Goal: Task Accomplishment & Management: Use online tool/utility

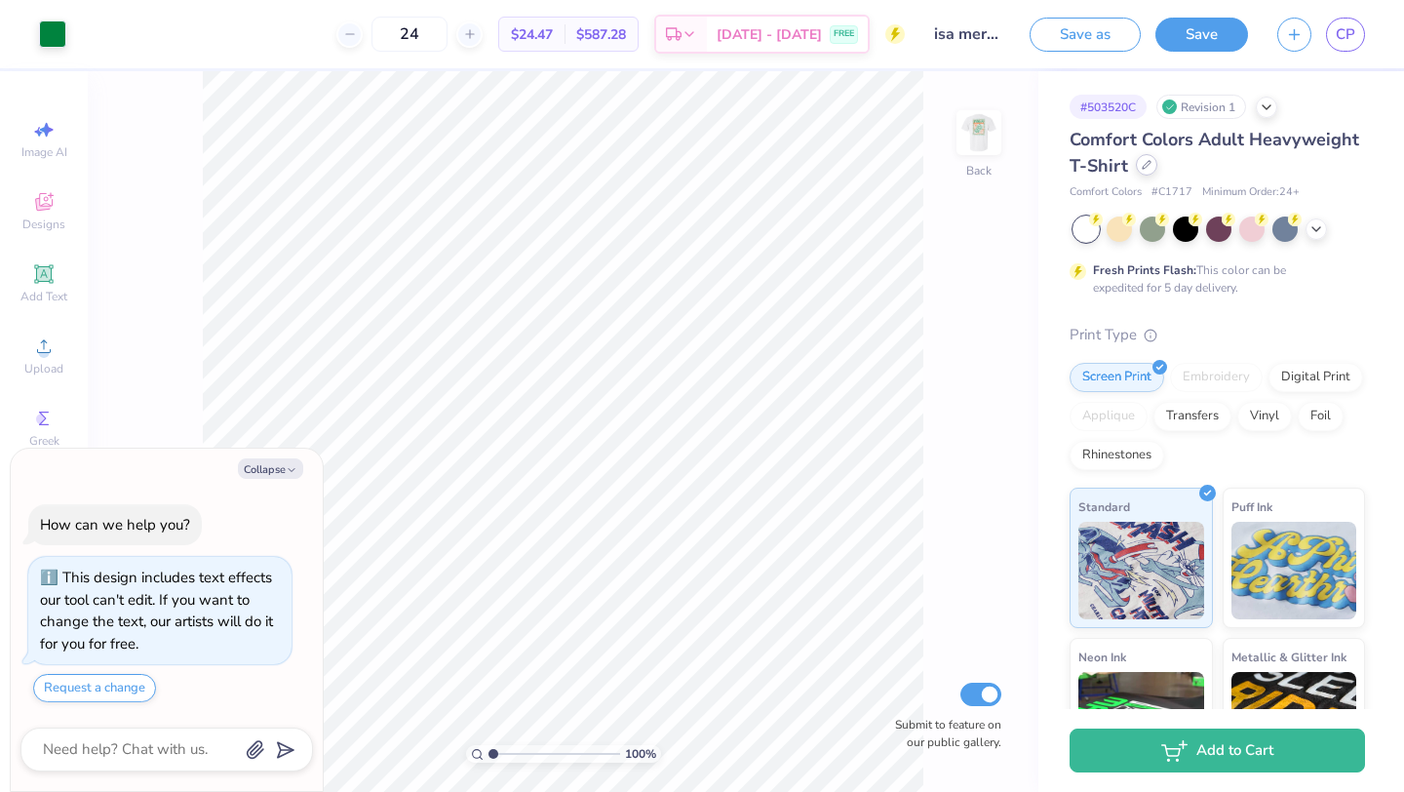
click at [1146, 166] on icon at bounding box center [1147, 165] width 8 height 8
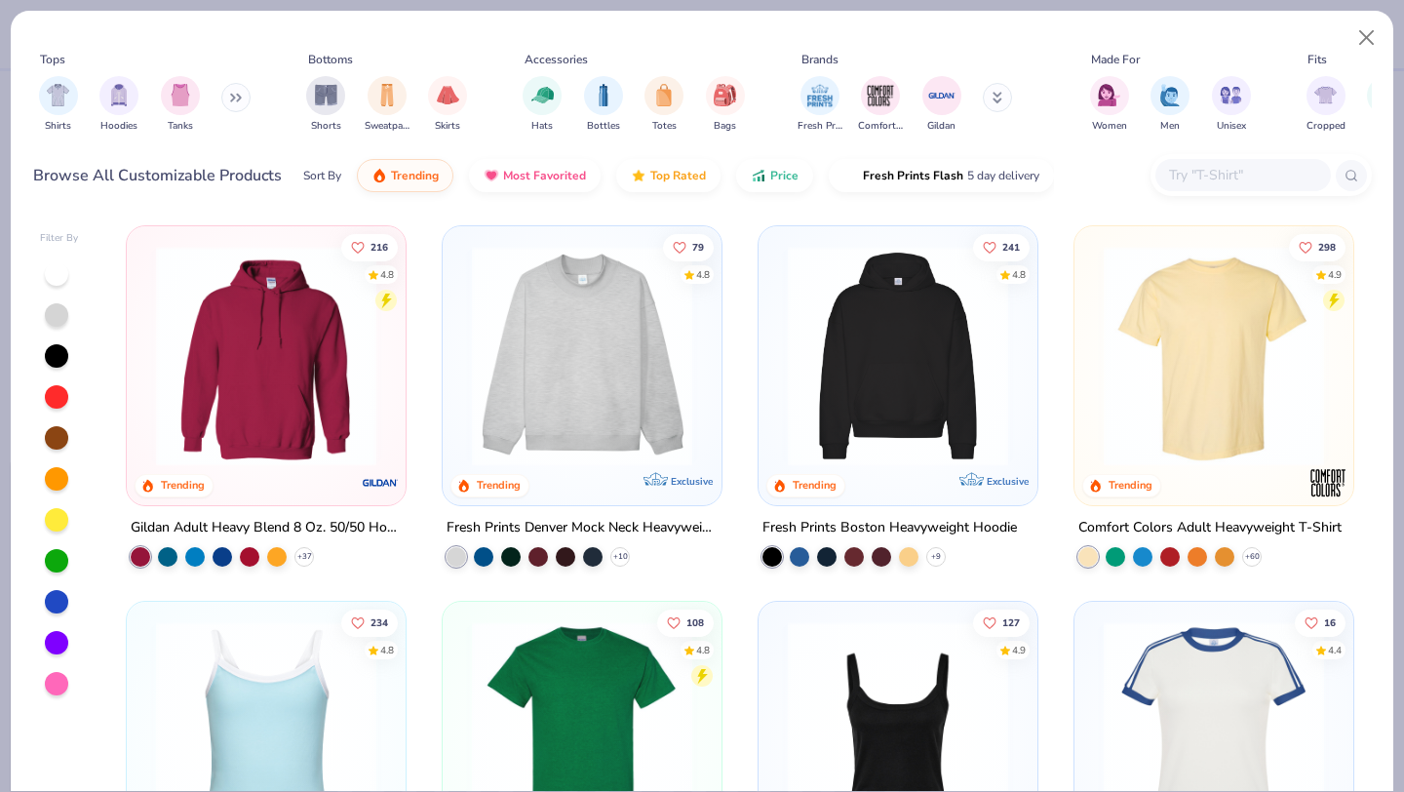
type textarea "x"
click at [1209, 176] on input "text" at bounding box center [1242, 175] width 150 height 22
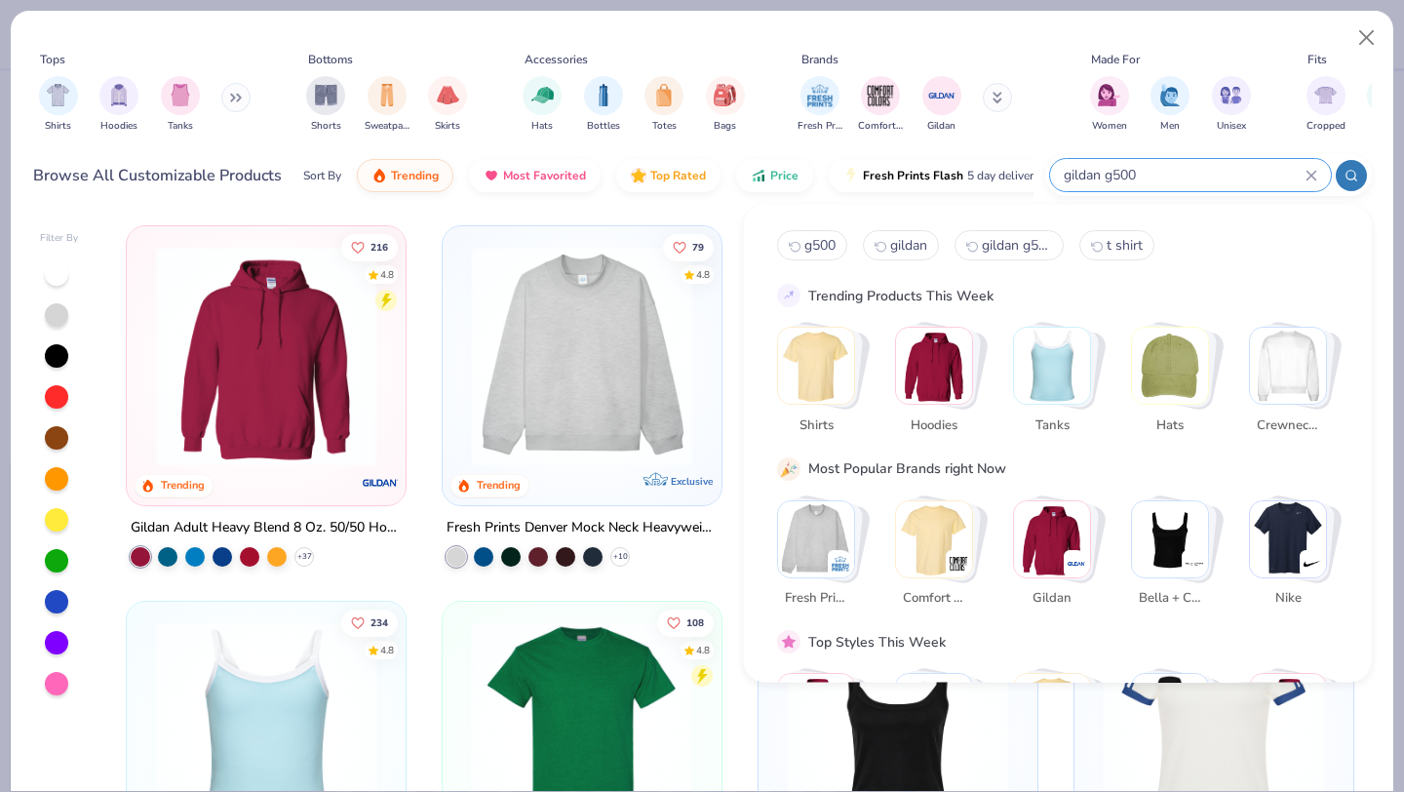
type input "gildan g500"
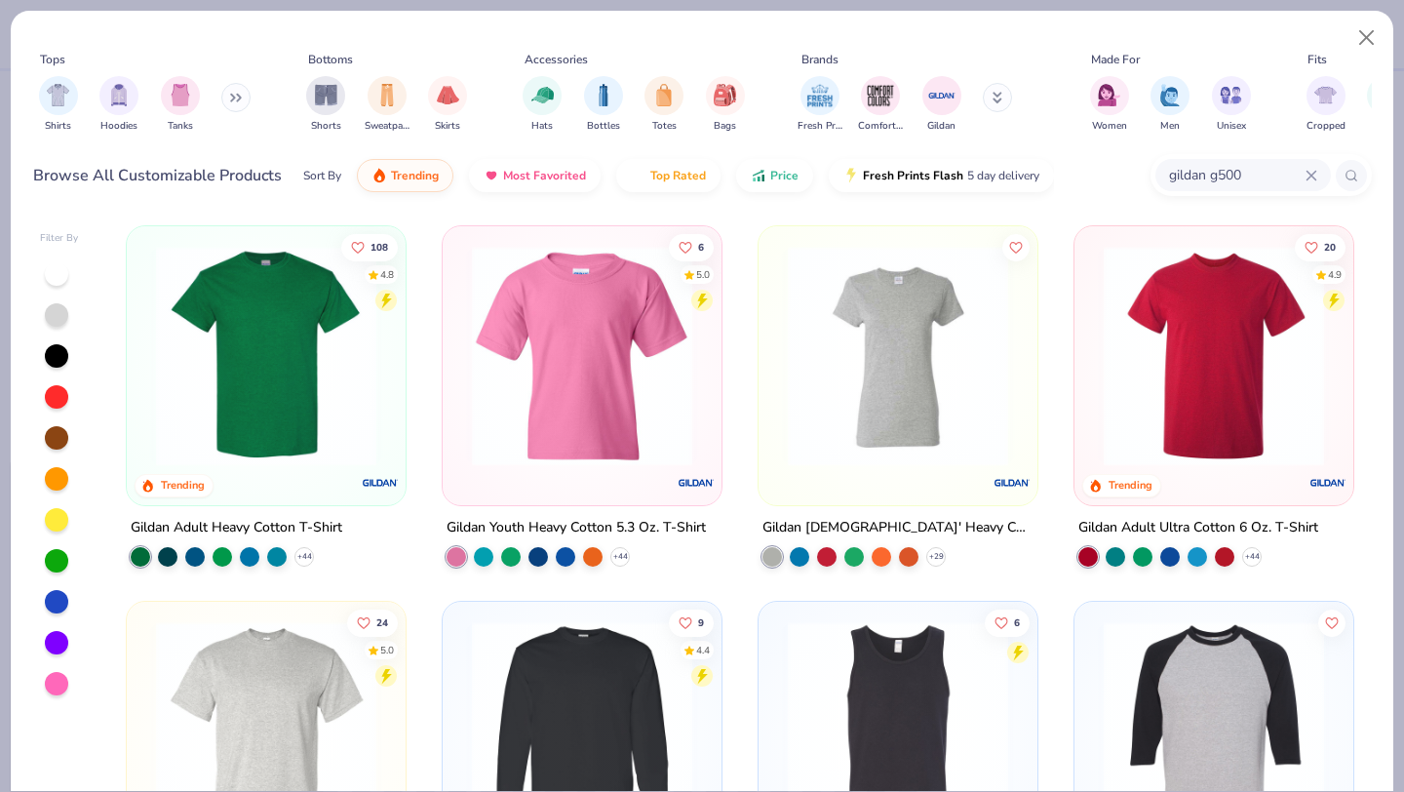
click at [251, 370] on img at bounding box center [266, 356] width 240 height 220
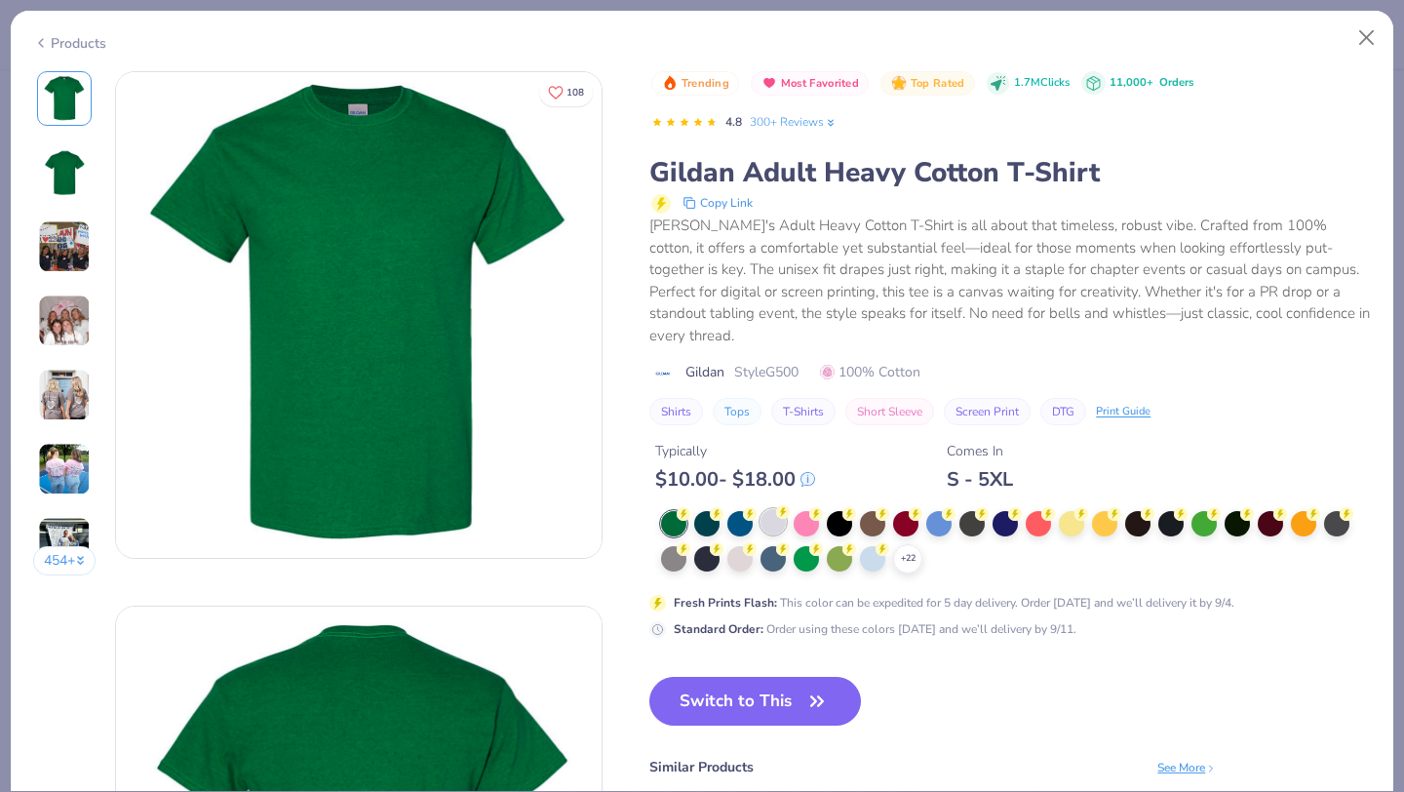
click at [775, 509] on div at bounding box center [772, 521] width 25 height 25
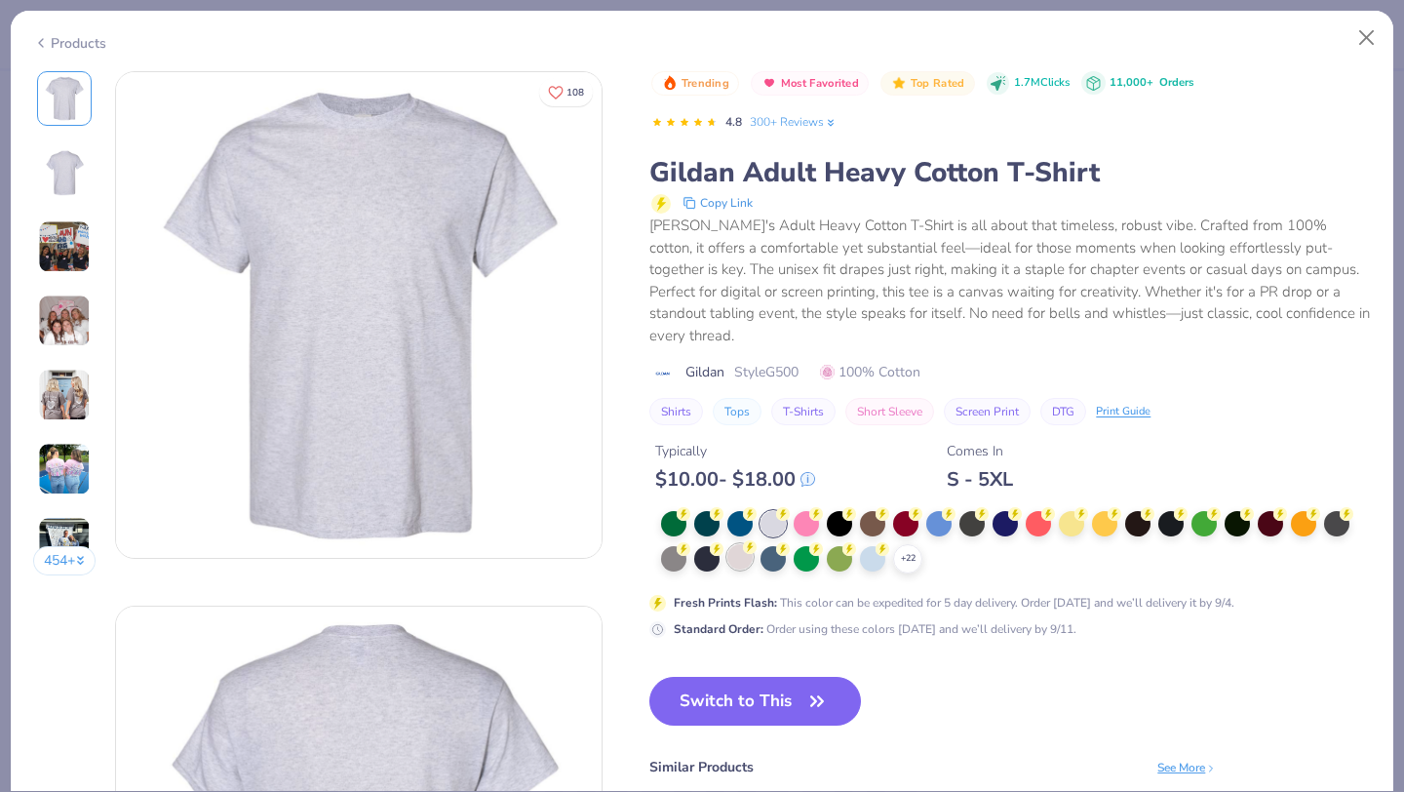
click at [742, 544] on div at bounding box center [739, 556] width 25 height 25
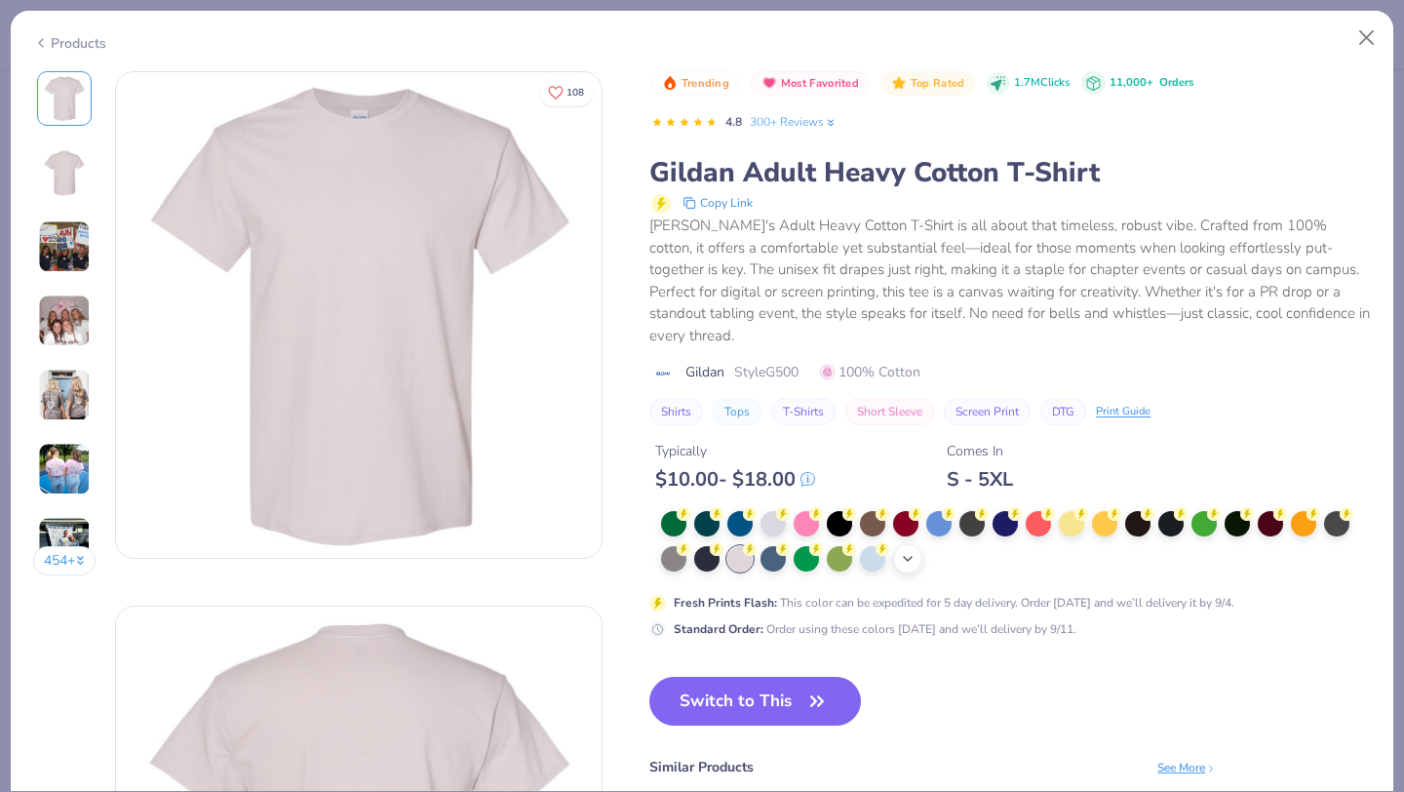
click at [919, 544] on div "+ 22" at bounding box center [907, 558] width 29 height 29
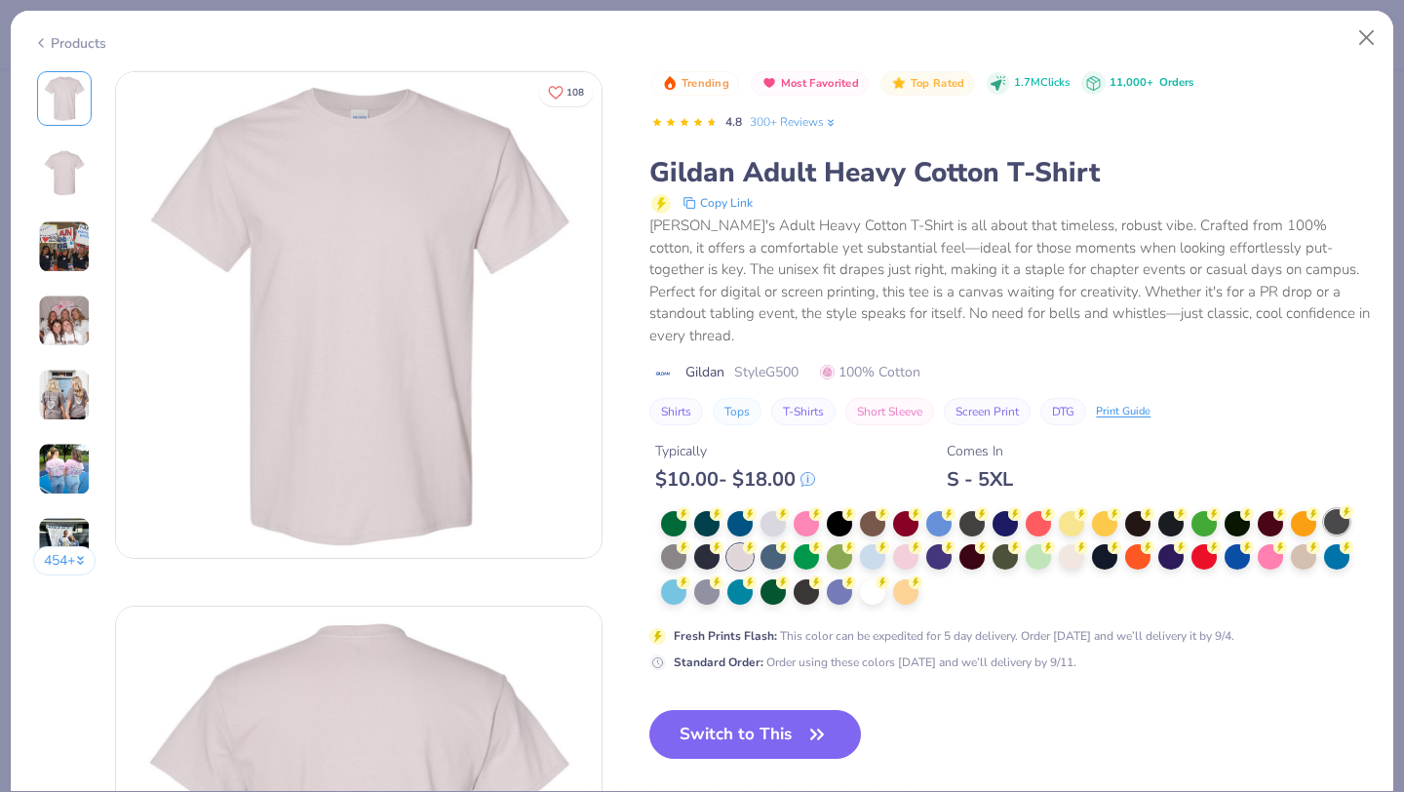
click at [1340, 505] on icon at bounding box center [1347, 512] width 14 height 14
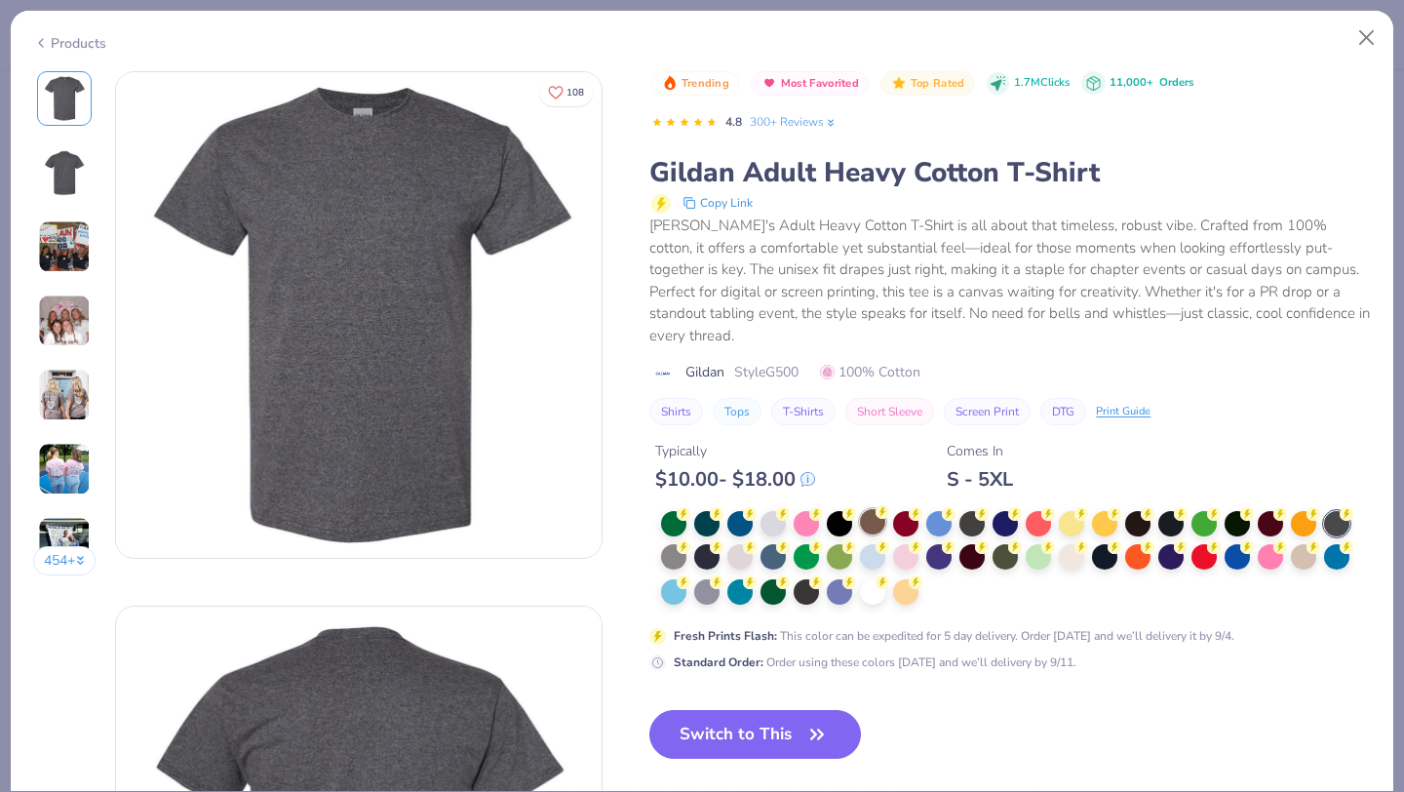
click at [874, 512] on div at bounding box center [872, 521] width 25 height 25
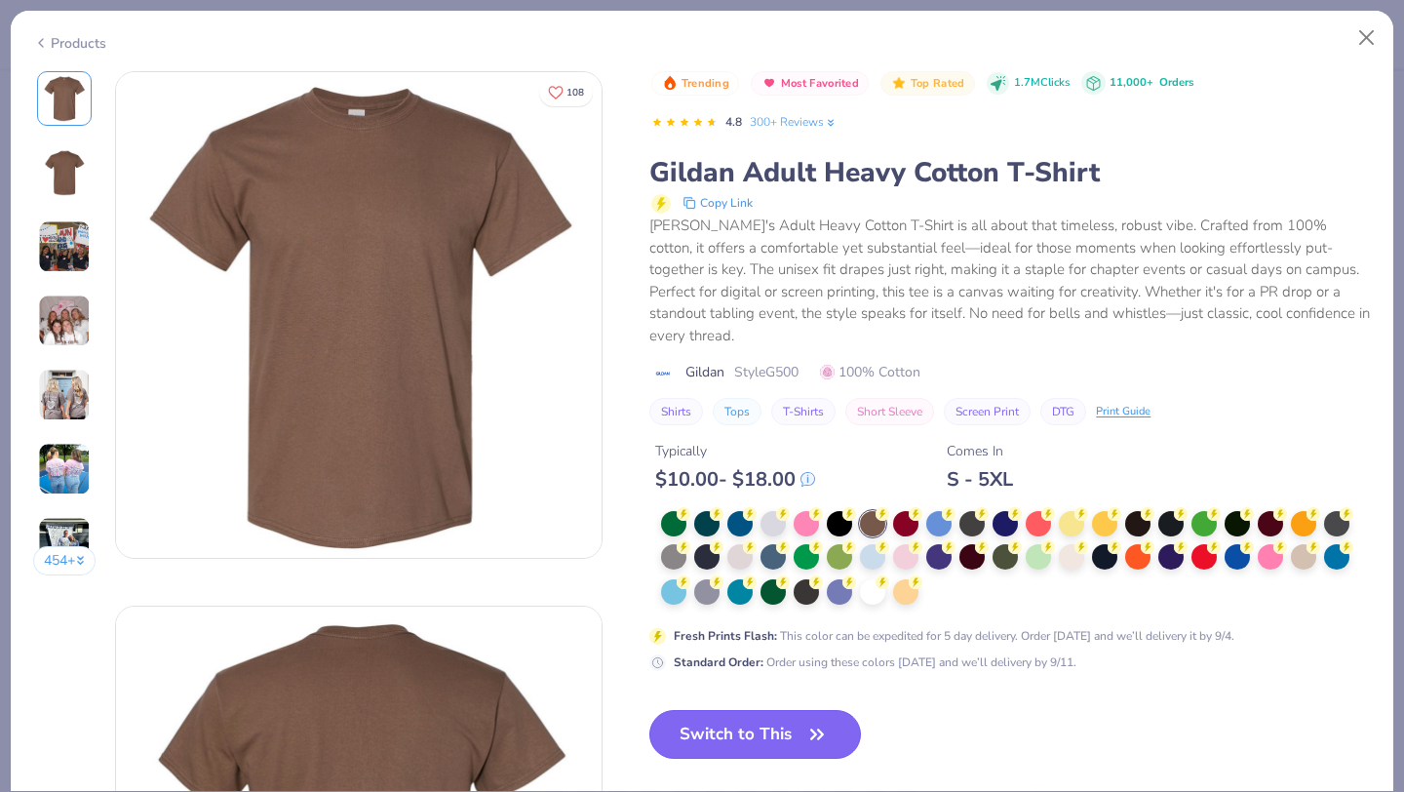
click at [722, 710] on button "Switch to This" at bounding box center [755, 734] width 212 height 49
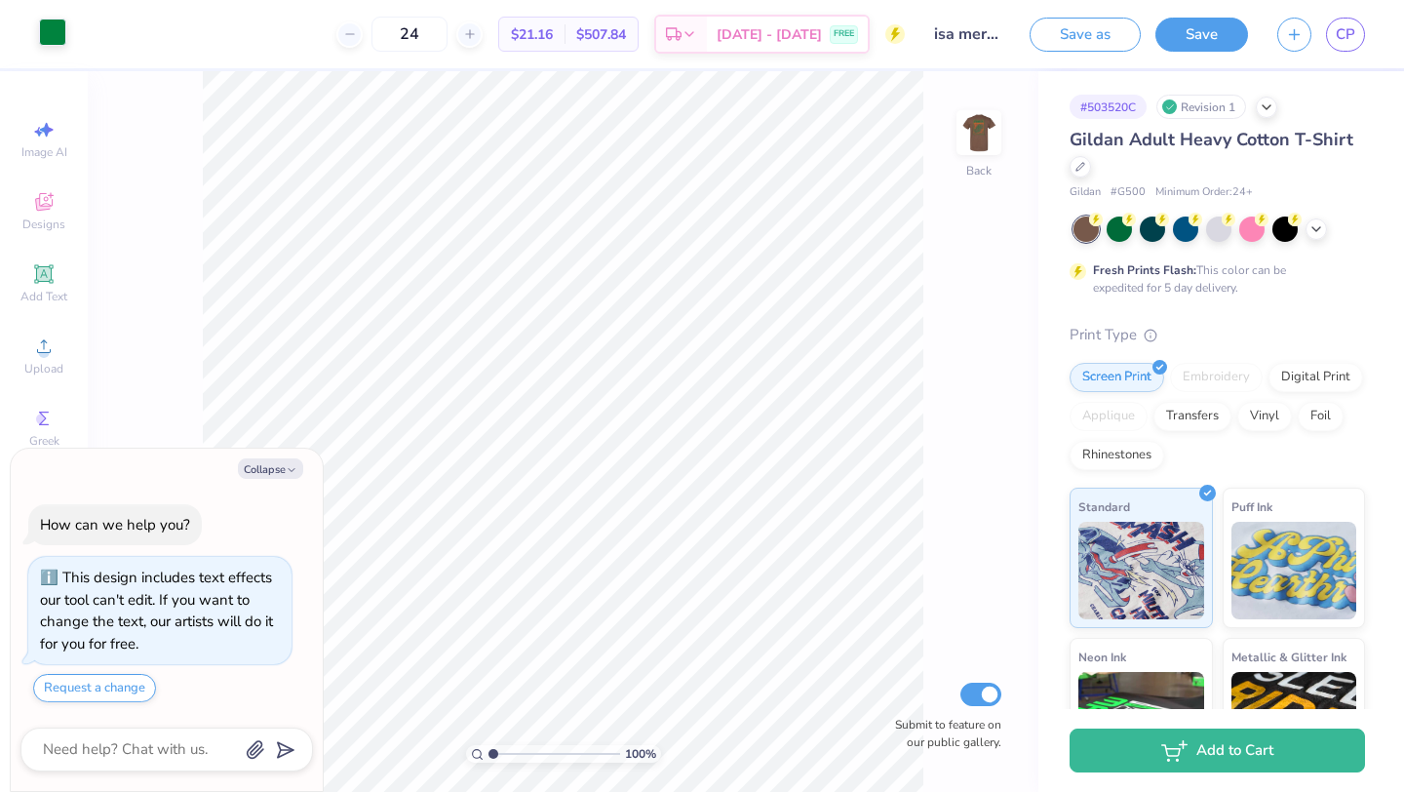
click at [50, 23] on div at bounding box center [52, 32] width 27 height 27
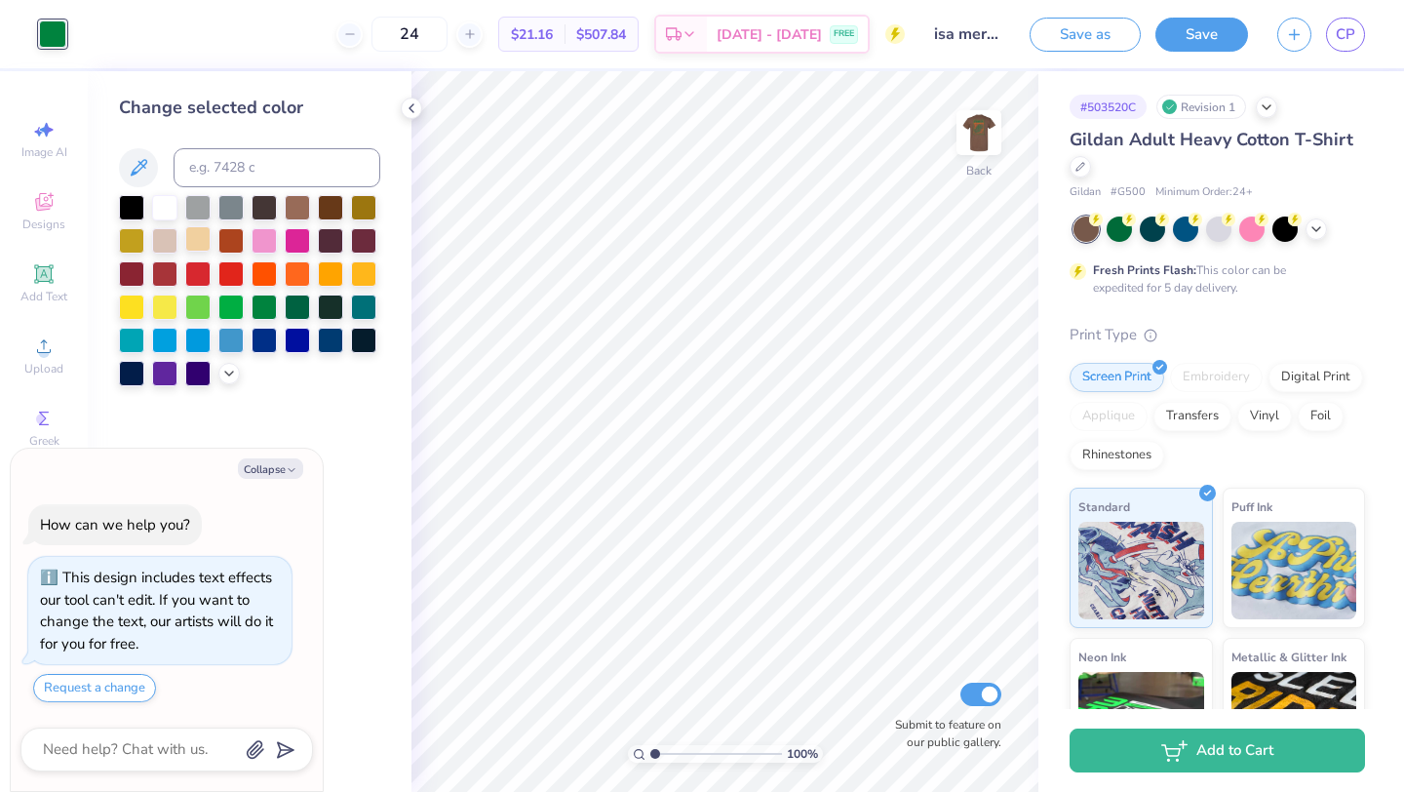
click at [191, 247] on div at bounding box center [197, 238] width 25 height 25
click at [165, 236] on div at bounding box center [164, 238] width 25 height 25
click at [236, 374] on icon at bounding box center [229, 372] width 16 height 16
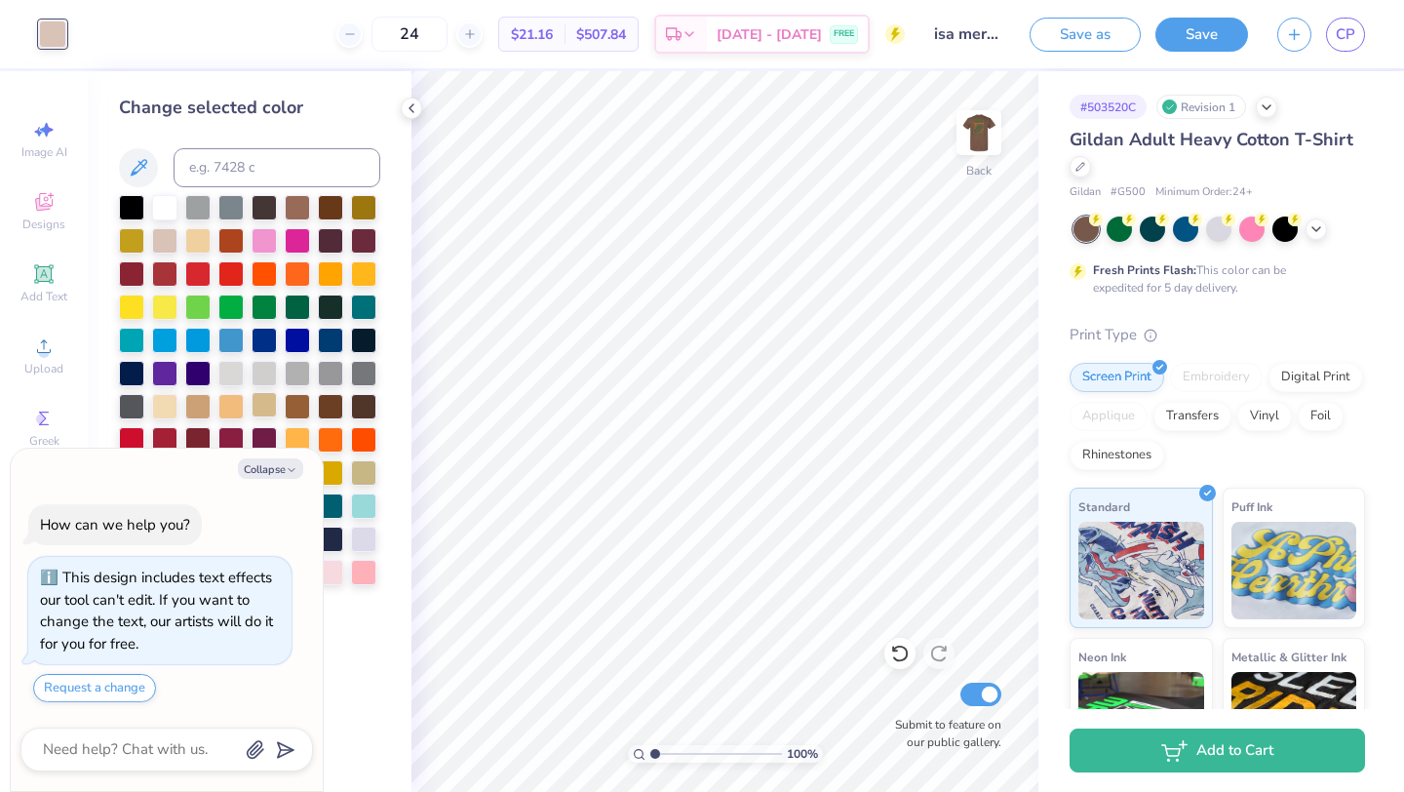
click at [271, 410] on div at bounding box center [264, 404] width 25 height 25
click at [204, 406] on div at bounding box center [197, 404] width 25 height 25
click at [167, 398] on div at bounding box center [164, 404] width 25 height 25
click at [974, 133] on img at bounding box center [979, 133] width 78 height 78
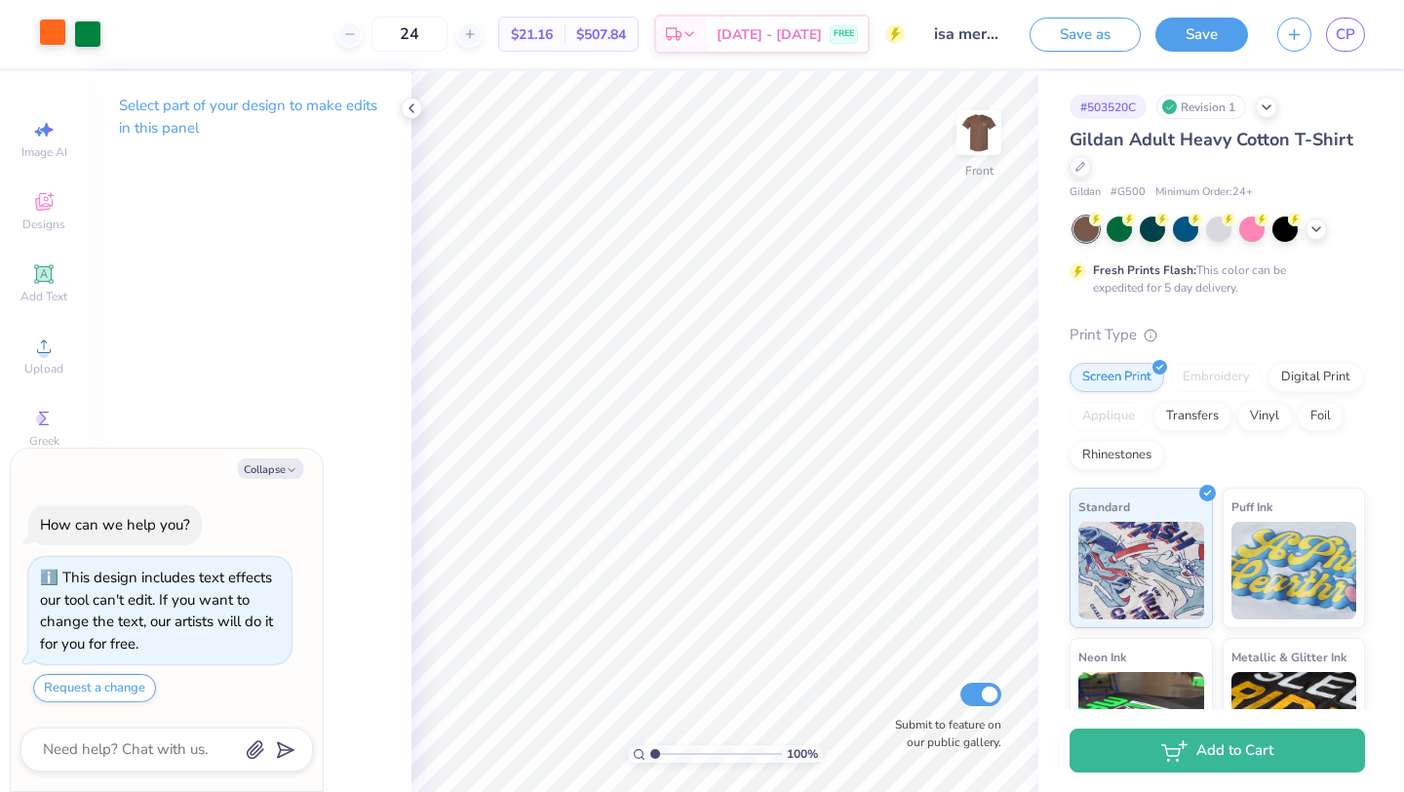
click at [66, 29] on div at bounding box center [52, 32] width 27 height 27
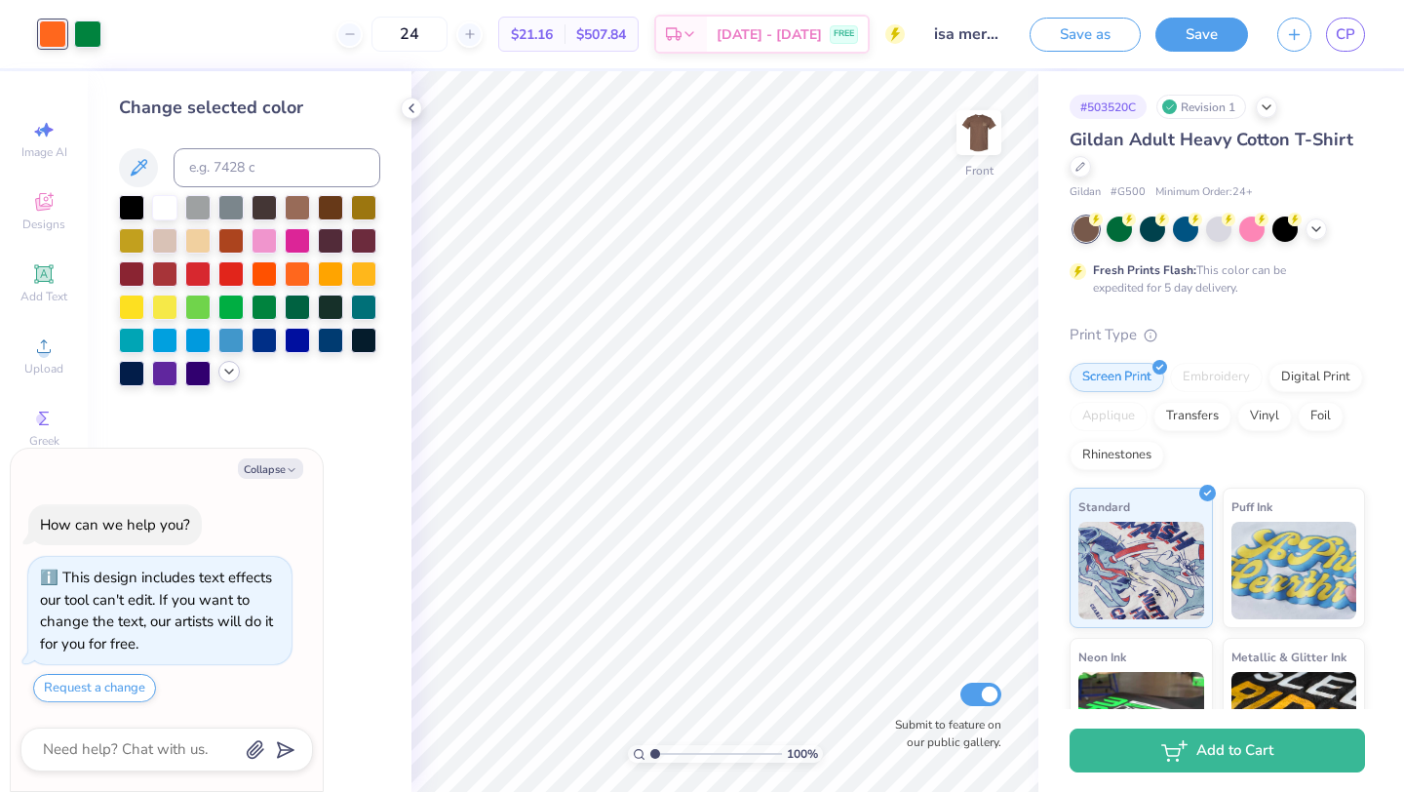
click at [229, 373] on icon at bounding box center [229, 372] width 16 height 16
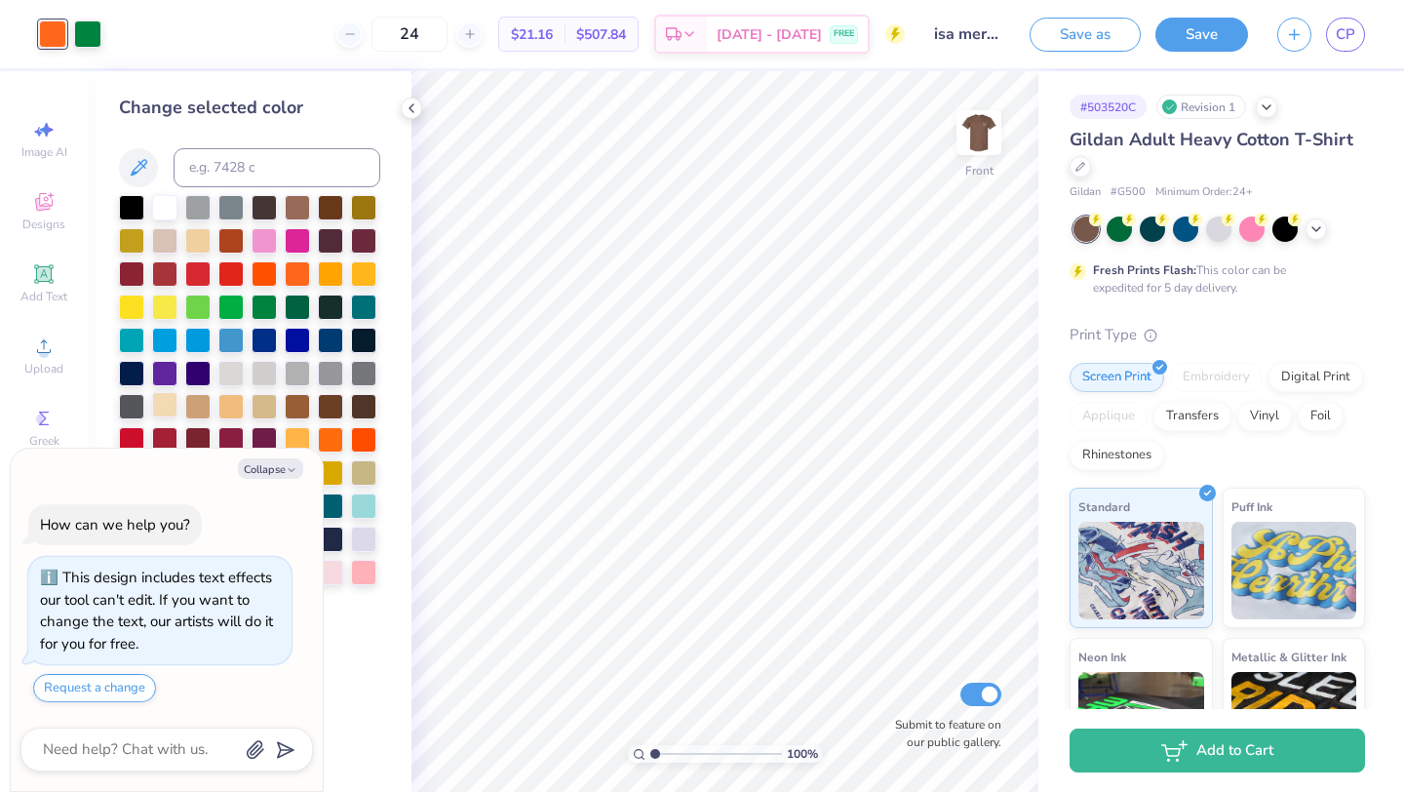
click at [160, 402] on div at bounding box center [164, 404] width 25 height 25
click at [975, 131] on img at bounding box center [979, 133] width 78 height 78
click at [55, 29] on div at bounding box center [52, 33] width 27 height 27
click at [970, 126] on img at bounding box center [979, 133] width 78 height 78
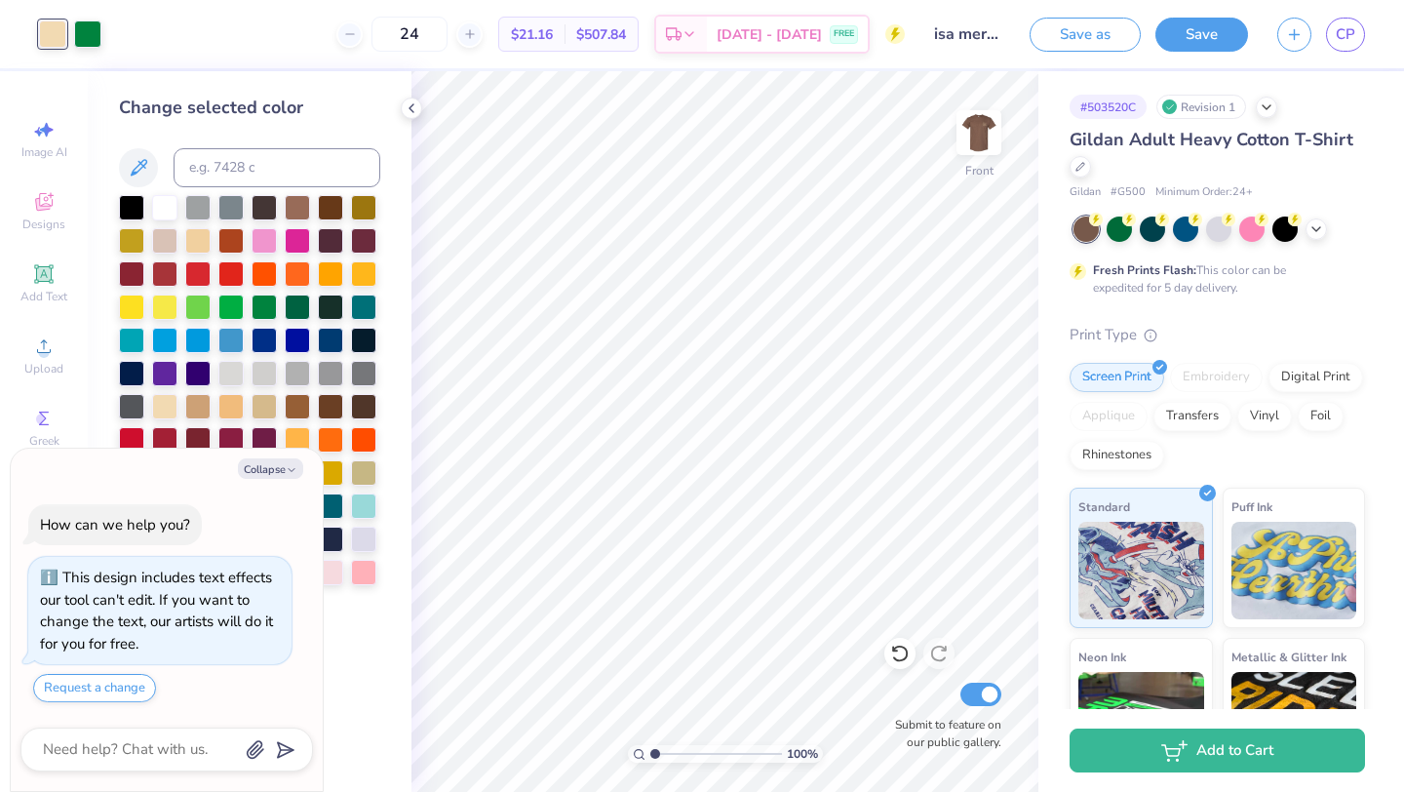
click at [38, 49] on div "Art colors" at bounding box center [50, 34] width 101 height 68
click at [47, 35] on div at bounding box center [52, 33] width 27 height 27
click at [97, 38] on div at bounding box center [87, 32] width 27 height 27
click at [293, 465] on icon "button" at bounding box center [292, 470] width 12 height 12
type textarea "x"
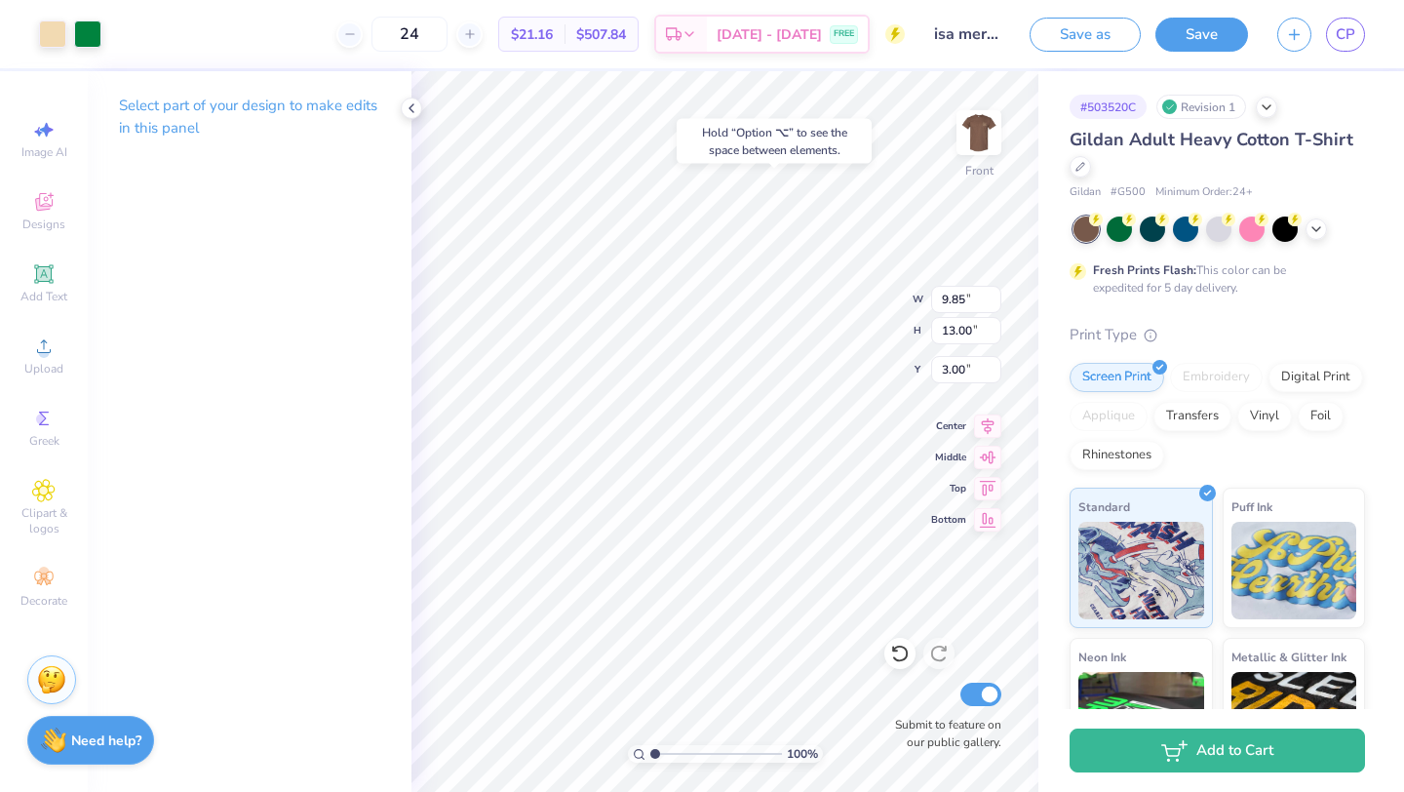
type input "3.00"
click at [92, 23] on div at bounding box center [87, 32] width 27 height 27
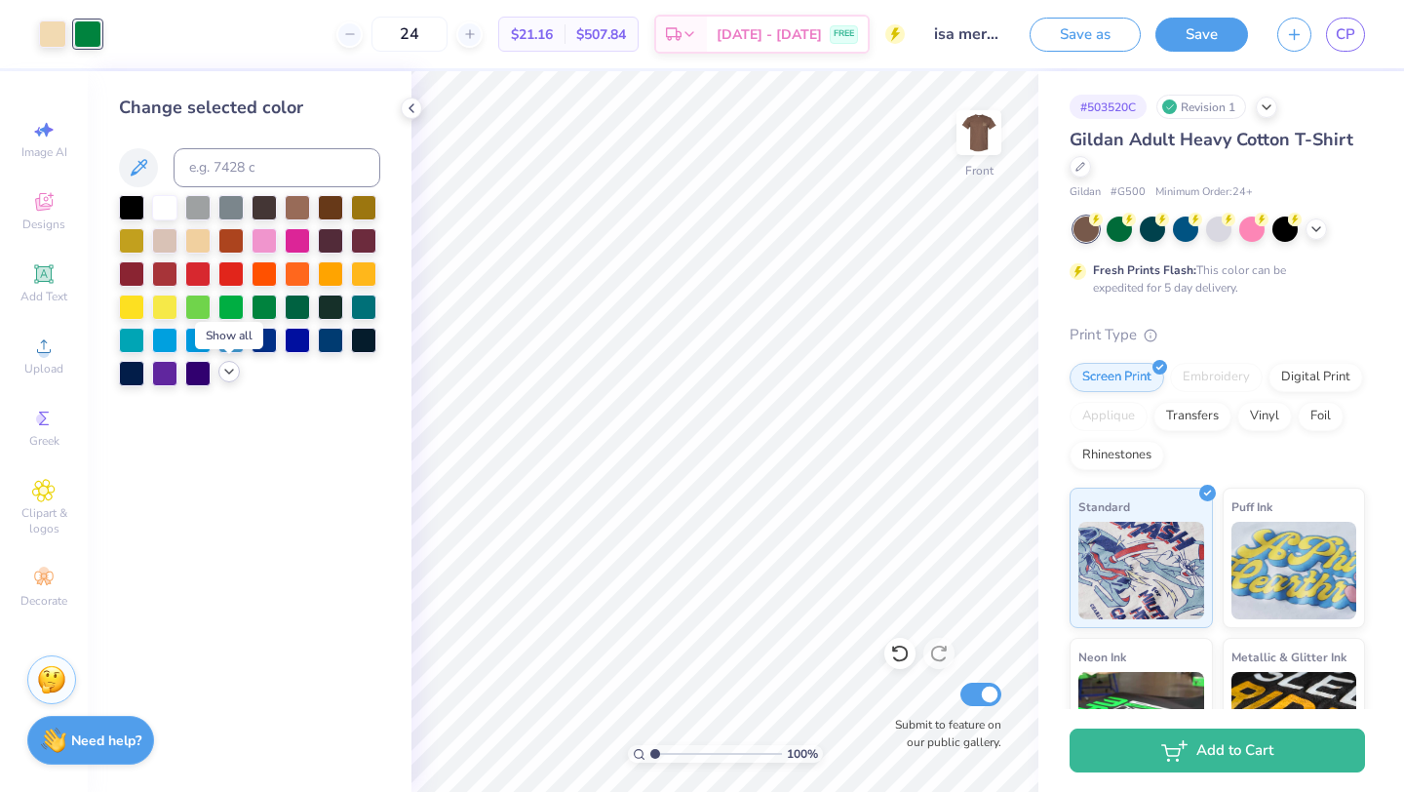
click at [231, 370] on icon at bounding box center [229, 372] width 16 height 16
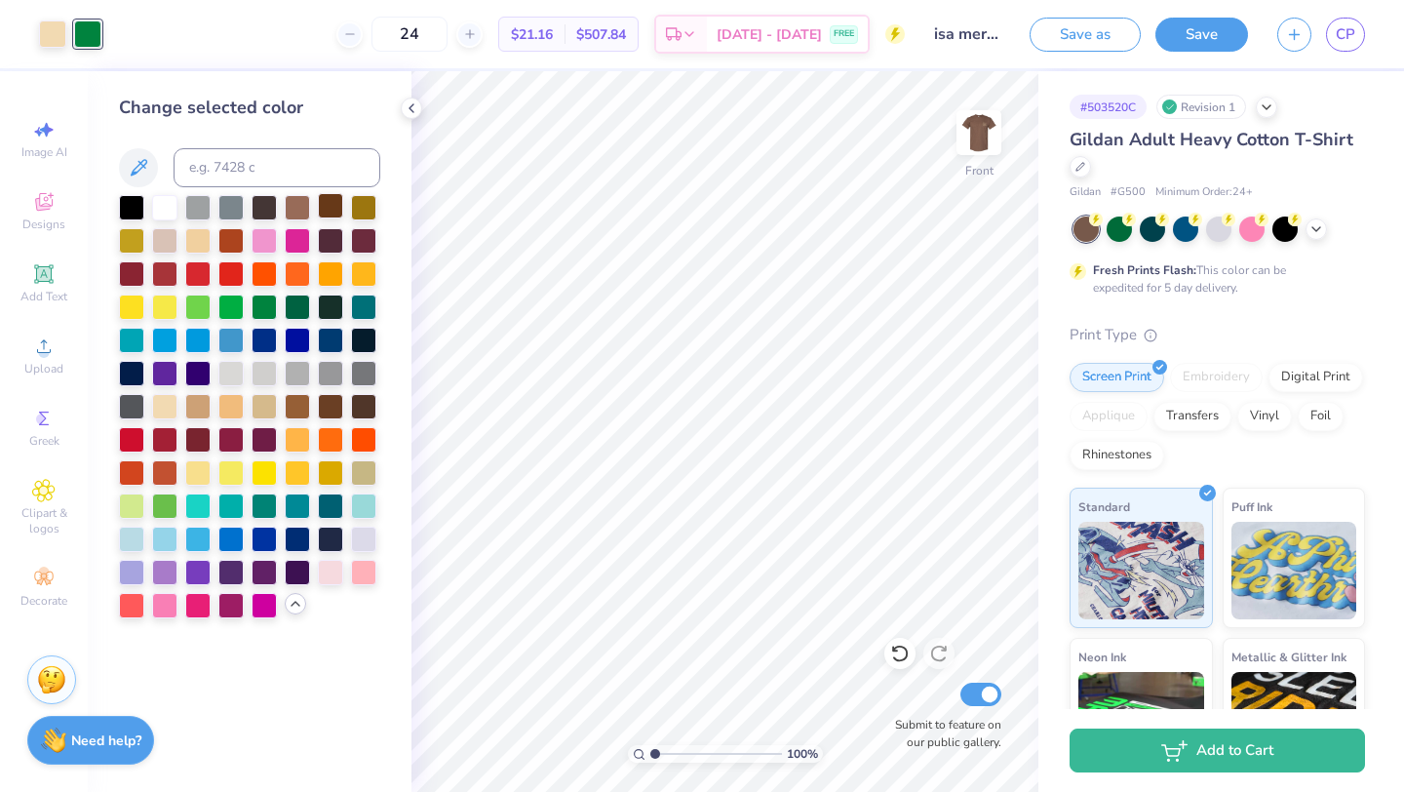
click at [323, 214] on div at bounding box center [330, 205] width 25 height 25
click at [307, 212] on div at bounding box center [297, 205] width 25 height 25
click at [197, 242] on div at bounding box center [197, 238] width 25 height 25
click at [165, 208] on div at bounding box center [164, 205] width 25 height 25
click at [196, 202] on div at bounding box center [197, 205] width 25 height 25
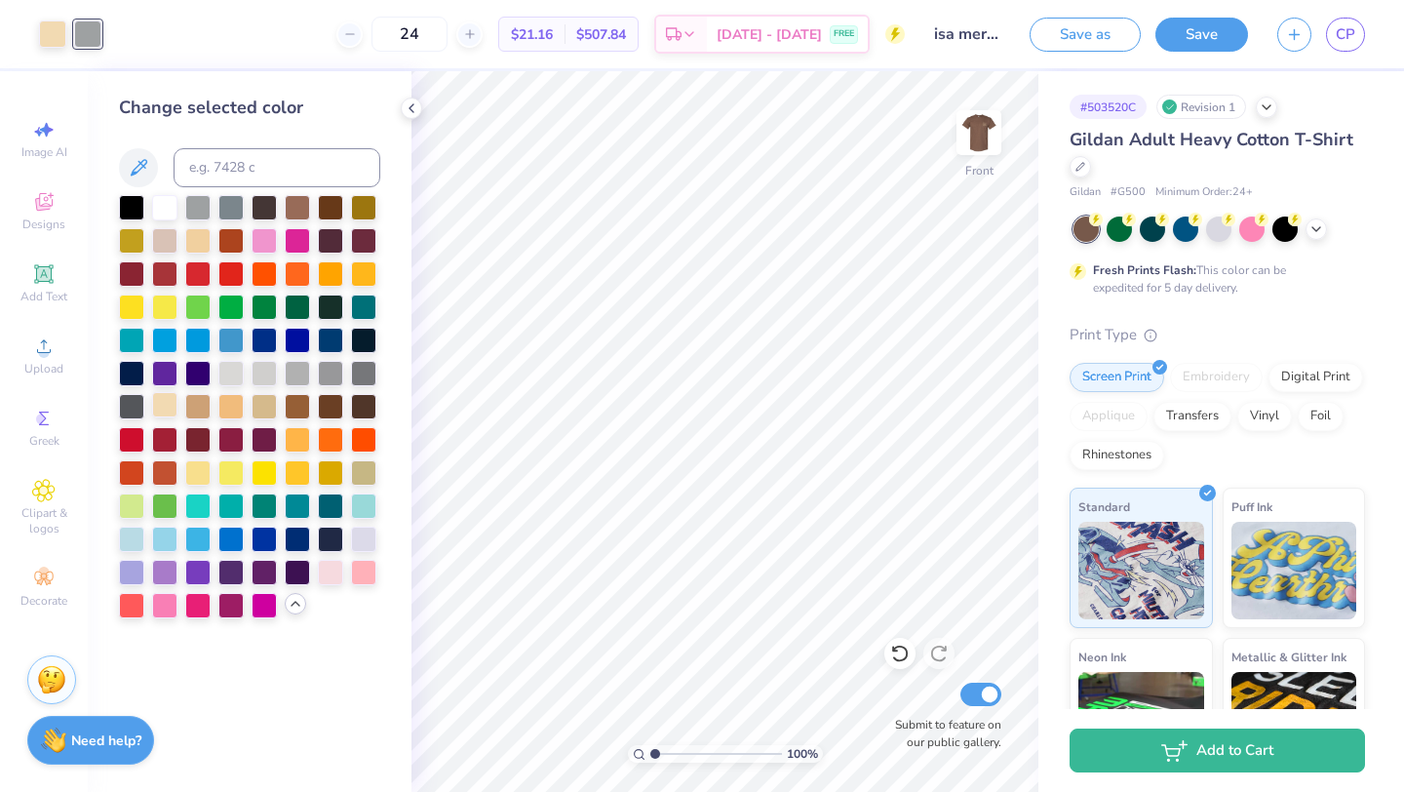
click at [168, 409] on div at bounding box center [164, 404] width 25 height 25
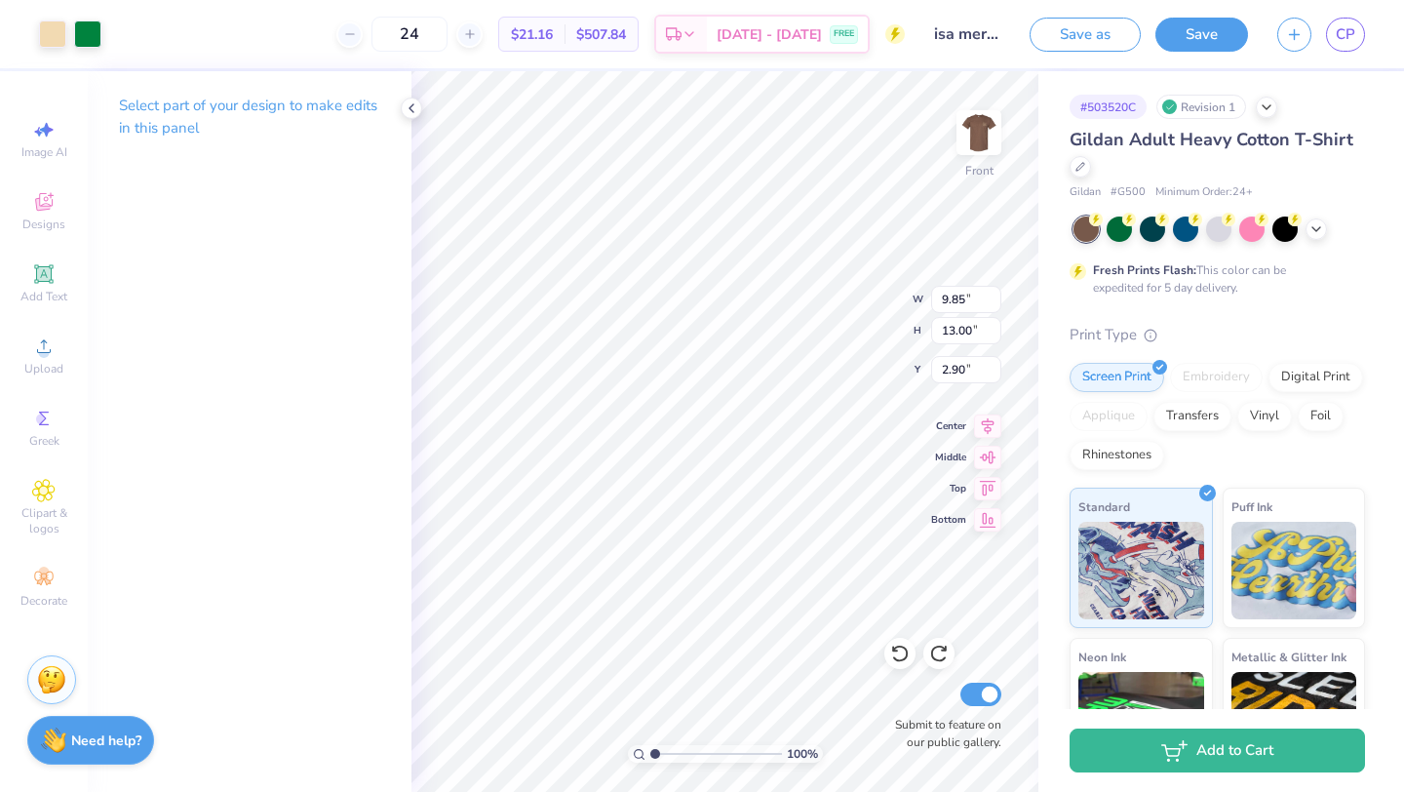
type input "3.00"
click at [89, 34] on div at bounding box center [87, 32] width 27 height 27
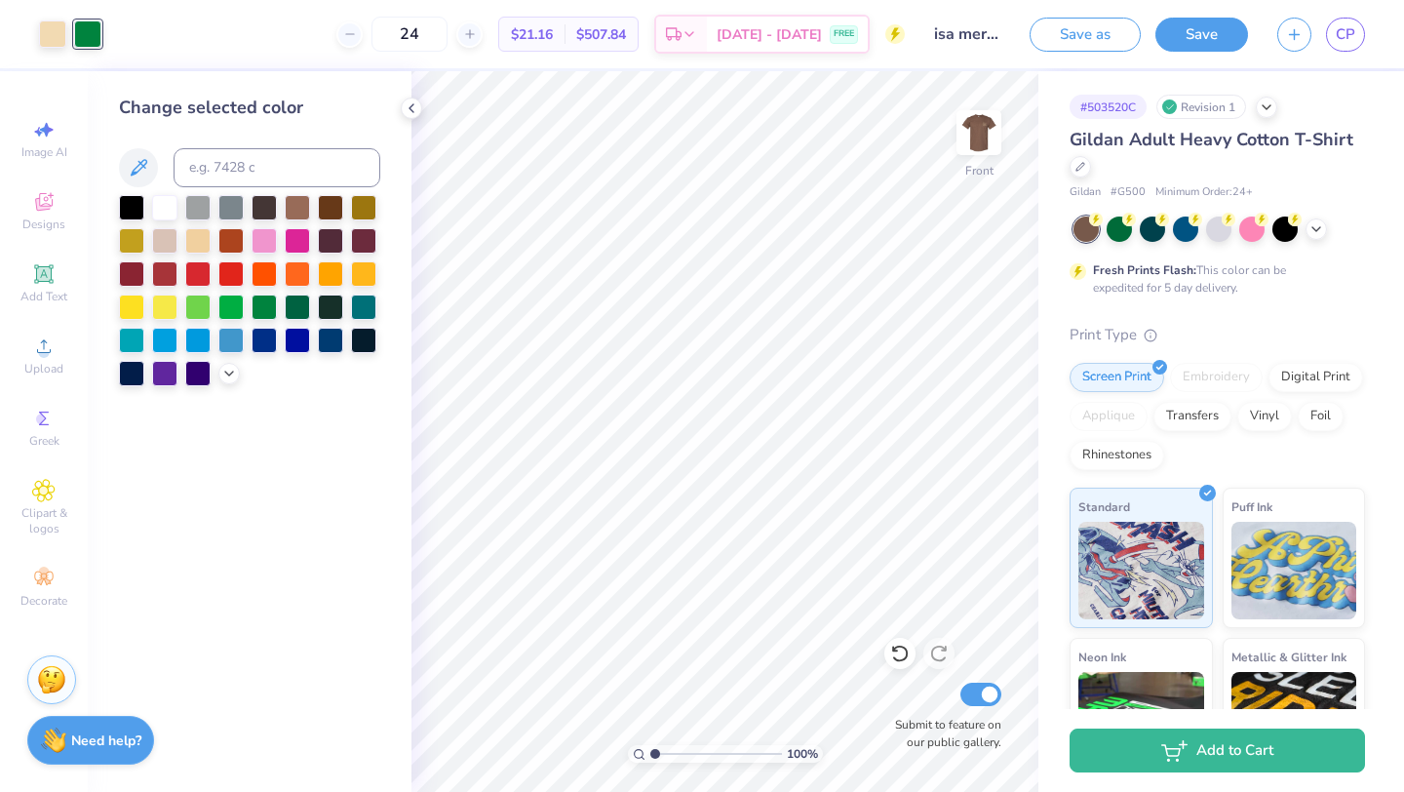
click at [232, 383] on div at bounding box center [249, 290] width 261 height 191
click at [228, 375] on icon at bounding box center [229, 372] width 16 height 16
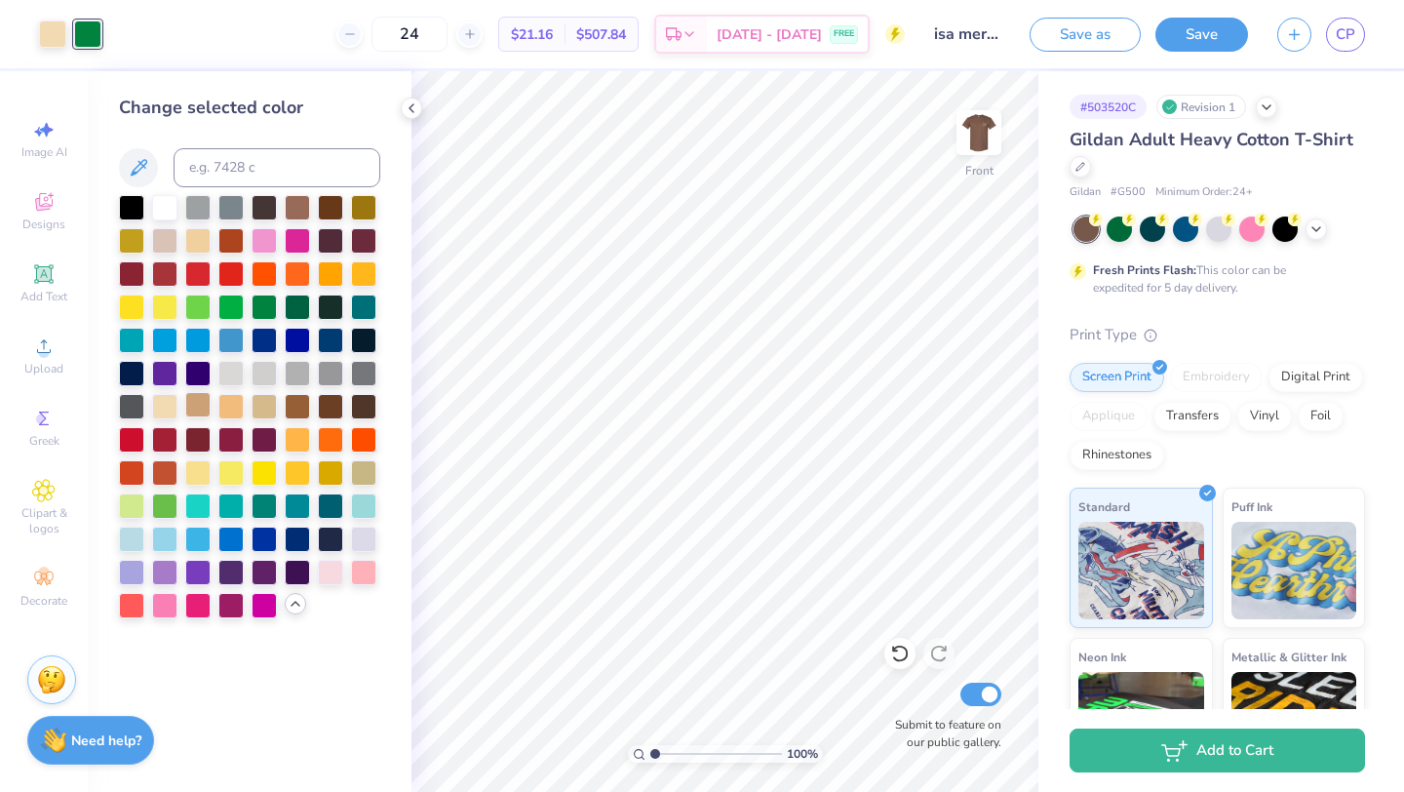
click at [198, 412] on div at bounding box center [197, 404] width 25 height 25
click at [238, 411] on div at bounding box center [230, 404] width 25 height 25
click at [255, 412] on div at bounding box center [264, 404] width 25 height 25
click at [200, 238] on div at bounding box center [197, 238] width 25 height 25
click at [171, 238] on div at bounding box center [164, 238] width 25 height 25
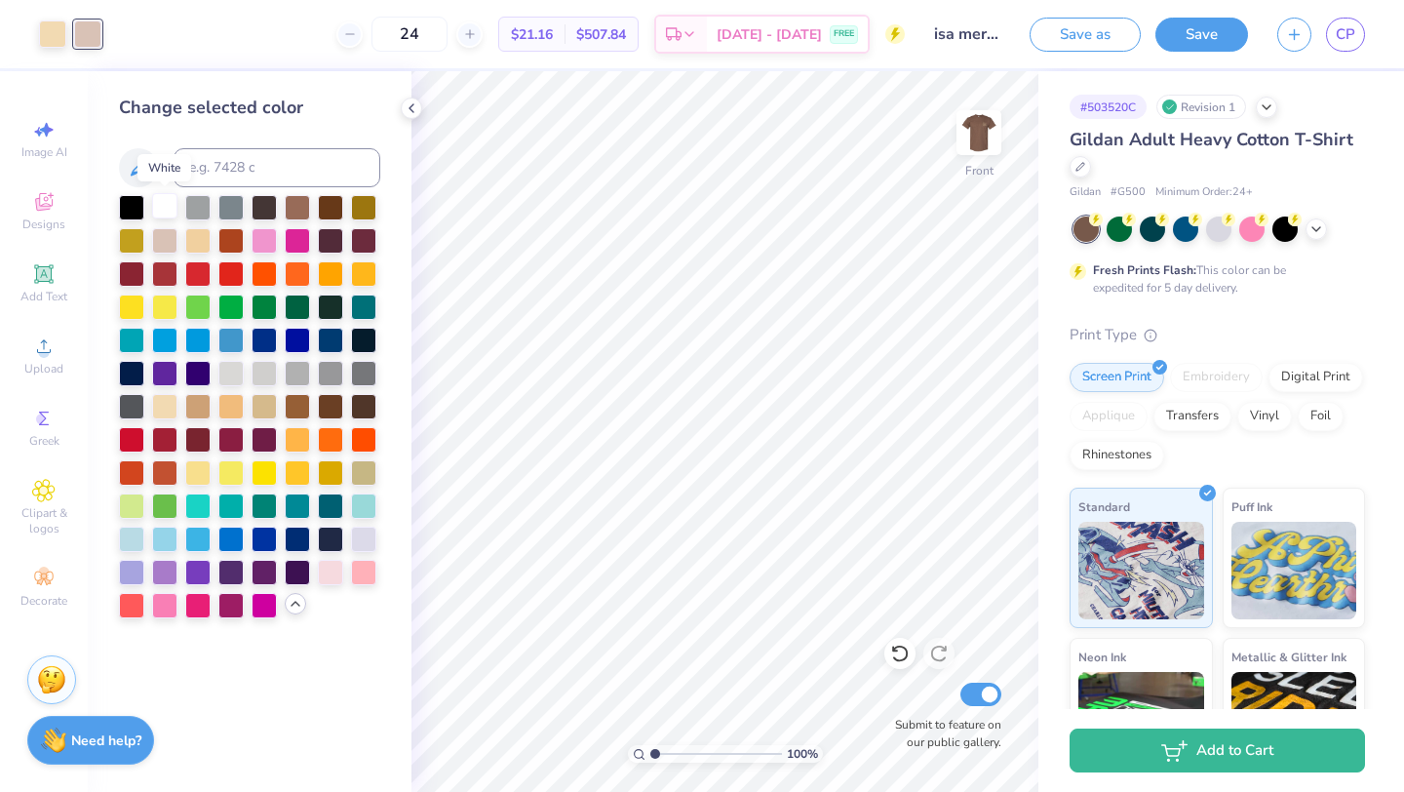
click at [159, 212] on div at bounding box center [164, 205] width 25 height 25
click at [160, 408] on div at bounding box center [164, 404] width 25 height 25
click at [409, 106] on icon at bounding box center [412, 108] width 16 height 16
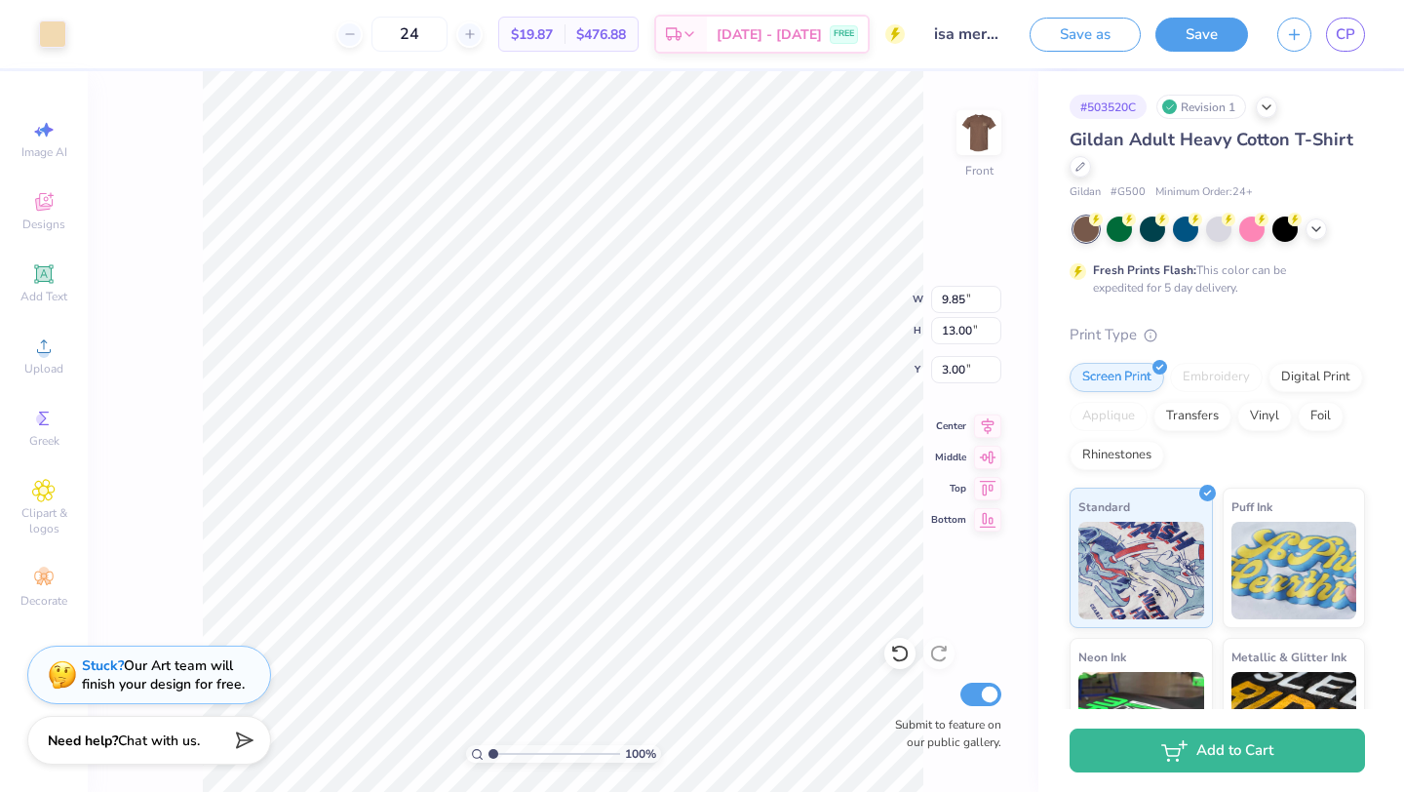
type input "10.89"
type input "14.37"
type input "3.29"
click at [977, 153] on img at bounding box center [979, 133] width 78 height 78
click at [971, 131] on img at bounding box center [979, 133] width 78 height 78
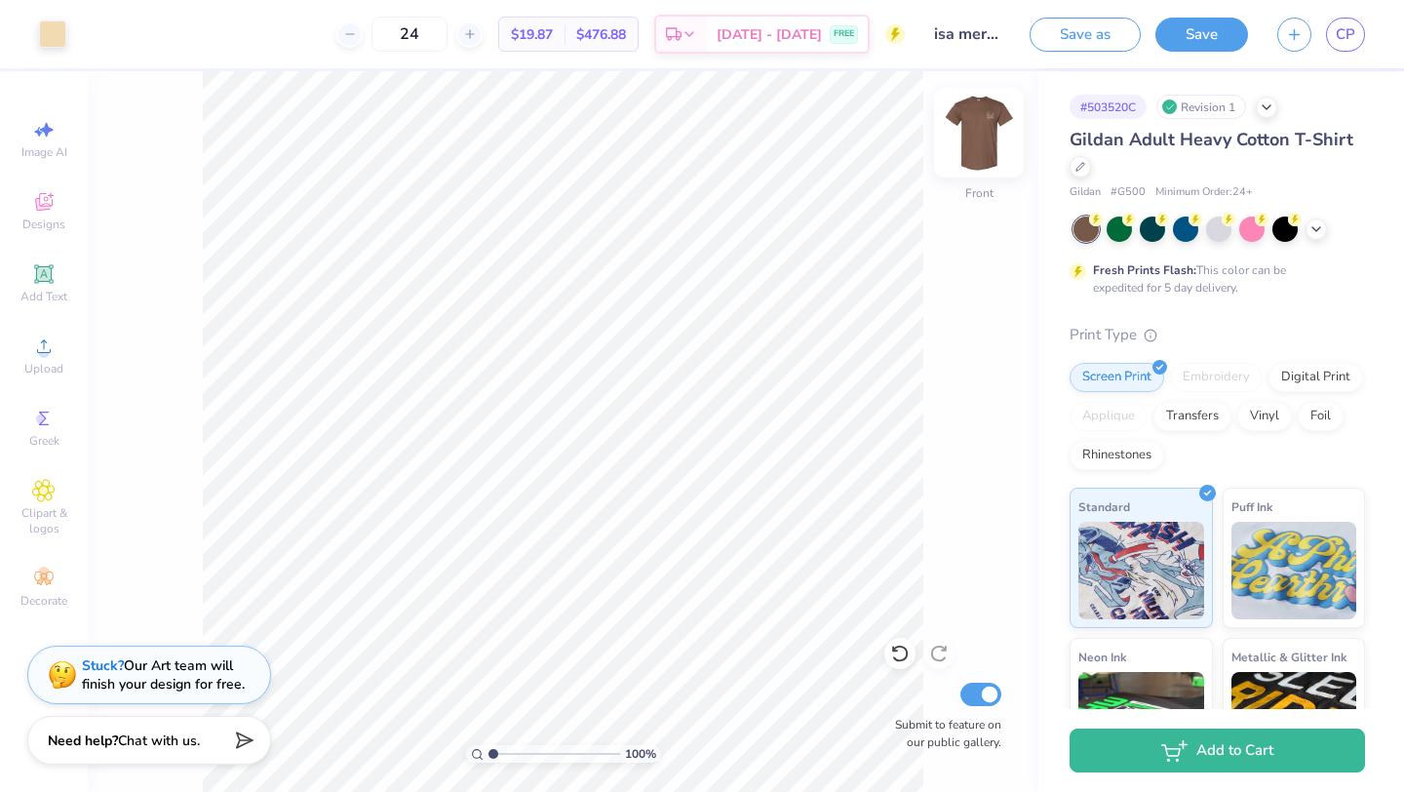
click at [979, 147] on img at bounding box center [979, 133] width 78 height 78
click at [52, 513] on span "Clipart & logos" at bounding box center [44, 520] width 68 height 31
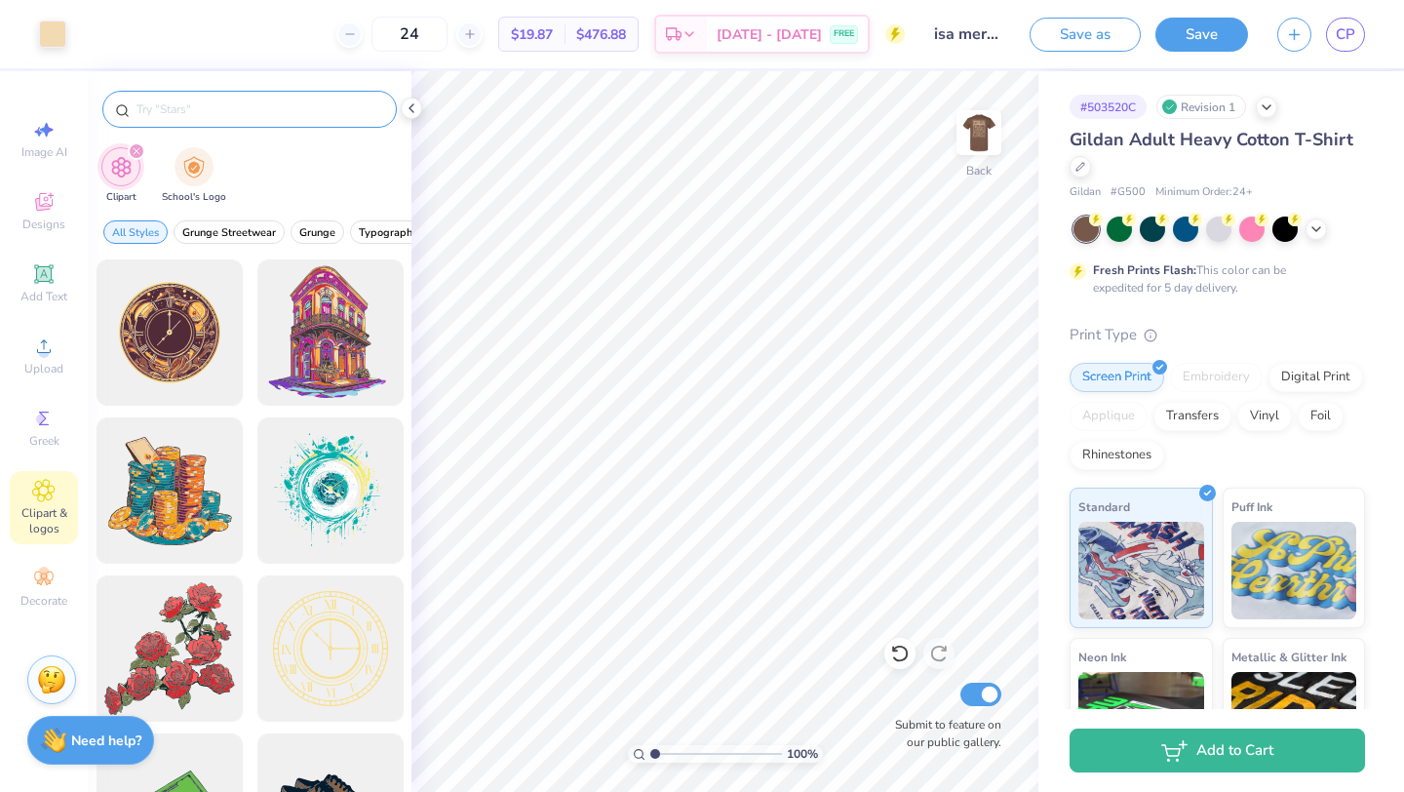
click at [215, 113] on input "text" at bounding box center [260, 108] width 250 height 19
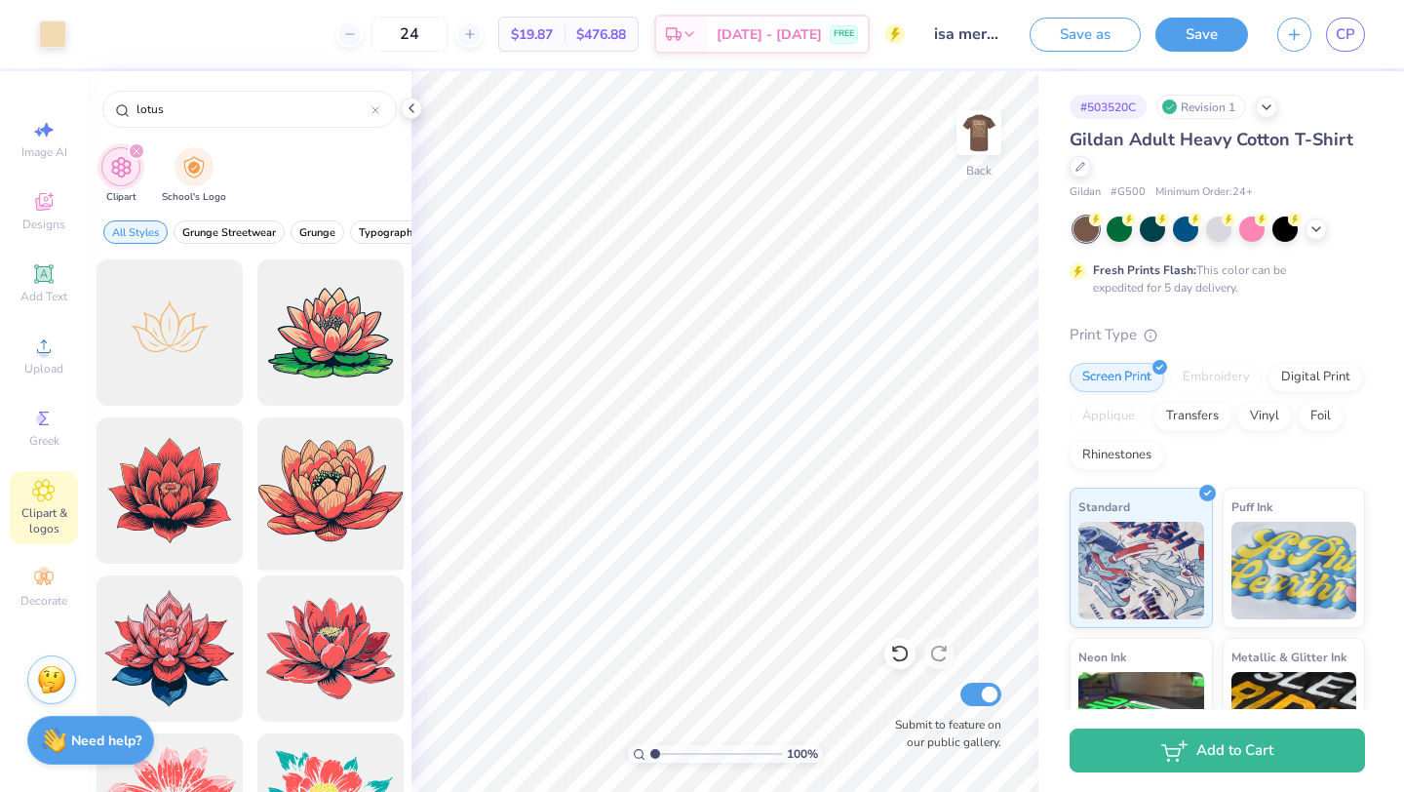
type input "lotus"
click at [335, 490] on div at bounding box center [330, 490] width 161 height 161
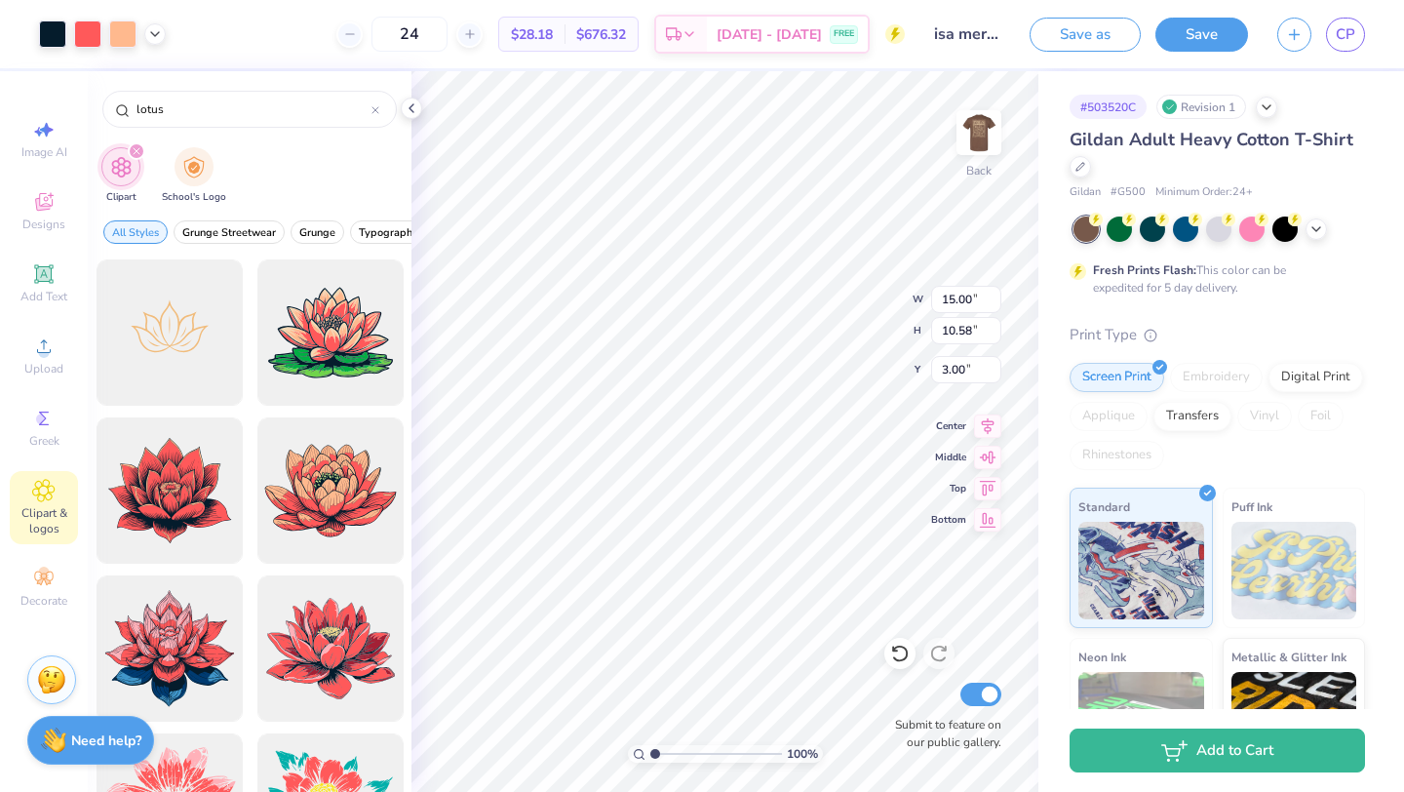
type input "2.96"
type input "2.09"
type input "11.50"
type input "3.33"
type input "3.50"
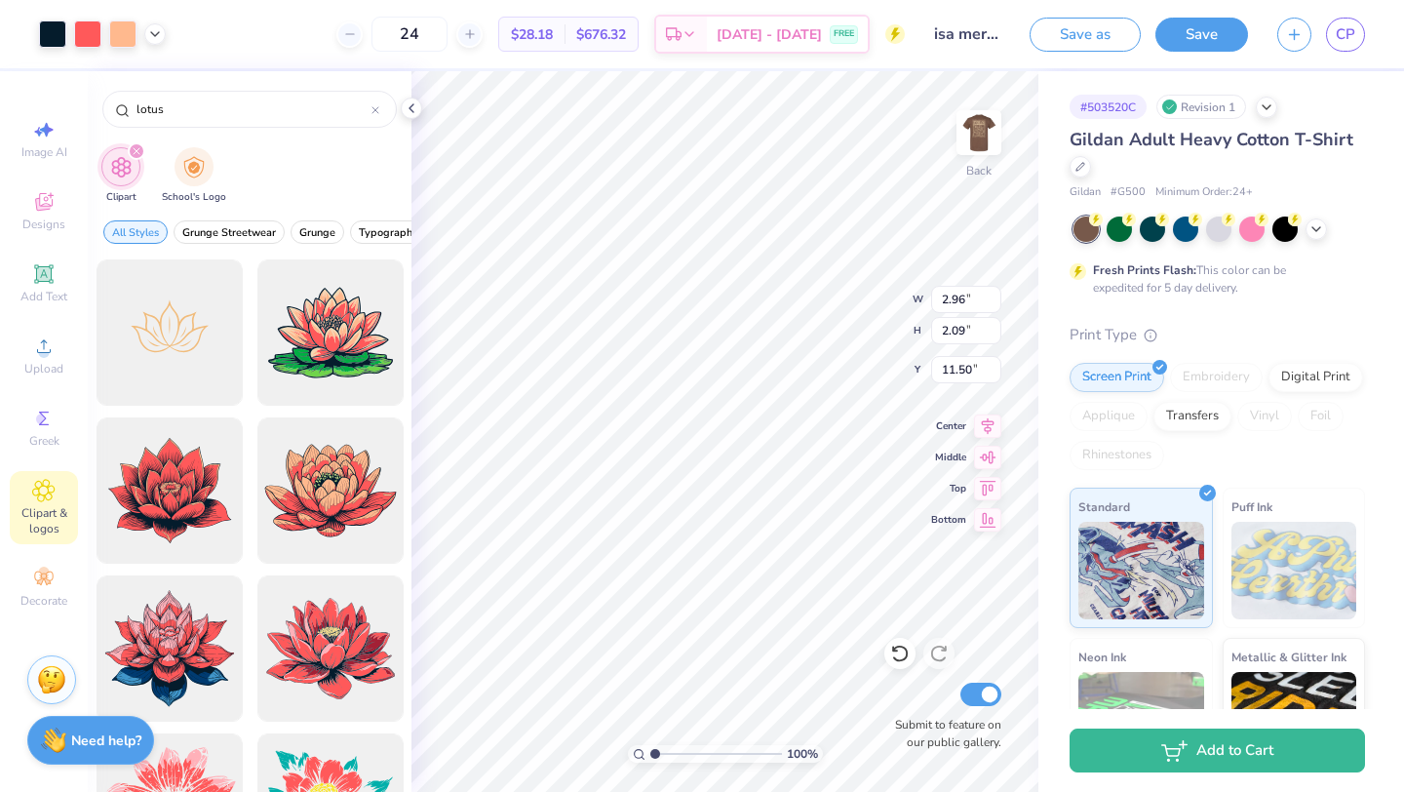
type input "3.51"
type input "4.91"
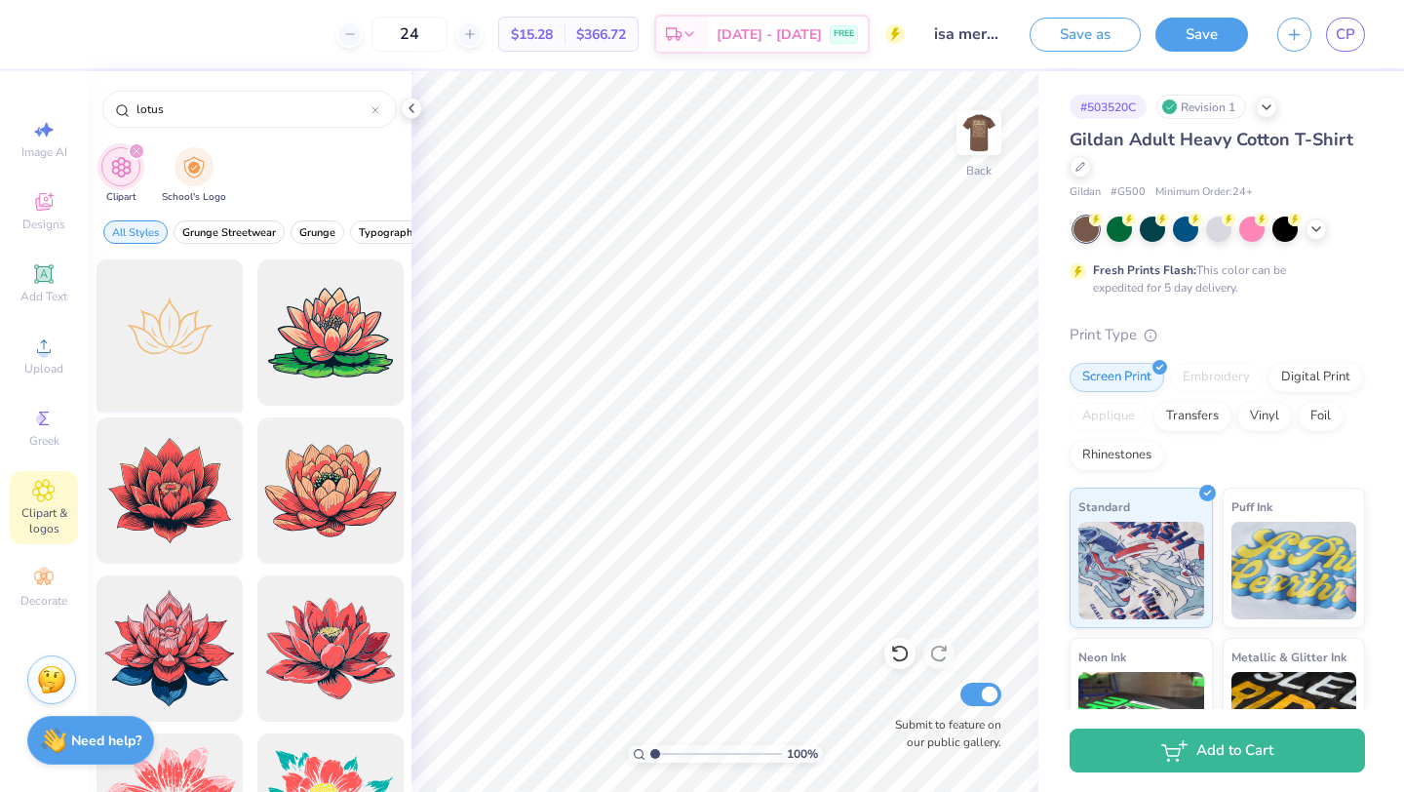
click at [150, 362] on div at bounding box center [169, 333] width 161 height 161
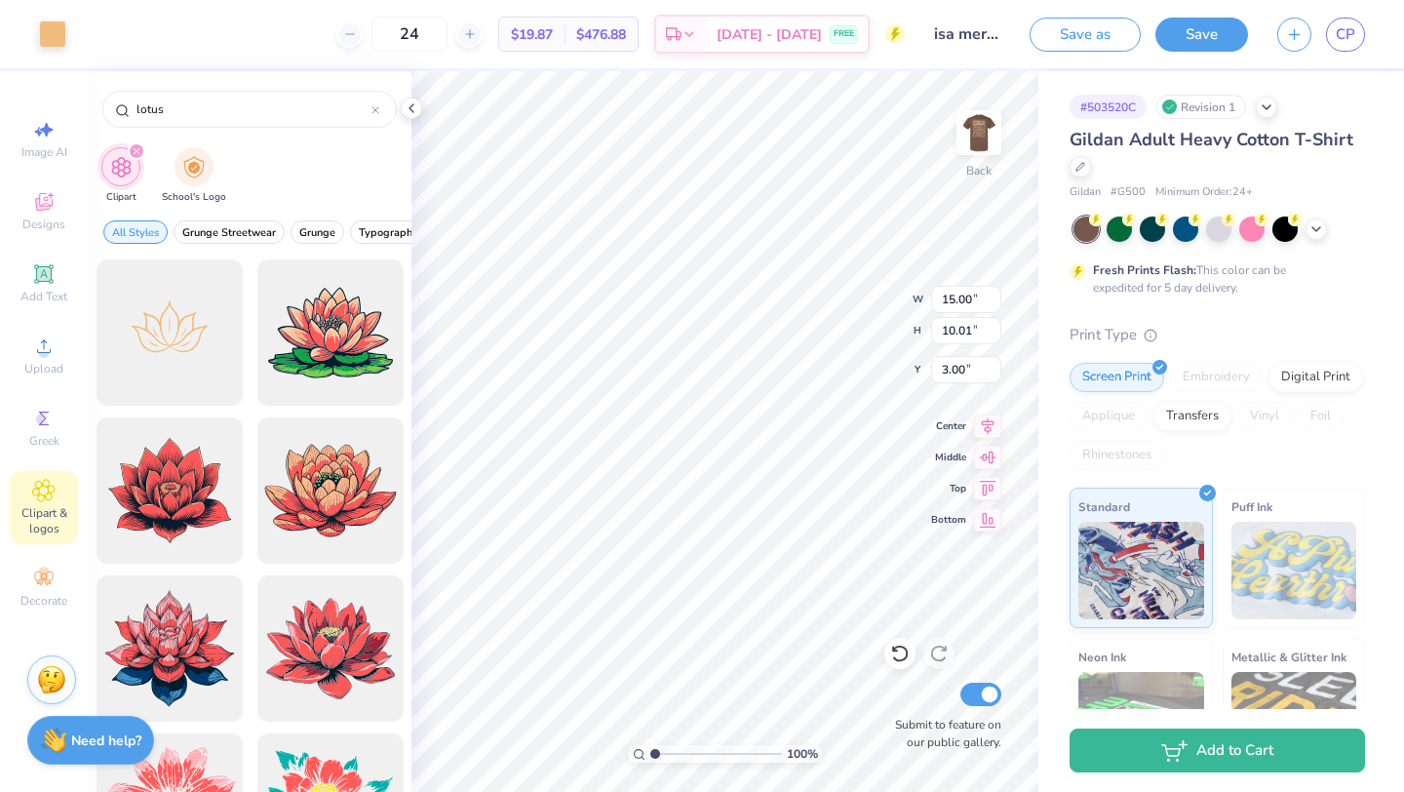
type input "2.57"
type input "1.71"
type input "4.52"
type input "4.50"
type input "2.65"
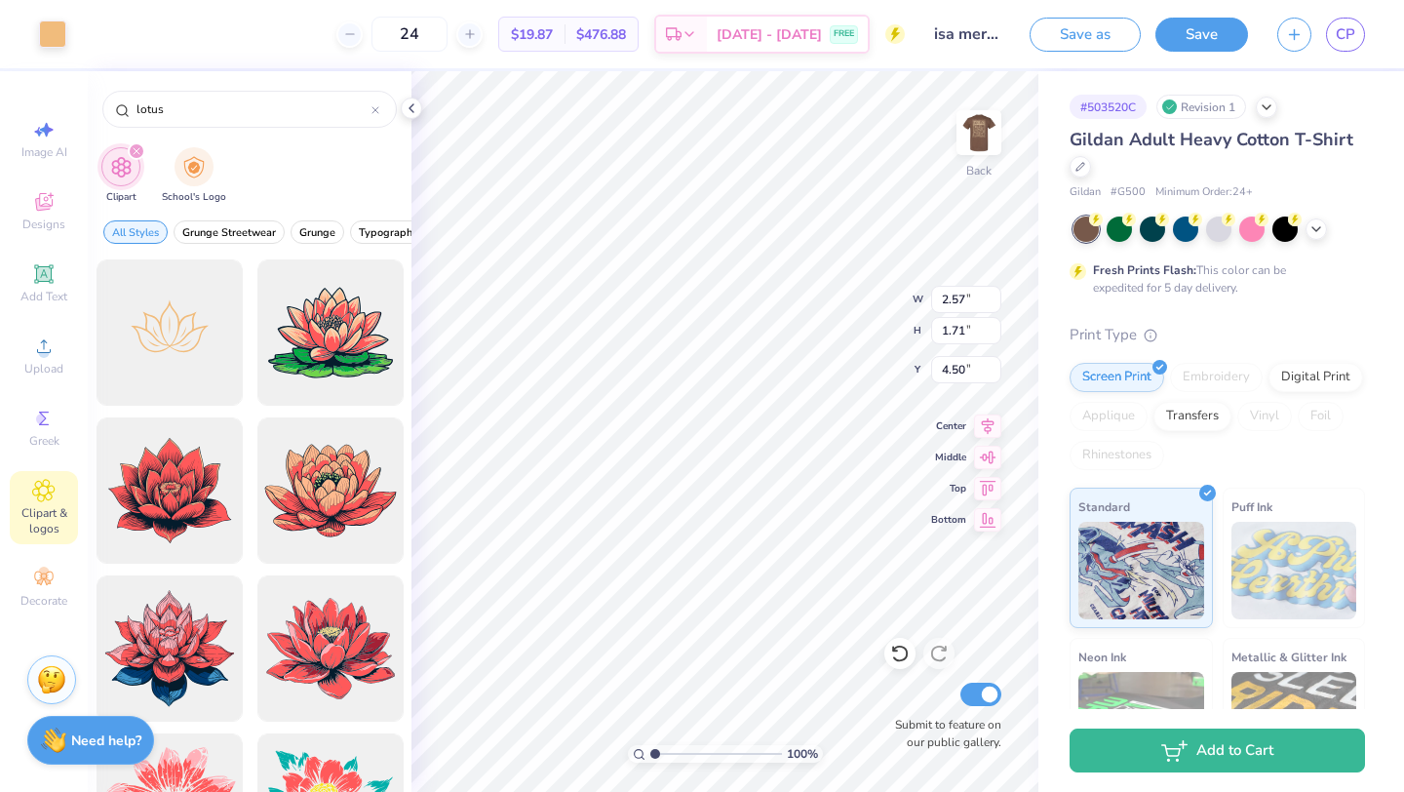
type input "1.77"
type input "4.45"
click at [49, 30] on div at bounding box center [52, 32] width 27 height 27
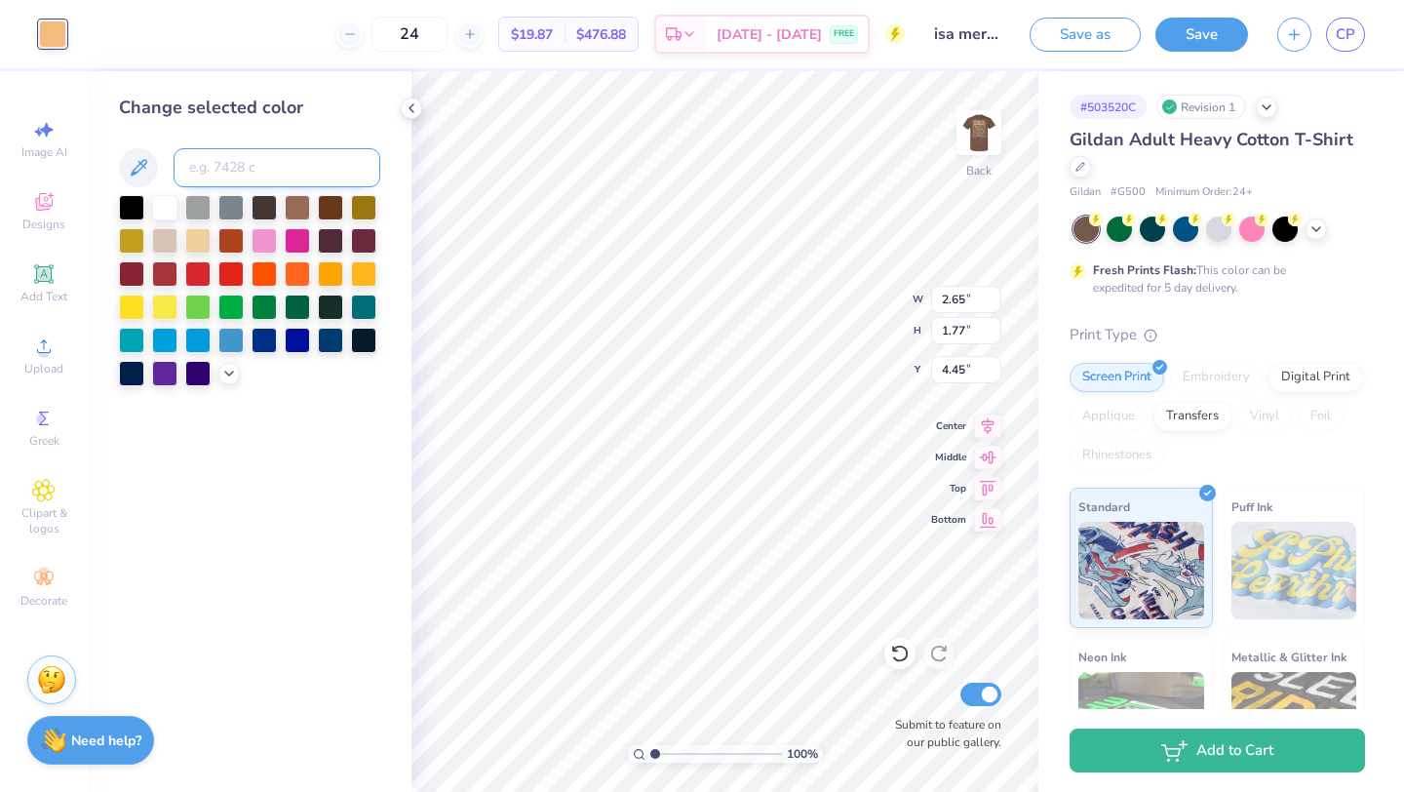
click at [237, 174] on input at bounding box center [277, 167] width 207 height 39
type input "7506"
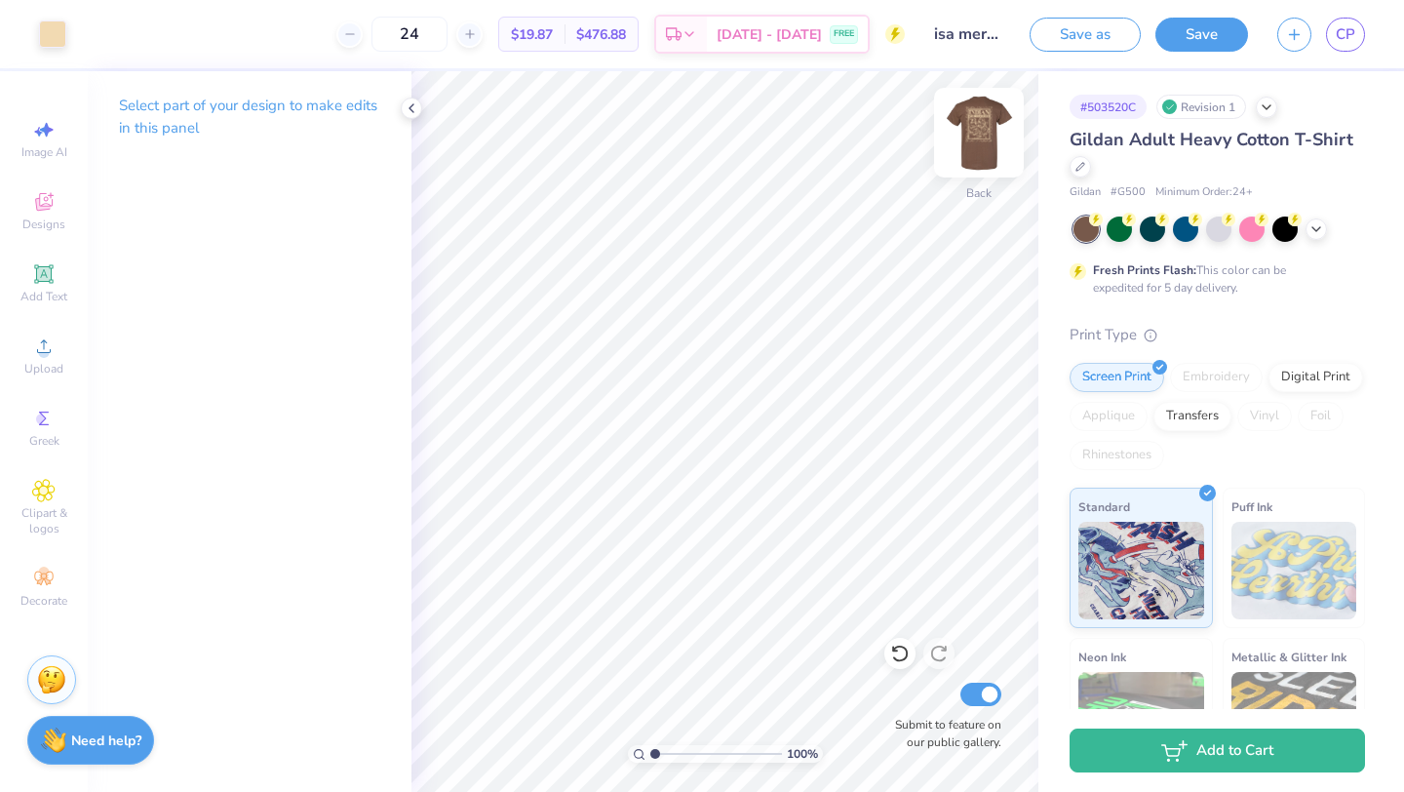
click at [972, 129] on img at bounding box center [979, 133] width 78 height 78
click at [983, 136] on img at bounding box center [979, 133] width 78 height 78
click at [448, 40] on input "24" at bounding box center [409, 34] width 76 height 35
type input "2"
click at [411, 103] on icon at bounding box center [412, 108] width 16 height 16
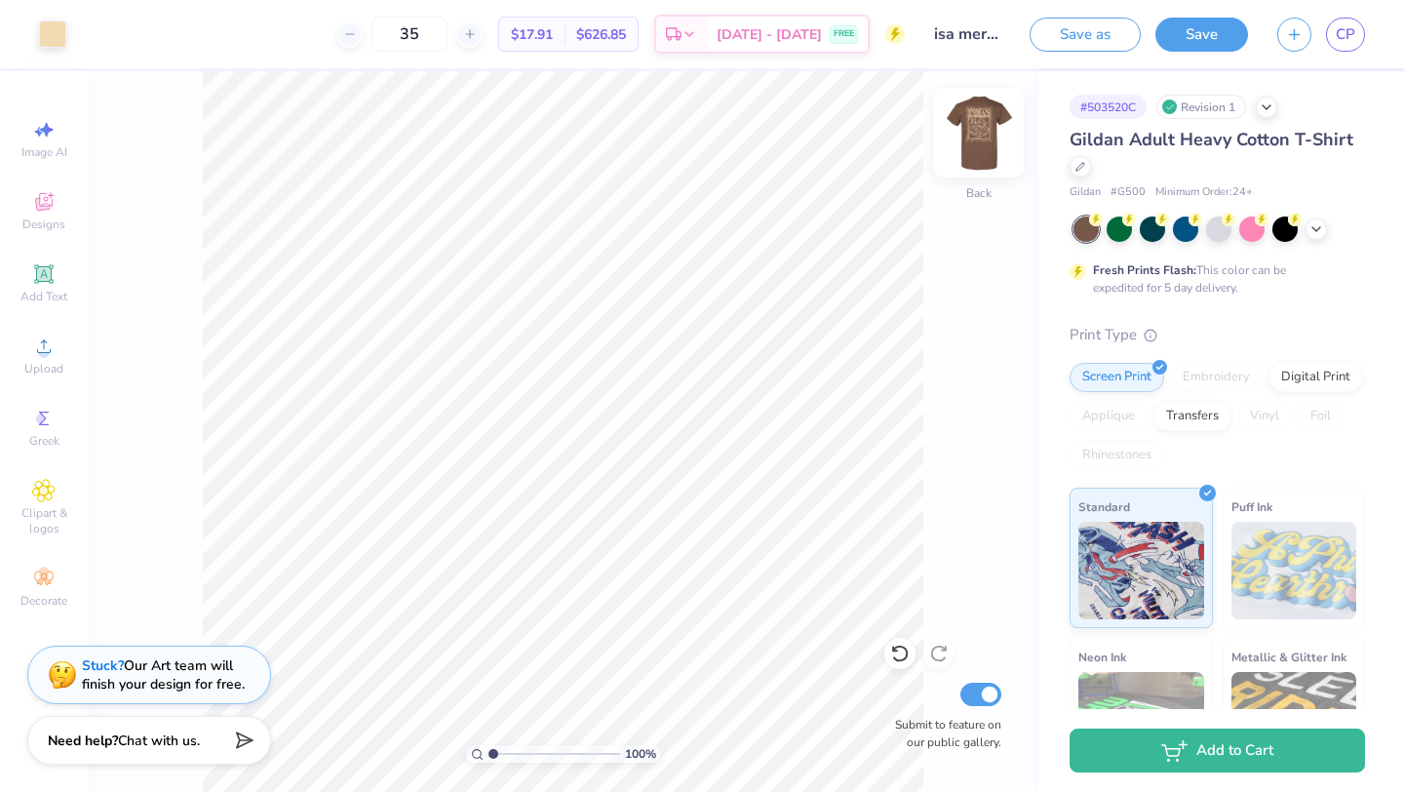
click at [959, 136] on img at bounding box center [979, 133] width 78 height 78
click at [987, 137] on img at bounding box center [979, 133] width 78 height 78
click at [1212, 29] on button "Save" at bounding box center [1201, 32] width 93 height 34
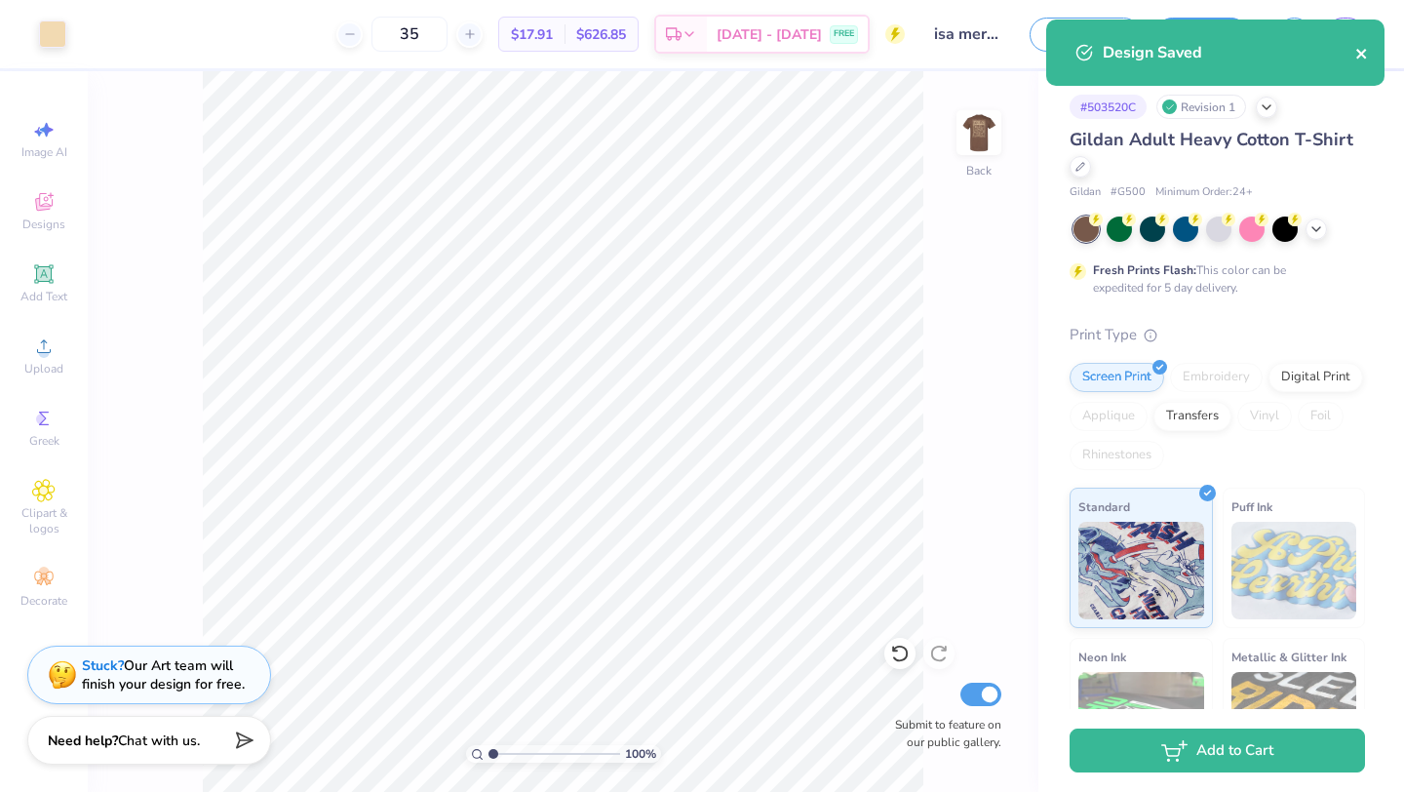
click at [1357, 61] on button "close" at bounding box center [1362, 52] width 14 height 23
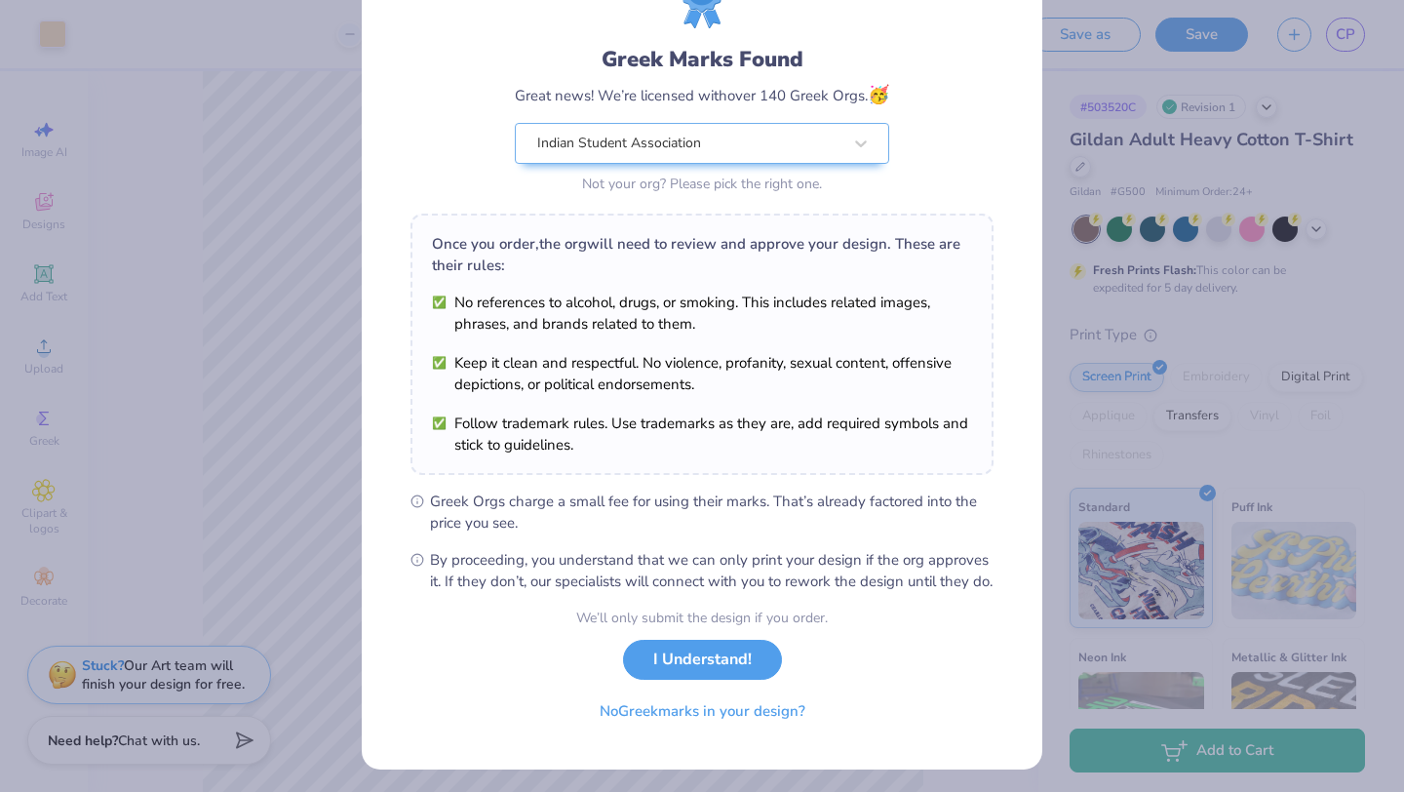
scroll to position [97, 0]
click at [753, 725] on button "No Greek marks in your design?" at bounding box center [702, 705] width 239 height 40
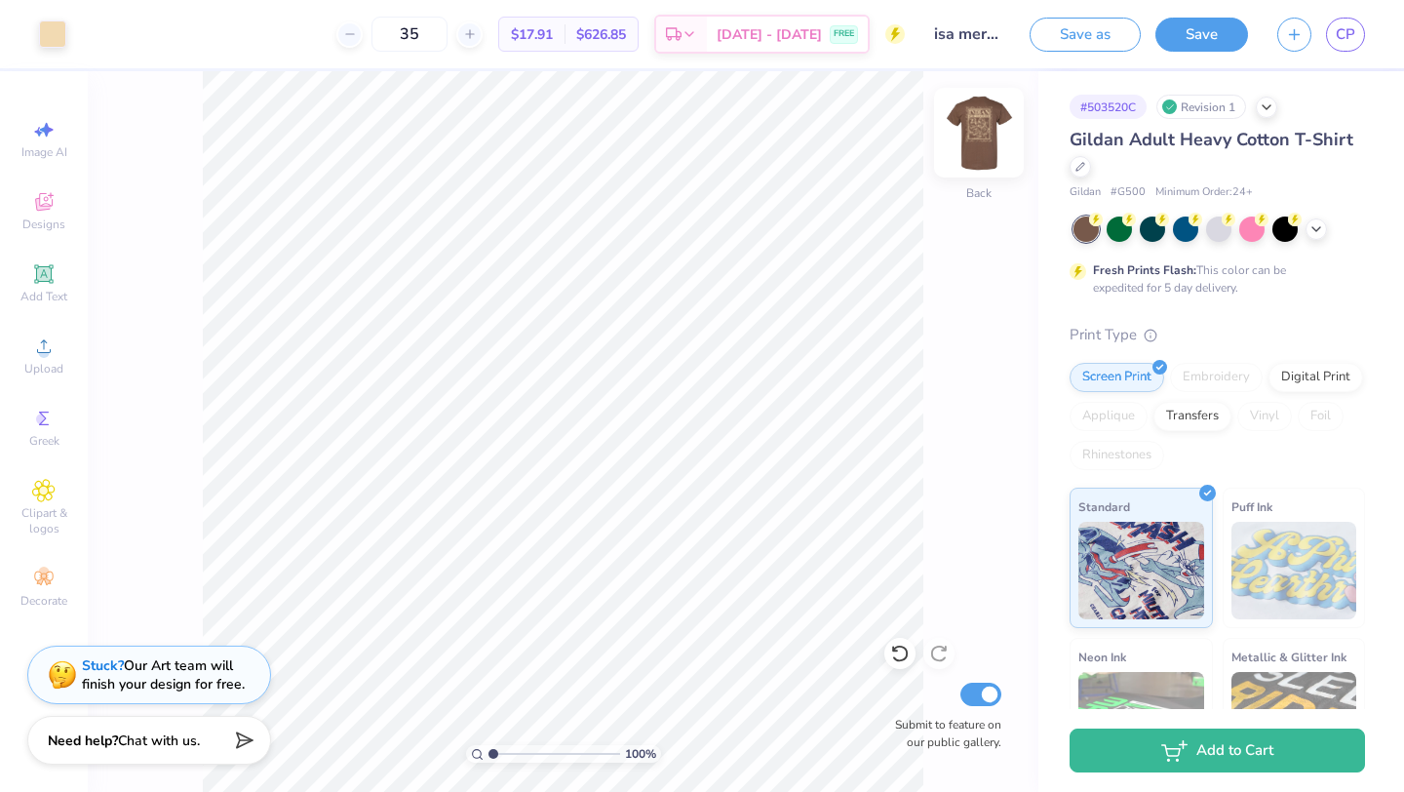
click at [972, 136] on img at bounding box center [979, 133] width 78 height 78
click at [973, 136] on img at bounding box center [979, 133] width 78 height 78
click at [1187, 33] on button "Save" at bounding box center [1201, 32] width 93 height 34
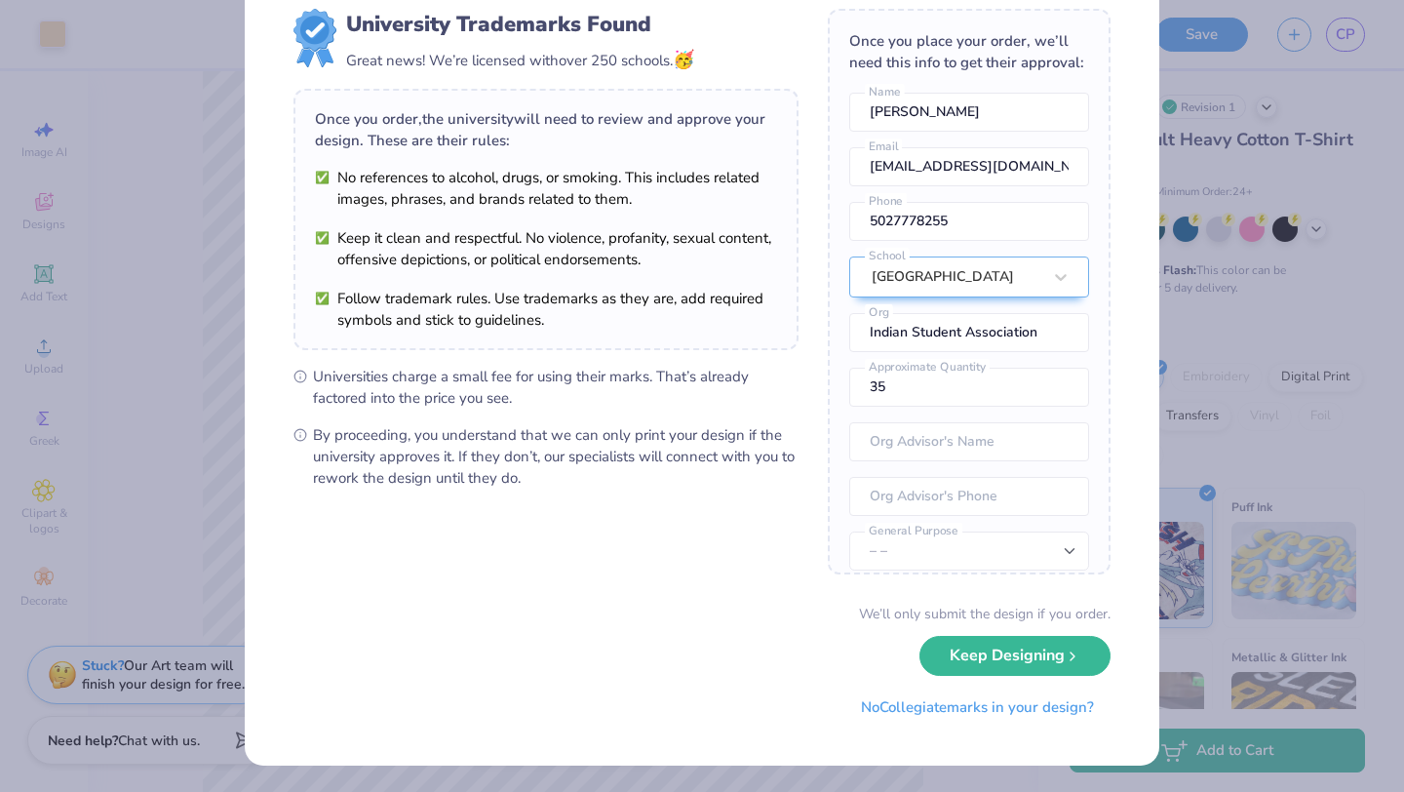
scroll to position [57, 0]
click at [940, 699] on button "No Collegiate marks in your design?" at bounding box center [977, 702] width 266 height 40
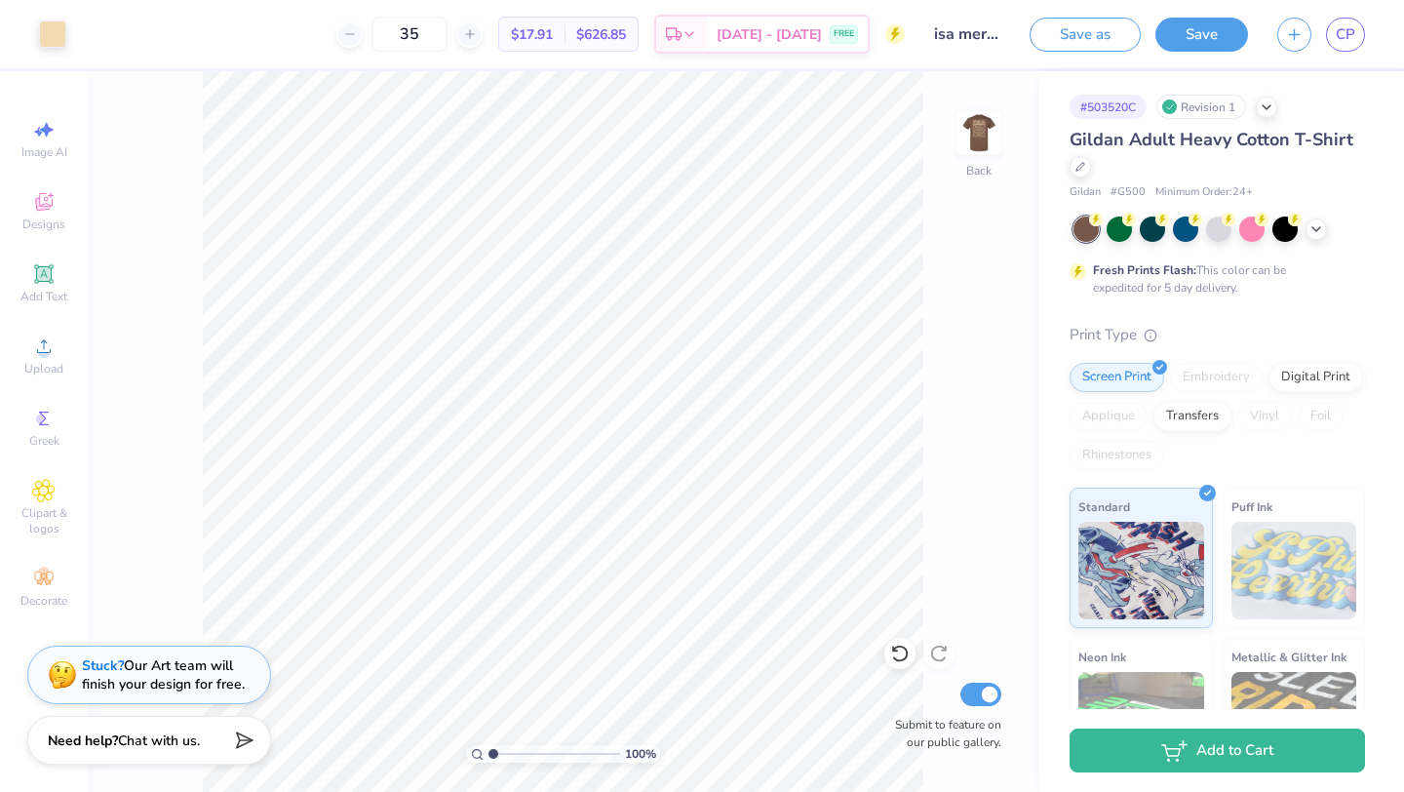
click at [1202, 89] on div "# 503520C Revision 1 Gildan Adult Heavy Cotton T-Shirt Gildan # G500 Minimum Or…" at bounding box center [1221, 499] width 366 height 857
click at [1195, 42] on button "Save" at bounding box center [1201, 32] width 93 height 34
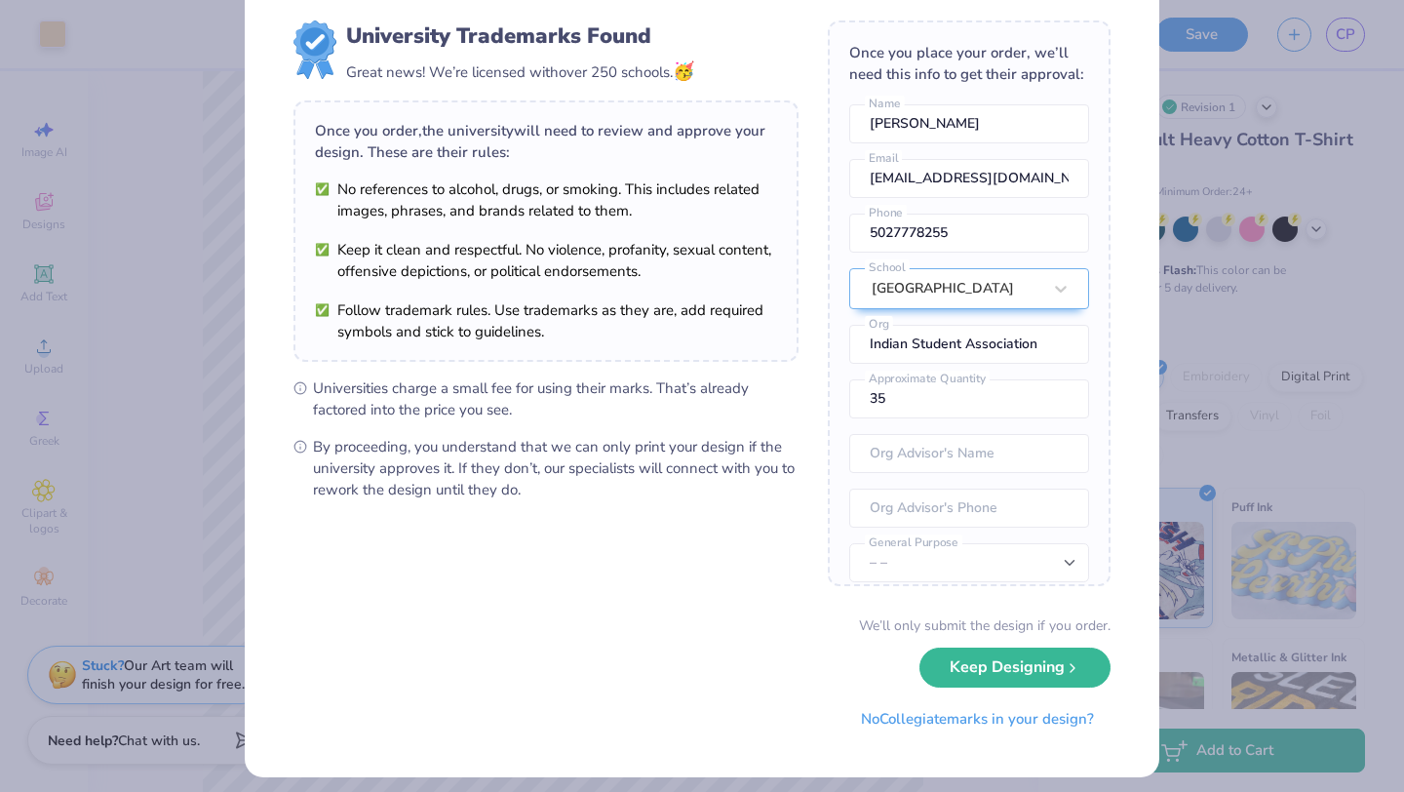
scroll to position [57, 0]
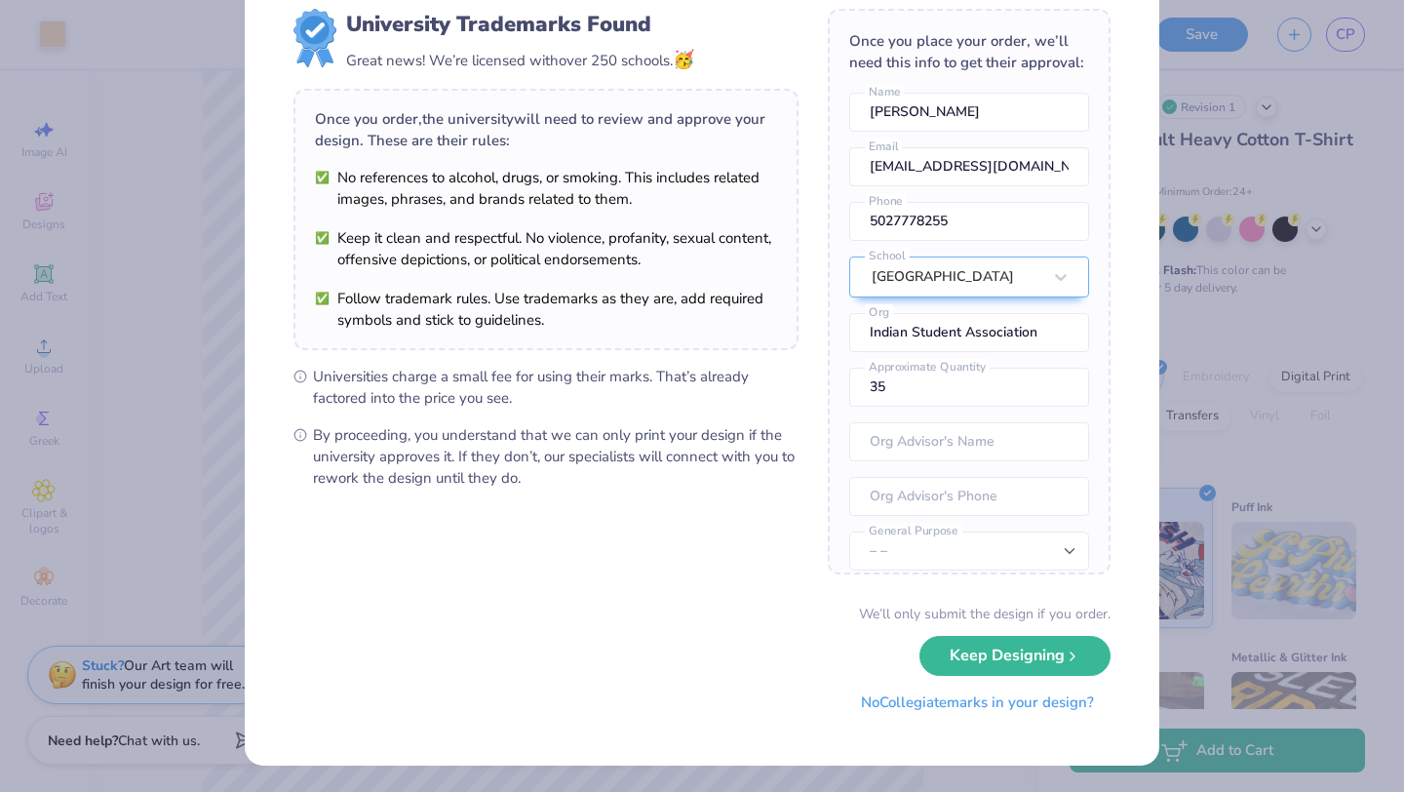
click at [916, 705] on button "No Collegiate marks in your design?" at bounding box center [977, 702] width 266 height 40
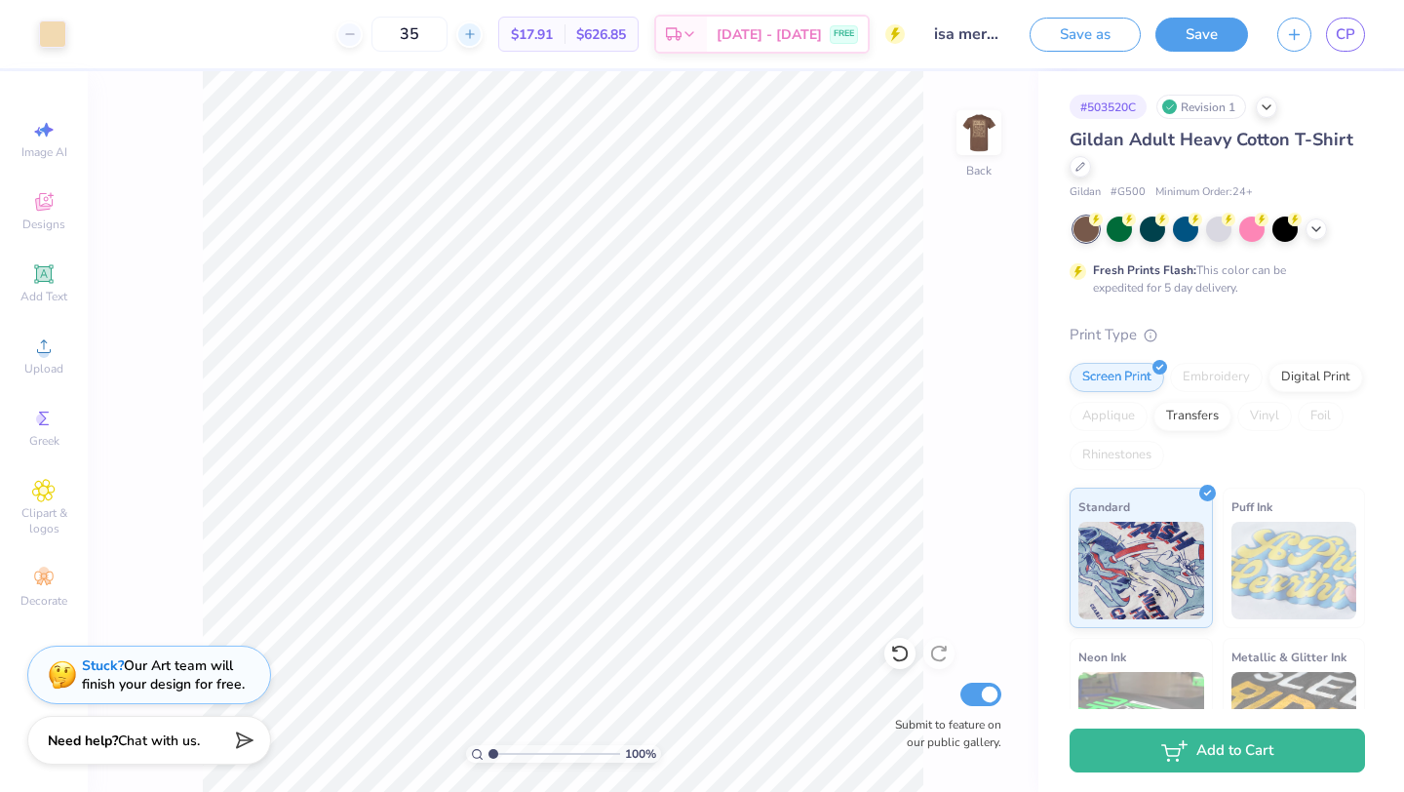
click at [477, 34] on icon at bounding box center [470, 34] width 14 height 14
click at [477, 32] on icon at bounding box center [470, 34] width 14 height 14
click at [499, 32] on div "38" at bounding box center [475, 34] width 146 height 35
click at [477, 32] on icon at bounding box center [470, 34] width 14 height 14
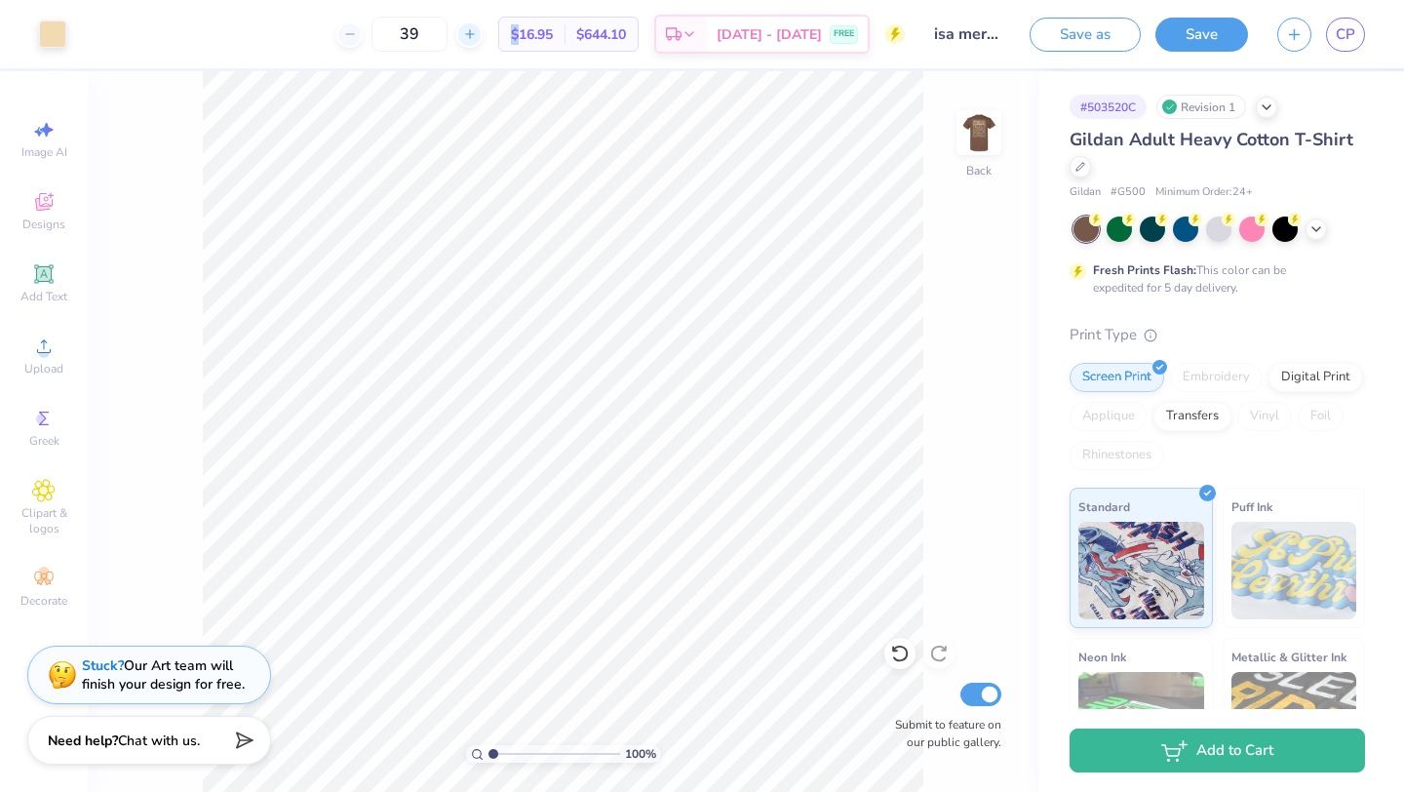
click at [477, 32] on icon at bounding box center [470, 34] width 14 height 14
type input "40"
drag, startPoint x: 547, startPoint y: 33, endPoint x: 598, endPoint y: 33, distance: 50.7
click at [564, 33] on div "$16.76 Per Item" at bounding box center [531, 34] width 65 height 33
click at [553, 24] on span "$16.76" at bounding box center [532, 34] width 42 height 20
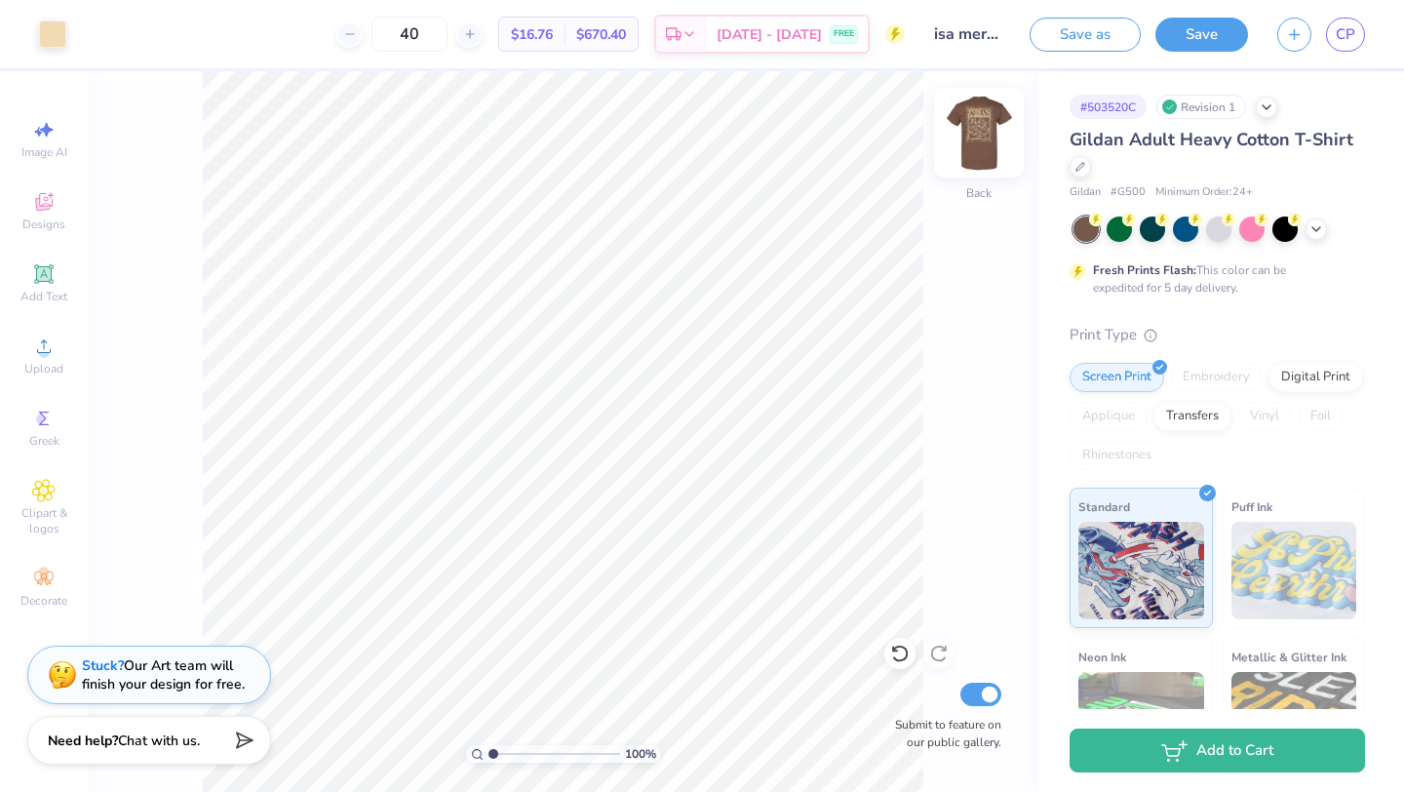
click at [976, 152] on img at bounding box center [979, 133] width 78 height 78
click at [976, 153] on img at bounding box center [979, 133] width 78 height 78
click at [1343, 31] on span "CP" at bounding box center [1345, 34] width 19 height 22
click at [978, 136] on img at bounding box center [979, 133] width 78 height 78
click at [977, 125] on img at bounding box center [979, 133] width 78 height 78
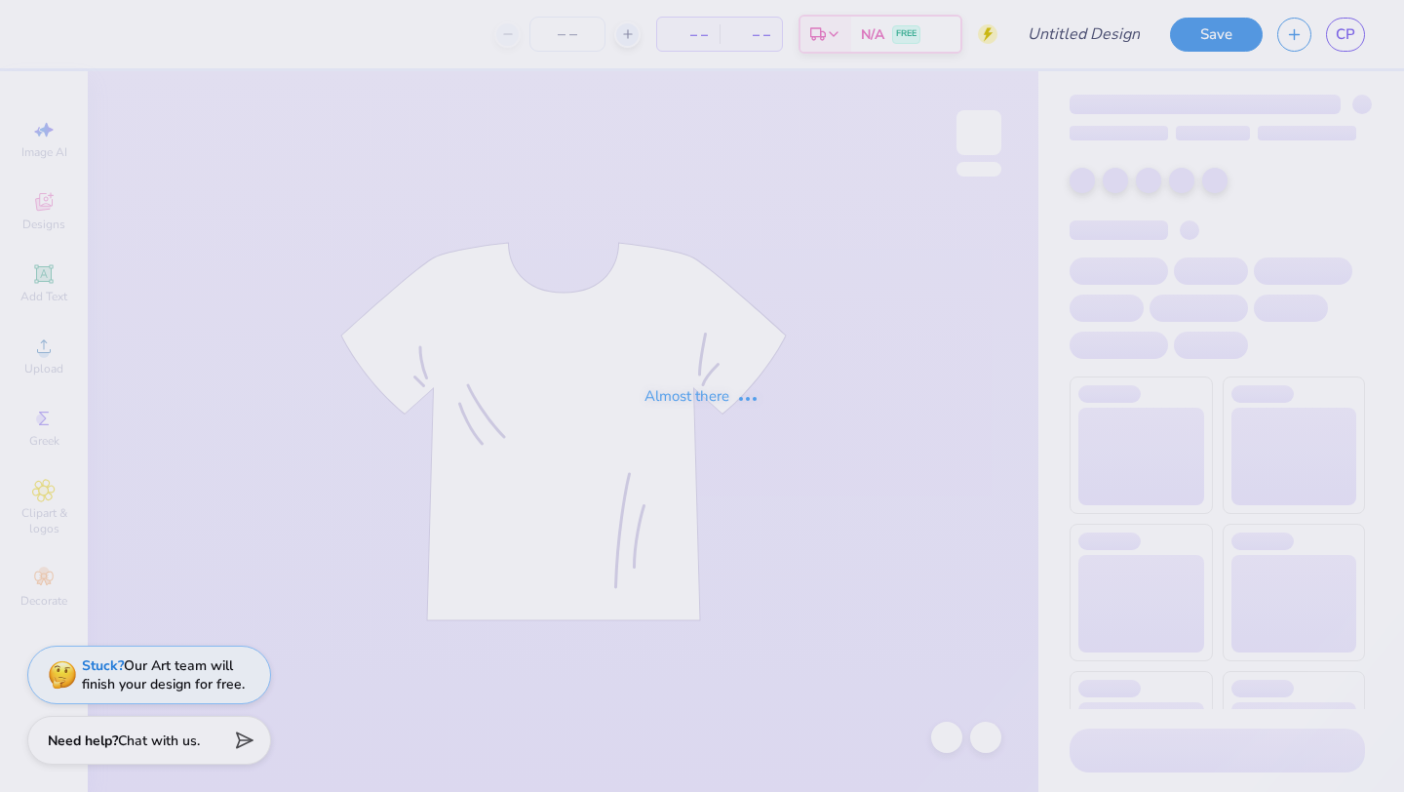
type input "isa merch 1"
type input "35"
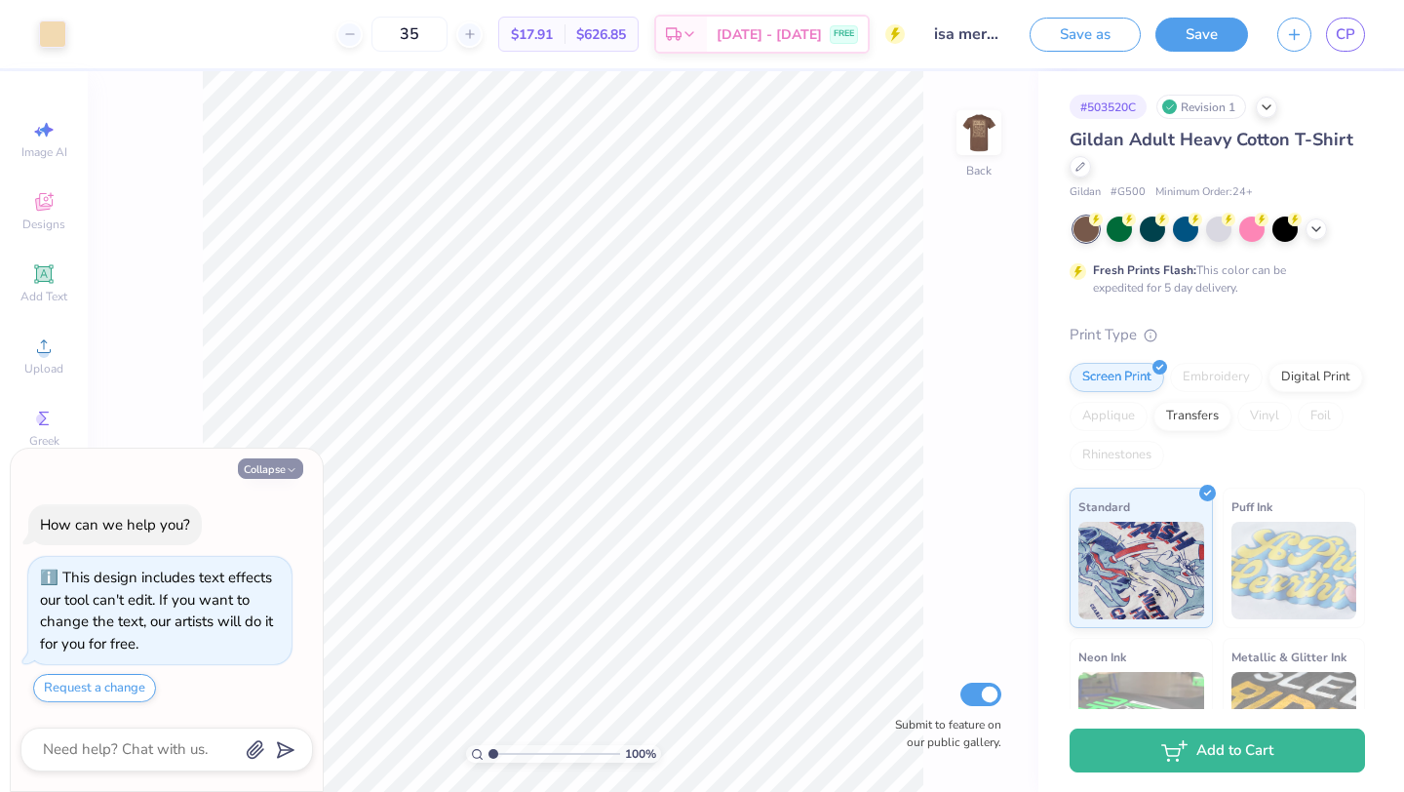
click at [269, 465] on button "Collapse" at bounding box center [270, 468] width 65 height 20
type textarea "x"
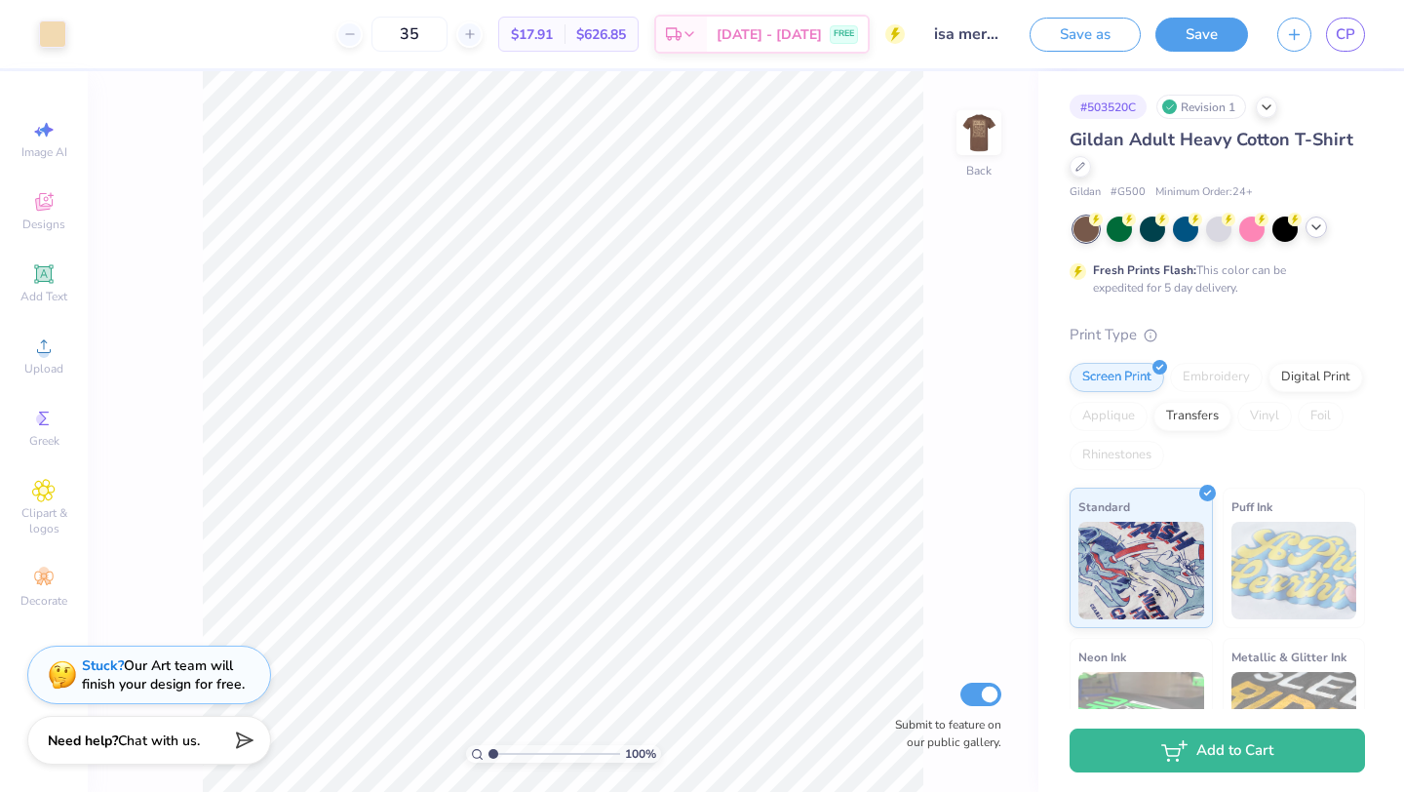
click at [1319, 223] on icon at bounding box center [1316, 227] width 16 height 16
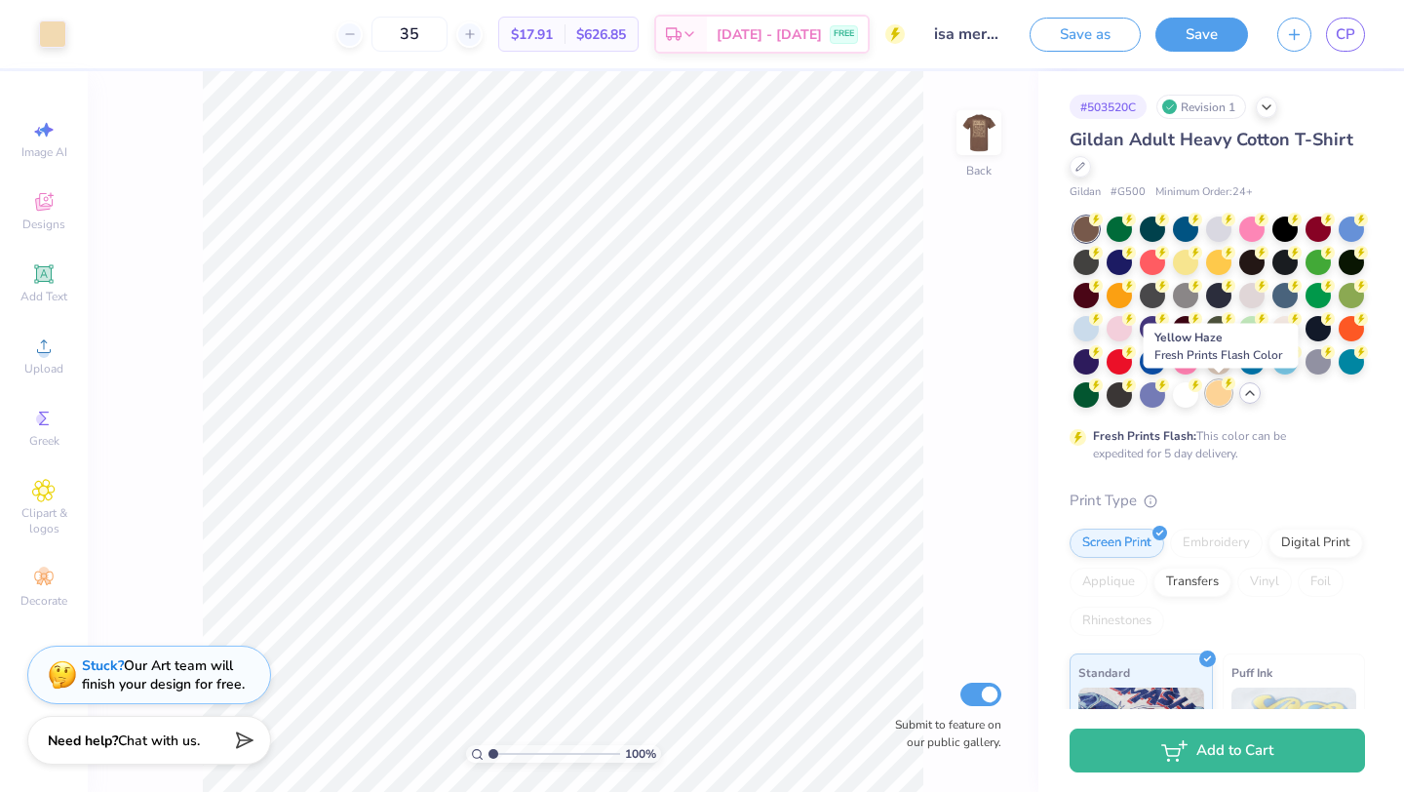
click at [1221, 397] on div at bounding box center [1218, 392] width 25 height 25
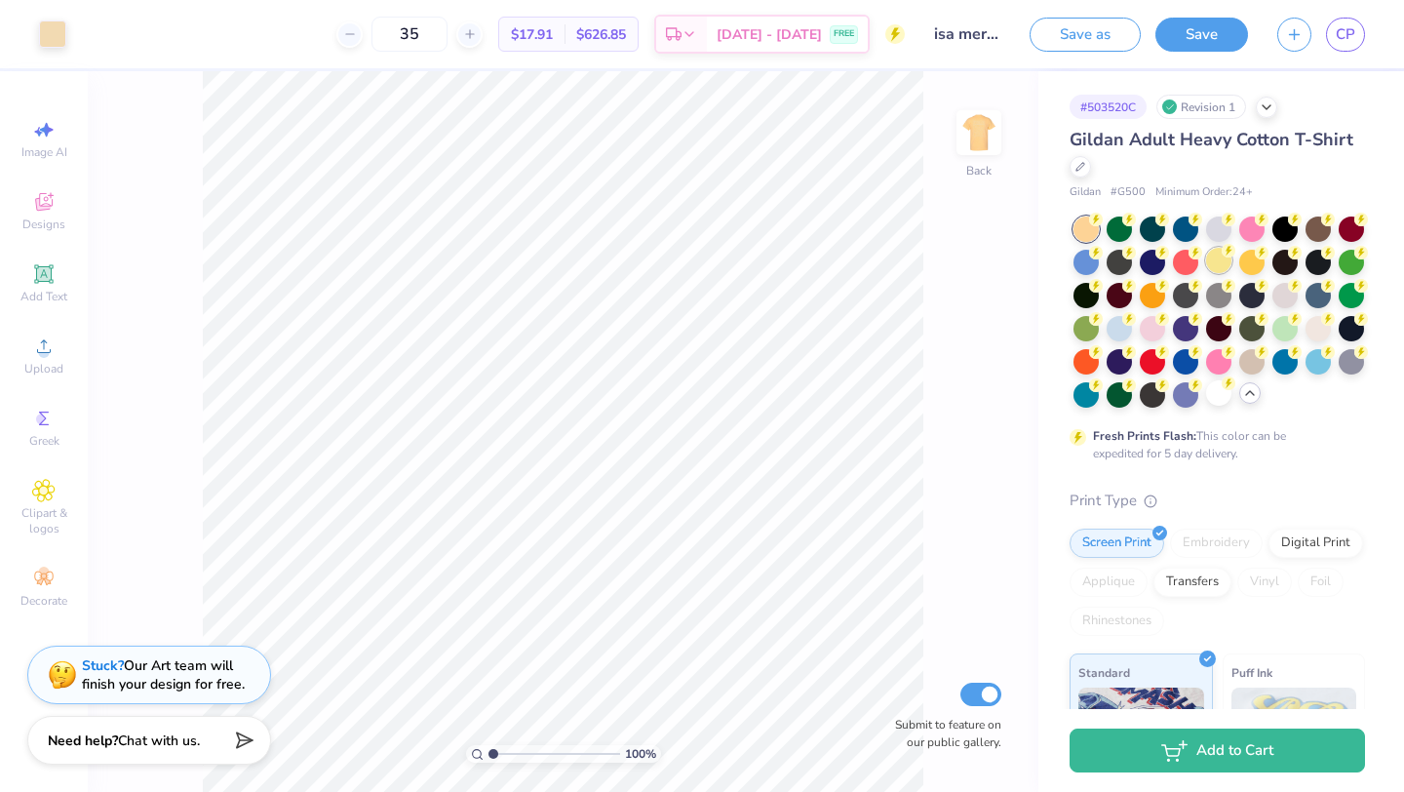
click at [1221, 258] on div at bounding box center [1218, 260] width 25 height 25
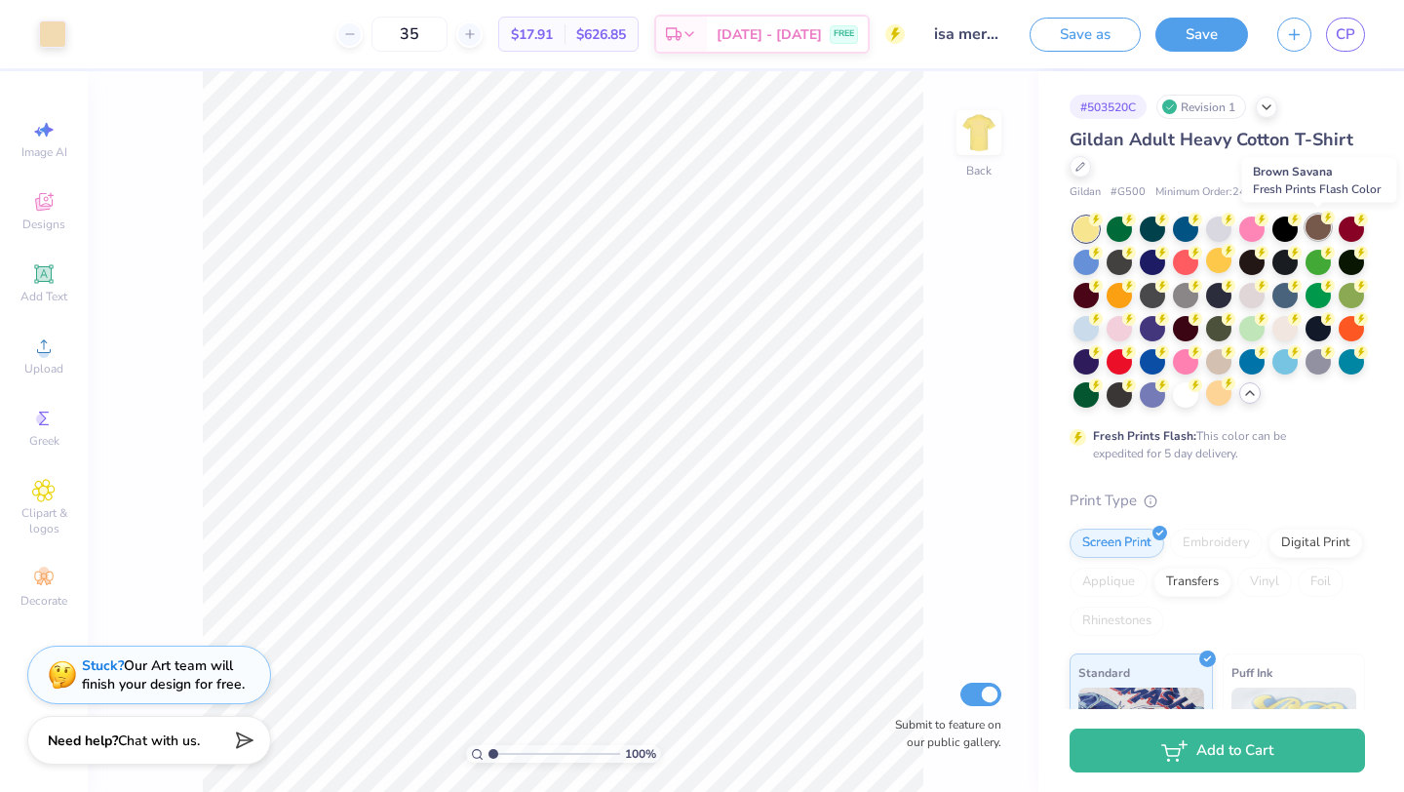
click at [1322, 225] on div at bounding box center [1317, 226] width 25 height 25
click at [1100, 224] on icon at bounding box center [1096, 219] width 7 height 10
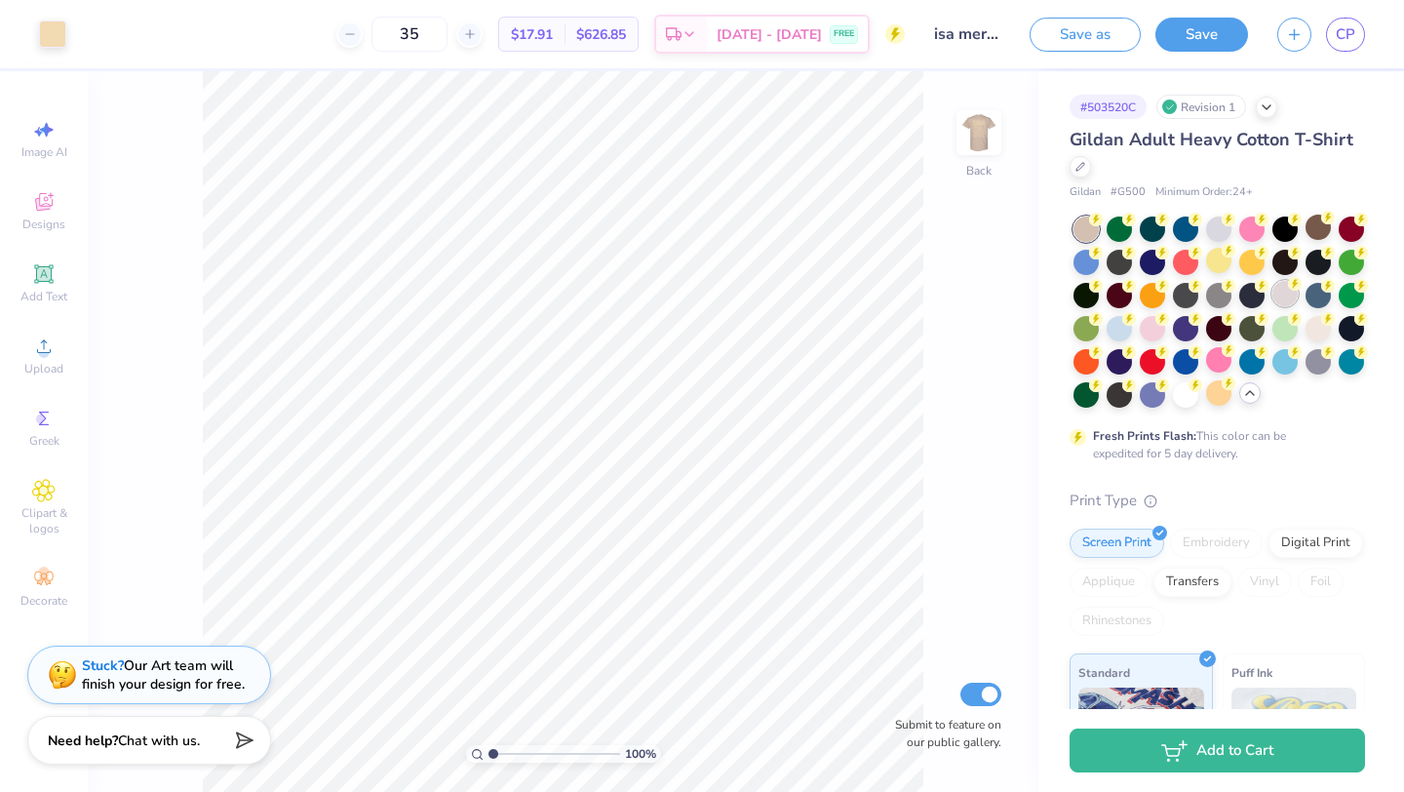
click at [1283, 299] on div at bounding box center [1284, 293] width 25 height 25
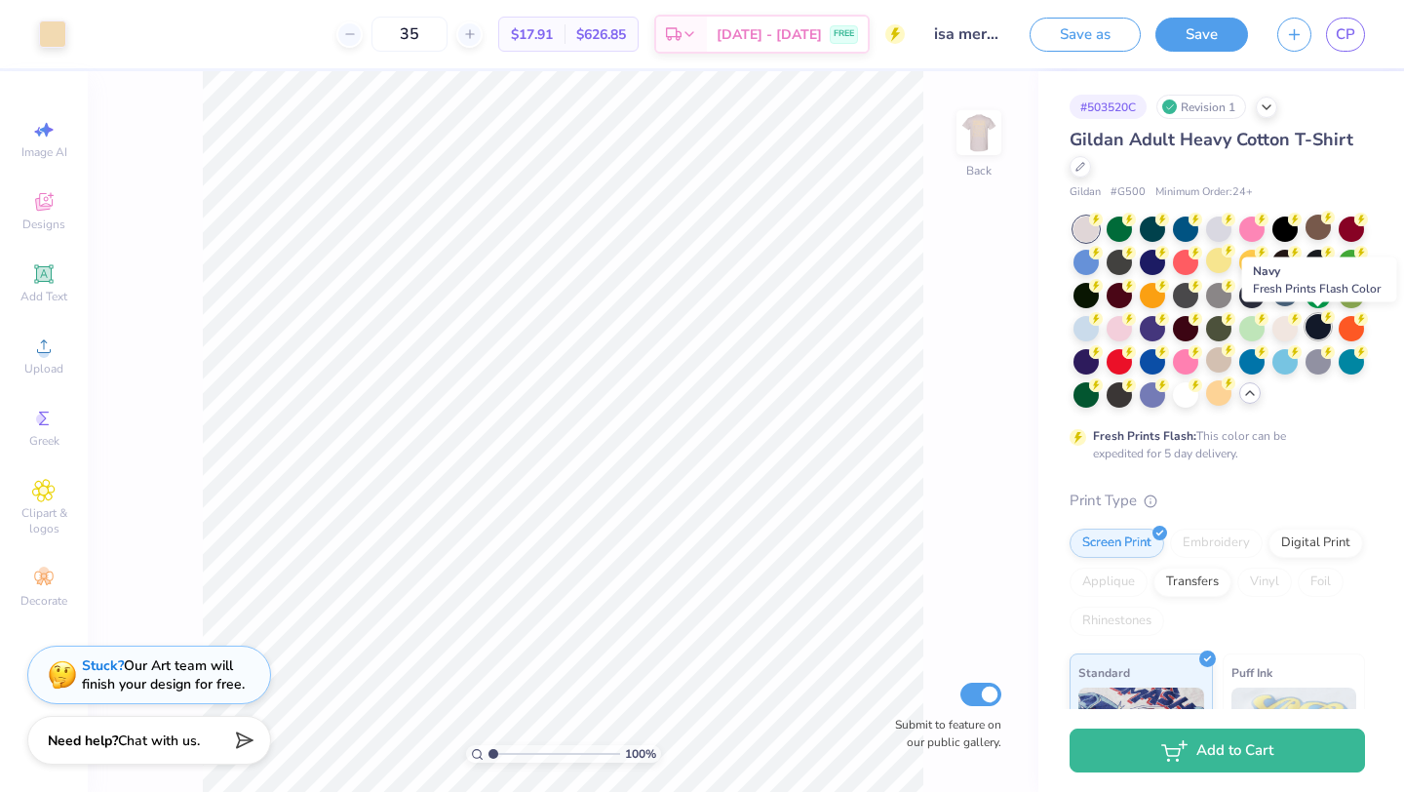
click at [1313, 323] on div at bounding box center [1317, 326] width 25 height 25
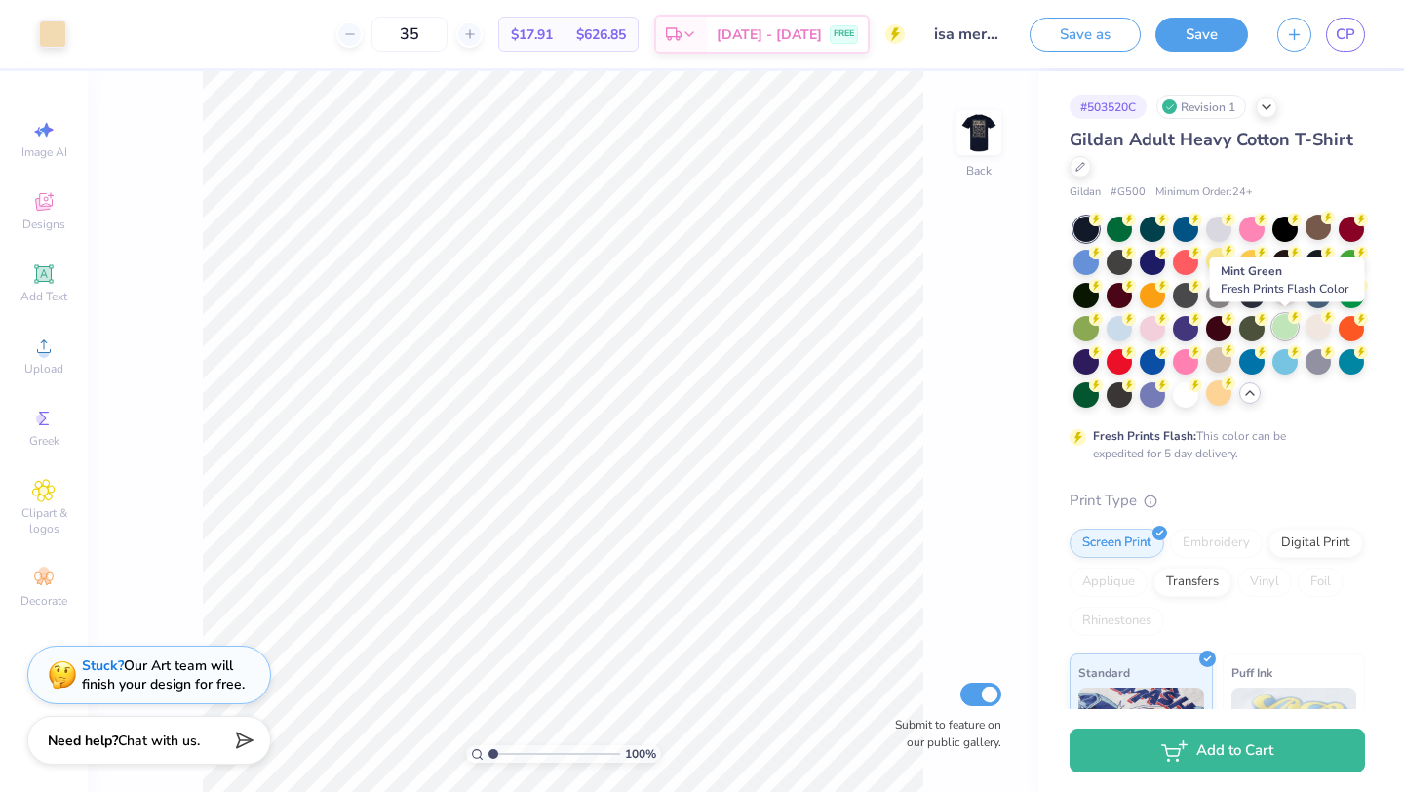
click at [1289, 326] on div at bounding box center [1284, 326] width 25 height 25
click at [1284, 331] on div at bounding box center [1284, 326] width 25 height 25
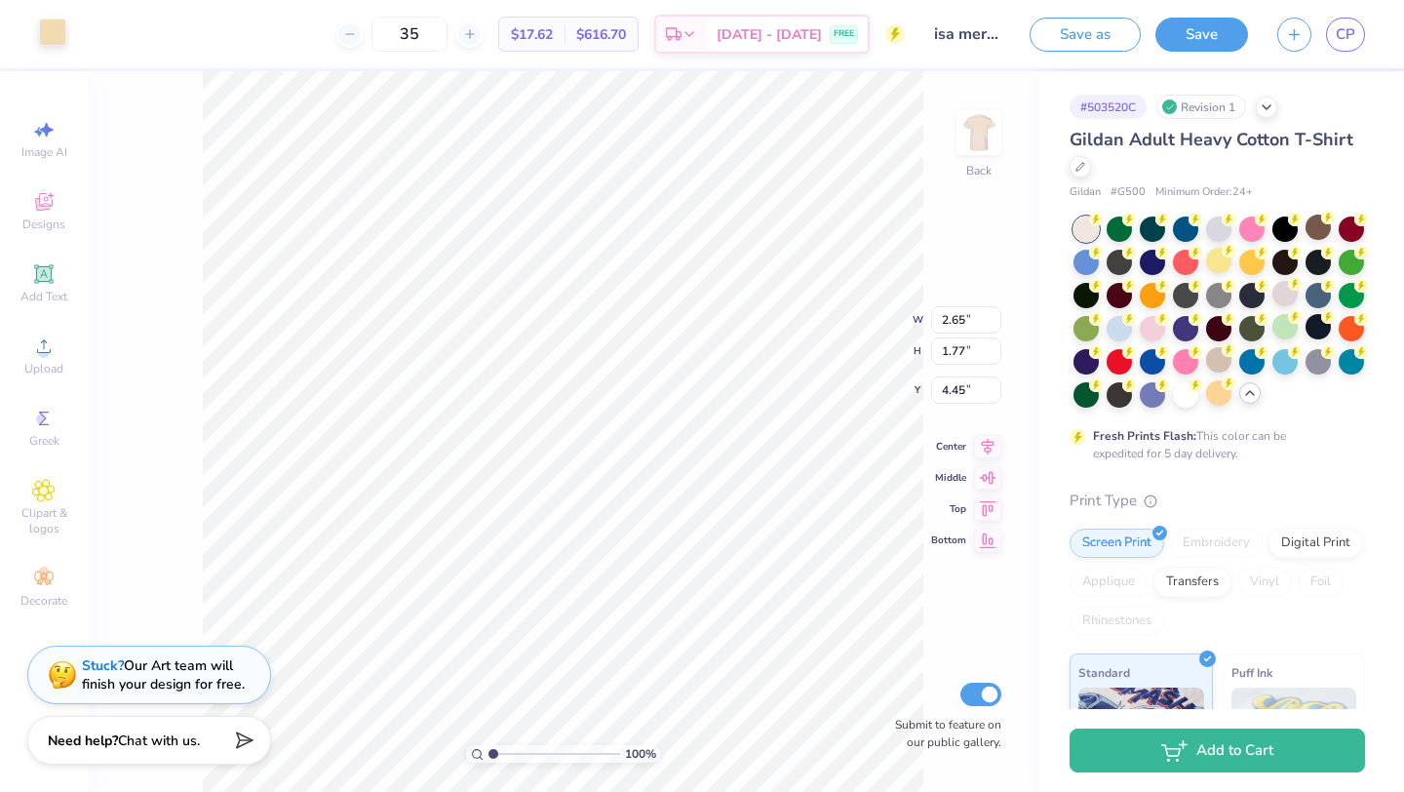
click at [58, 28] on div at bounding box center [52, 32] width 27 height 27
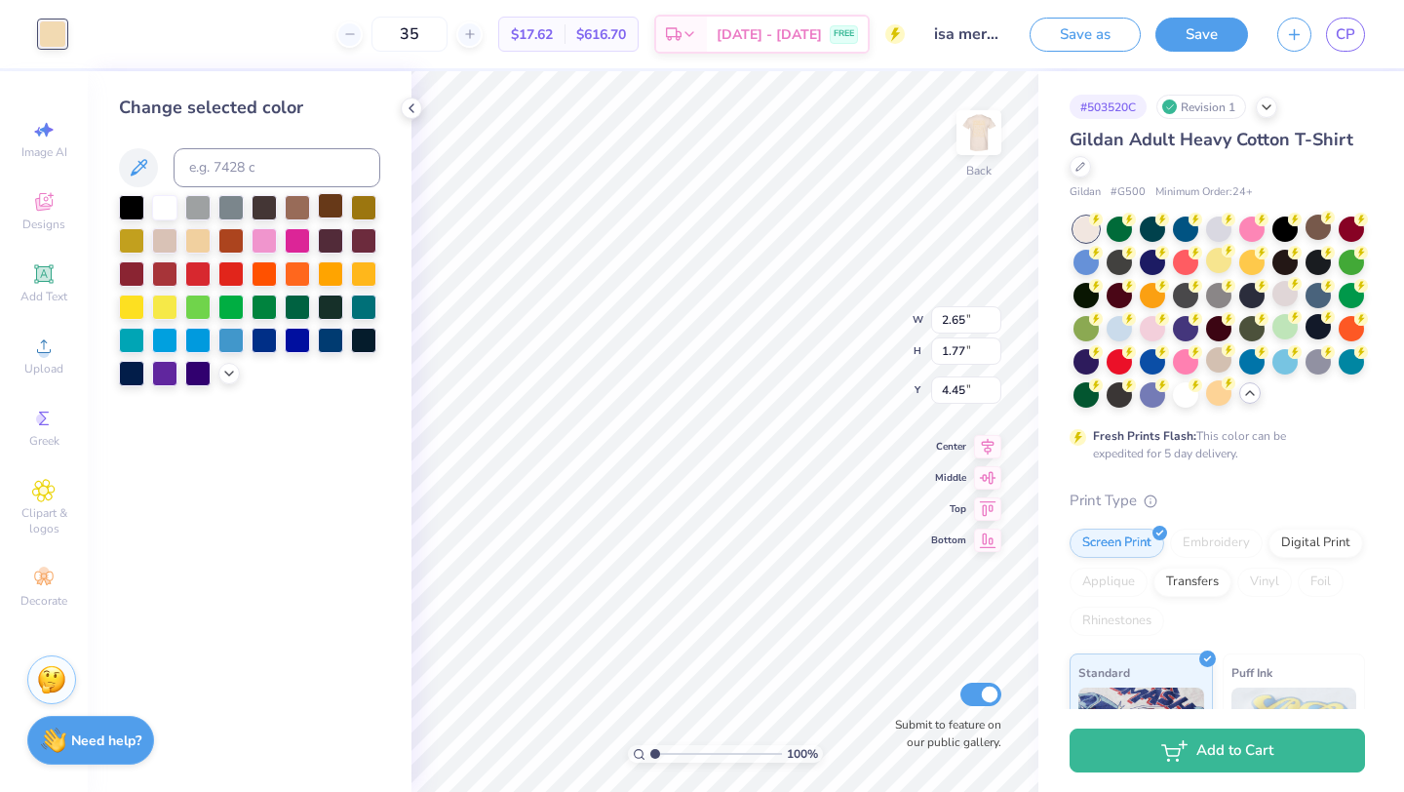
click at [331, 204] on div at bounding box center [330, 205] width 25 height 25
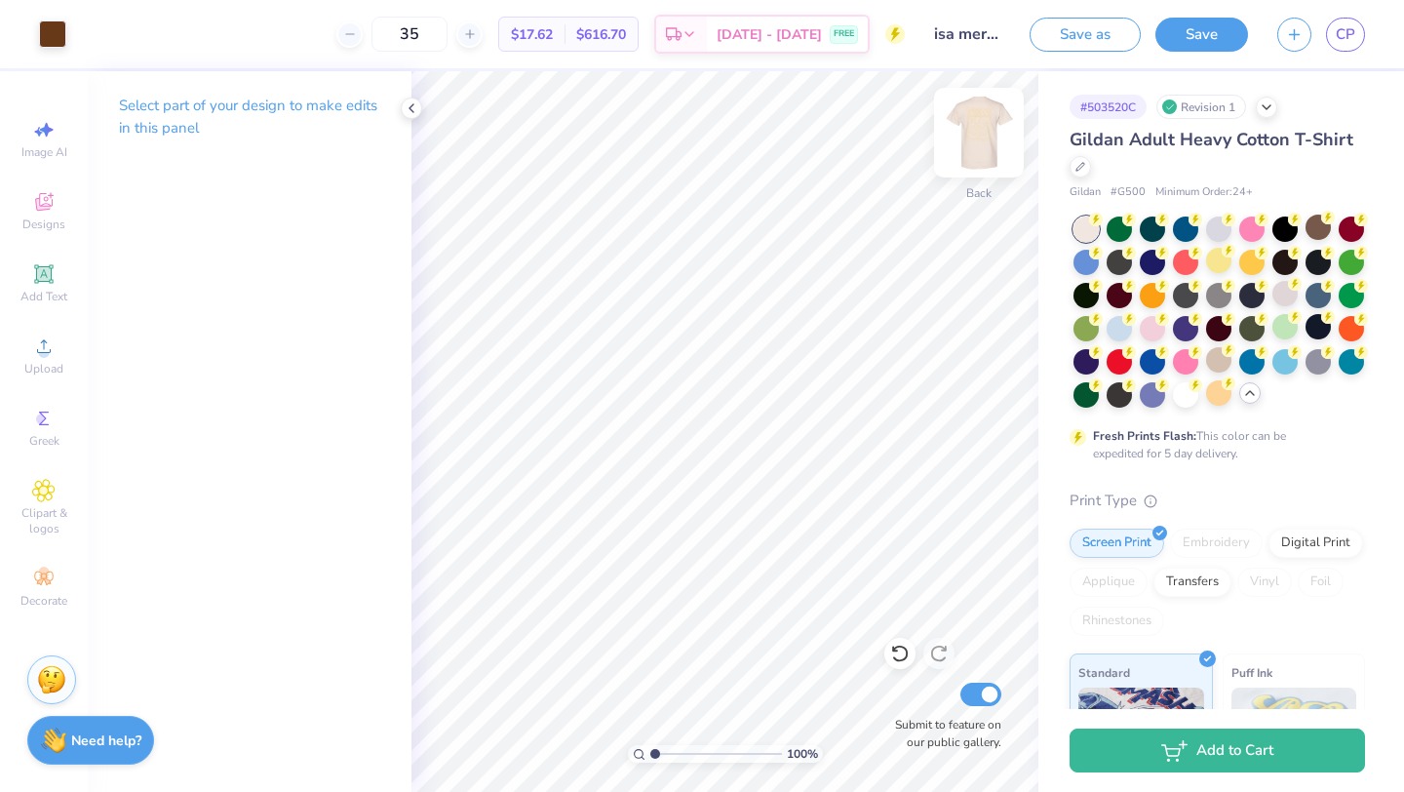
click at [978, 136] on img at bounding box center [979, 133] width 78 height 78
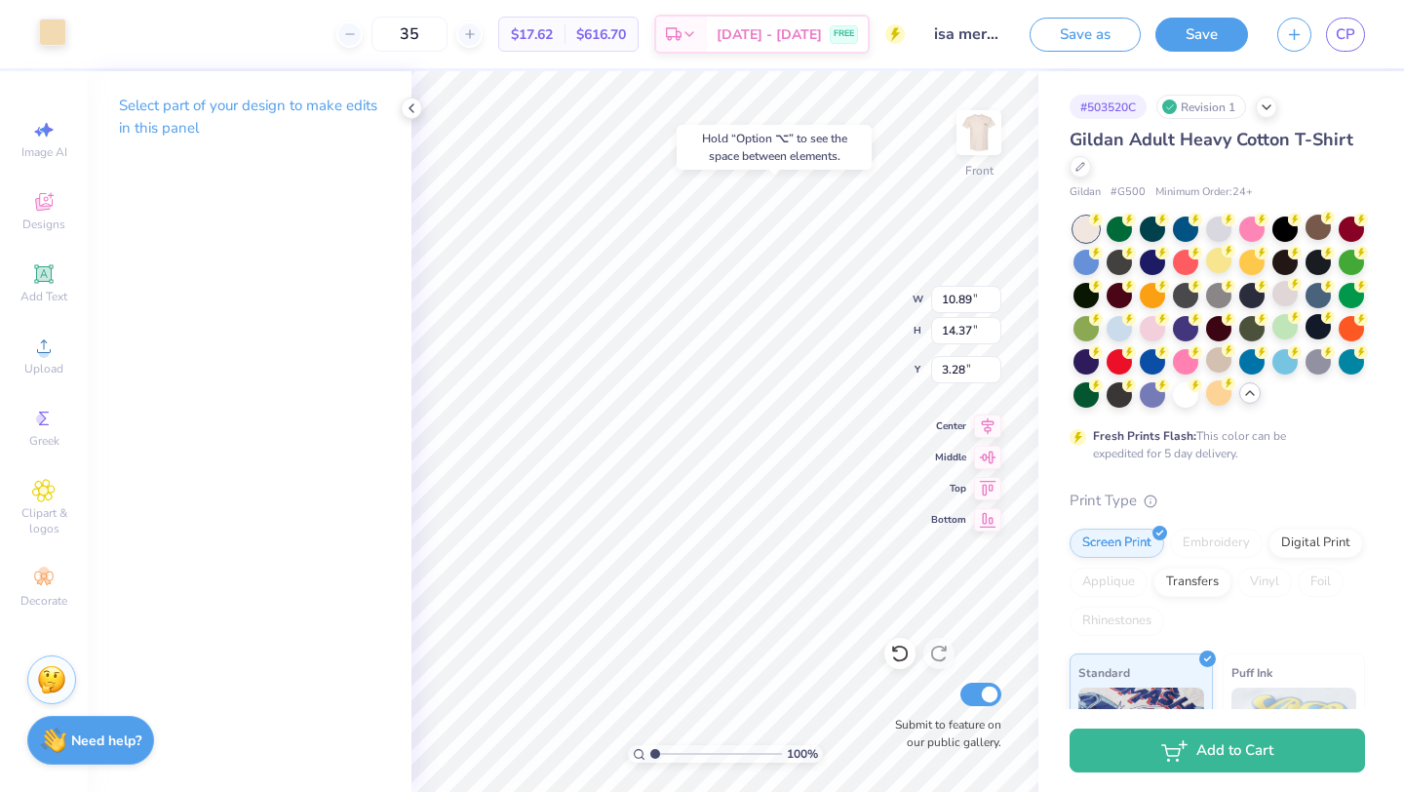
click at [50, 32] on div at bounding box center [52, 32] width 27 height 27
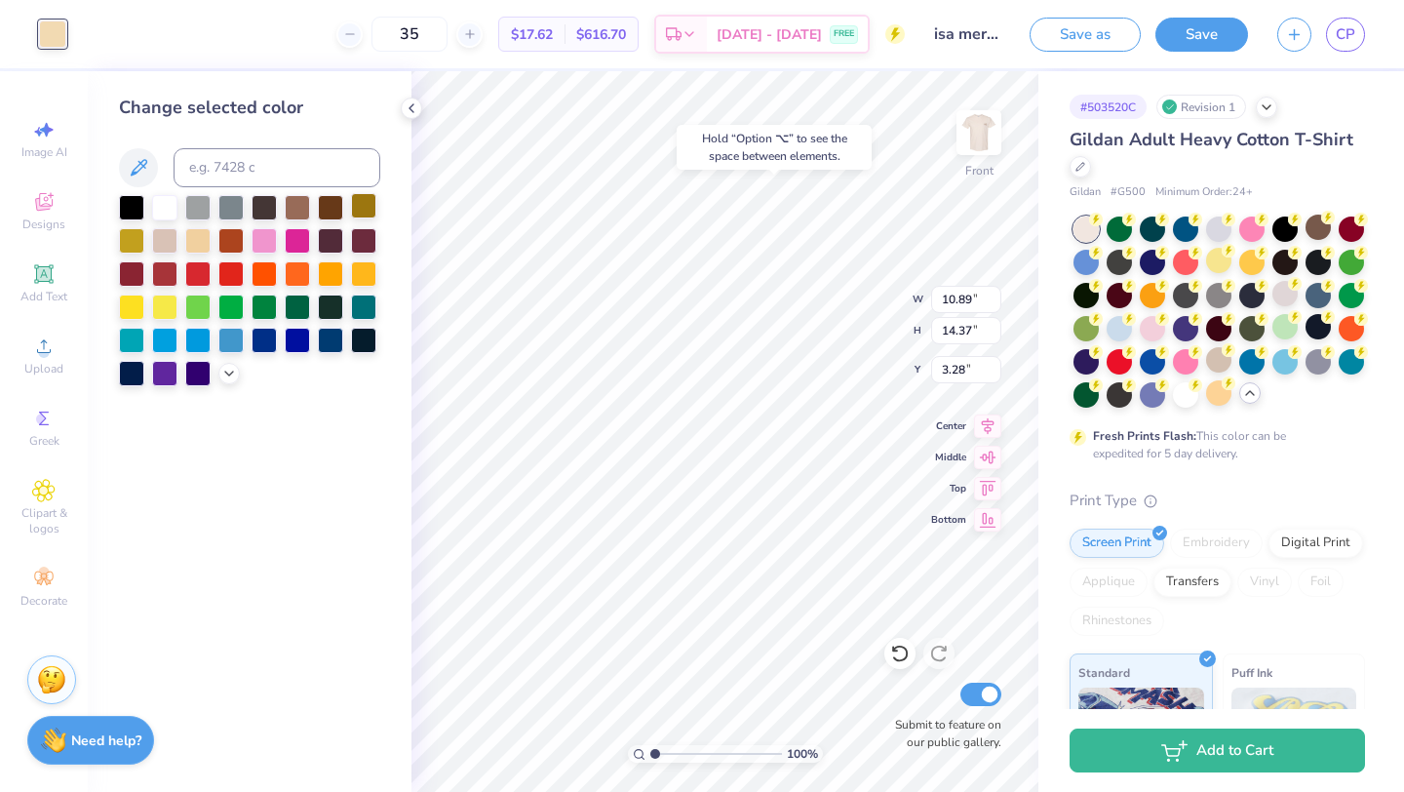
click at [369, 207] on div at bounding box center [363, 205] width 25 height 25
type input "3.29"
type input "8.20"
type input "1.88"
type input "4.67"
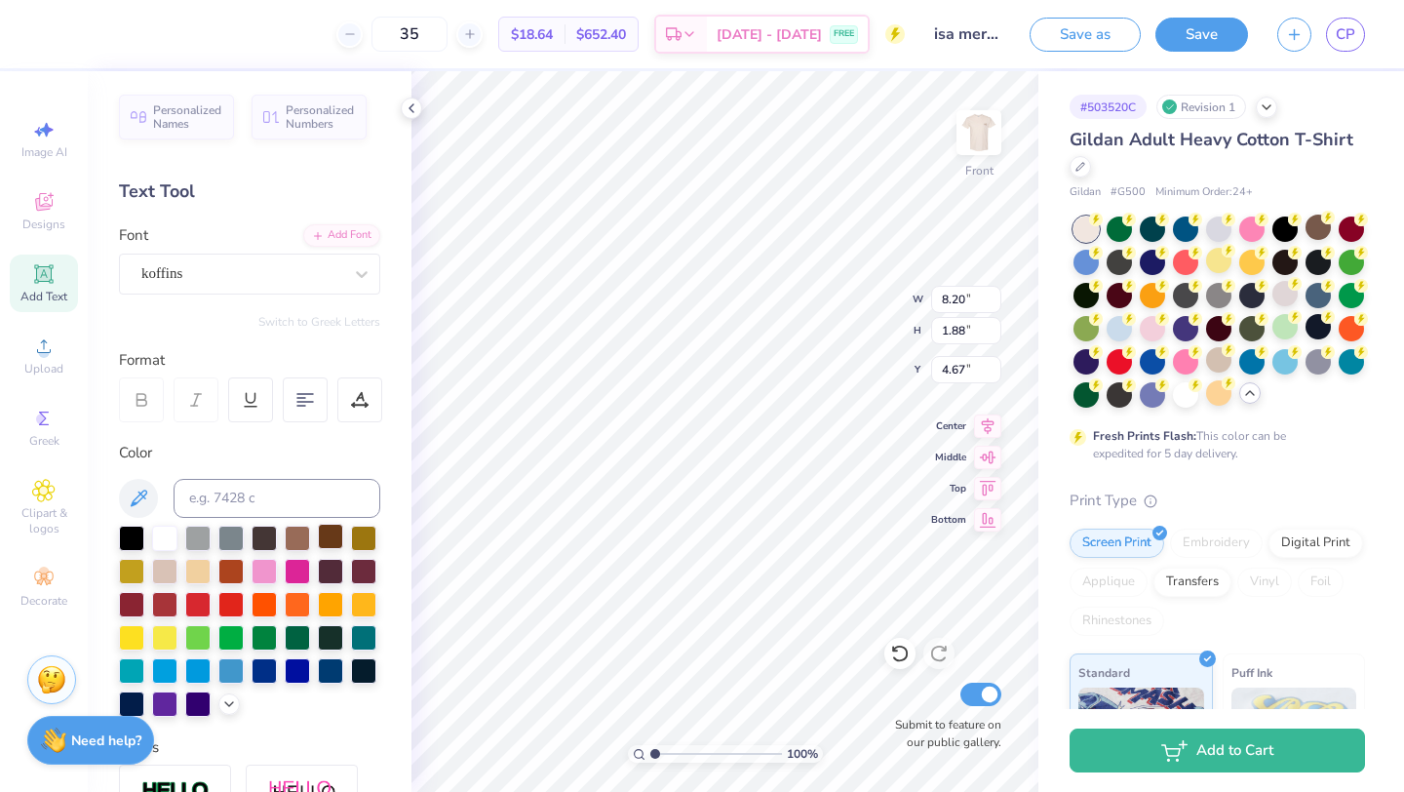
click at [336, 540] on div at bounding box center [330, 536] width 25 height 25
click at [285, 535] on div at bounding box center [297, 536] width 25 height 25
click at [413, 115] on icon at bounding box center [412, 108] width 16 height 16
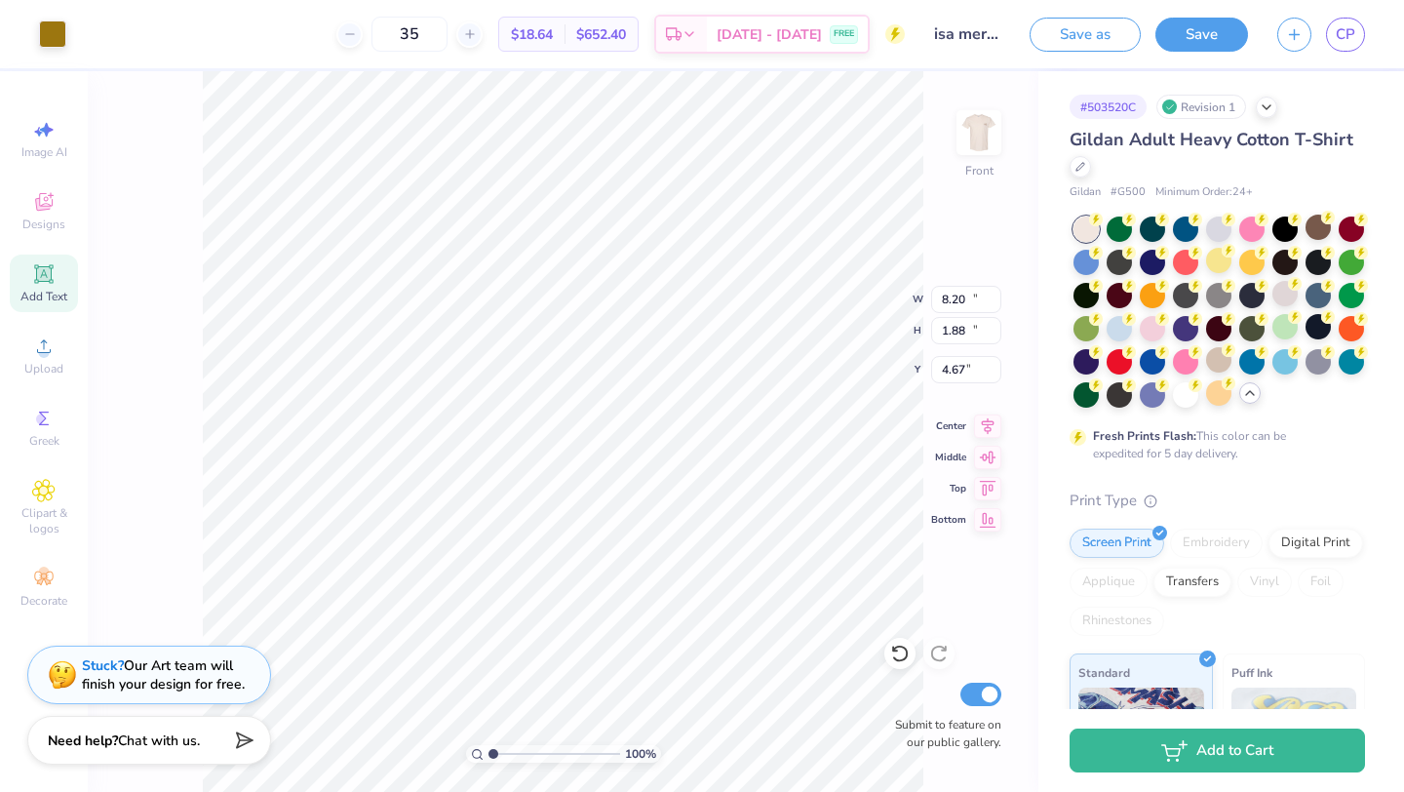
type input "10.89"
type input "14.37"
click at [56, 26] on div at bounding box center [52, 32] width 27 height 27
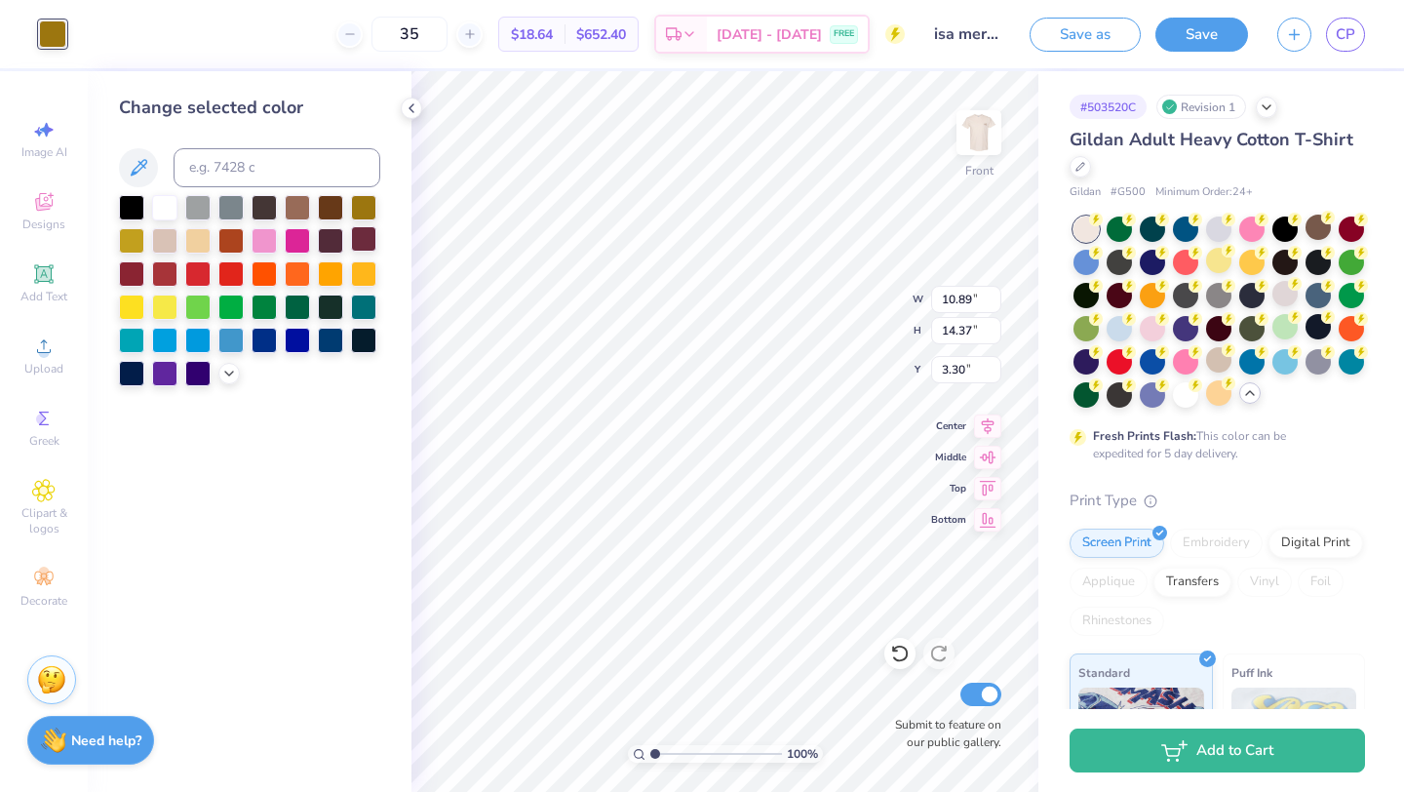
click at [359, 247] on div at bounding box center [363, 238] width 25 height 25
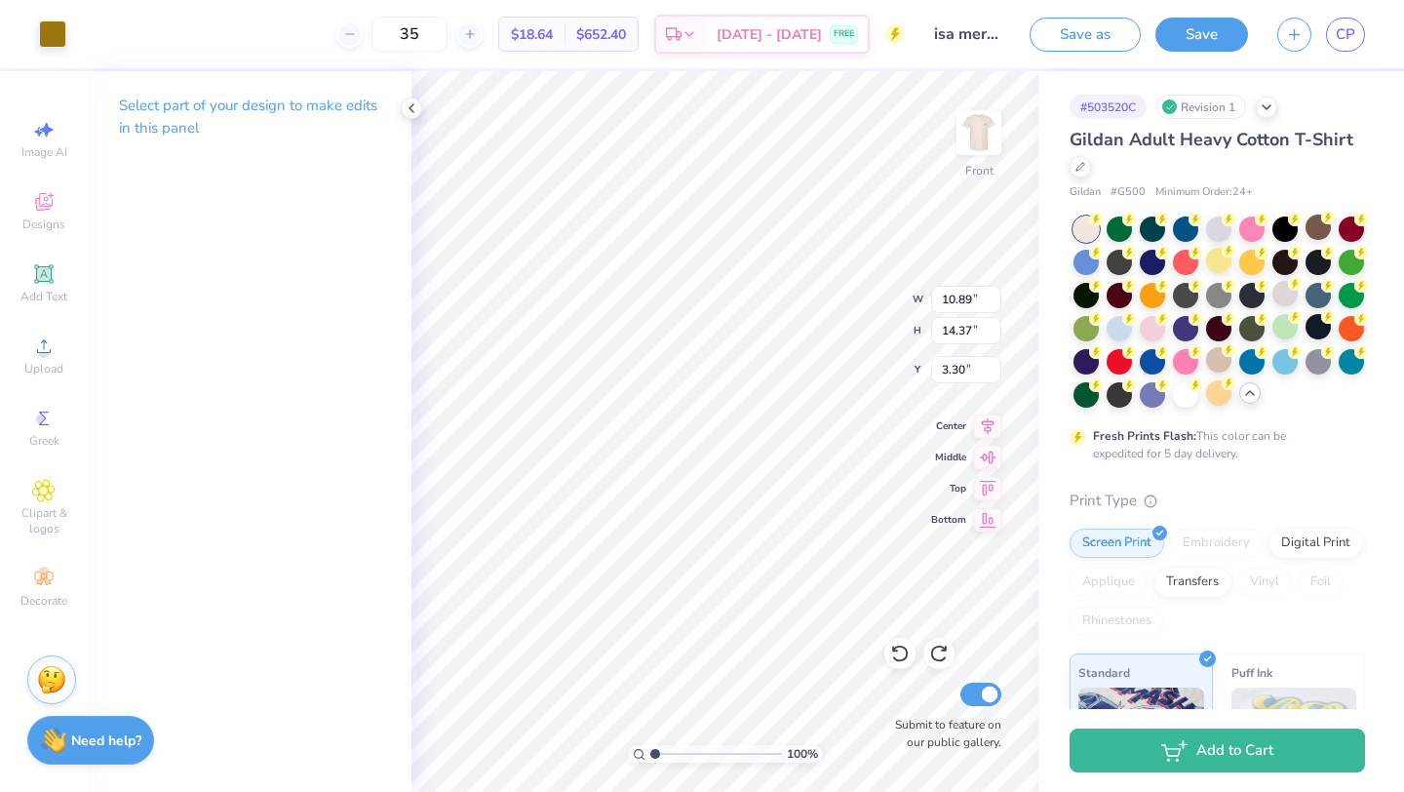
type input "3.29"
click at [53, 35] on div at bounding box center [52, 32] width 27 height 27
type input "3.29"
click at [47, 36] on div at bounding box center [52, 32] width 27 height 27
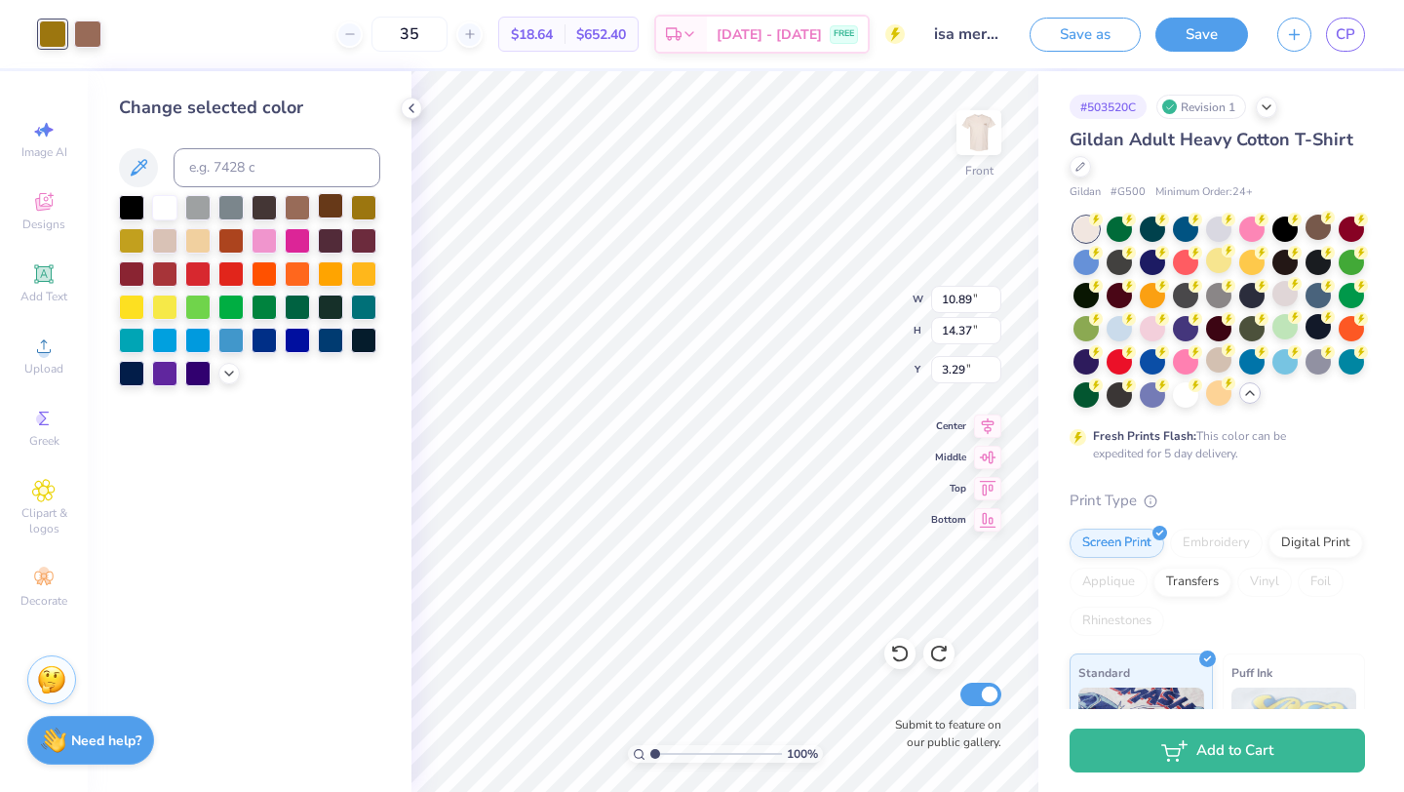
click at [331, 216] on div at bounding box center [330, 205] width 25 height 25
click at [213, 371] on div at bounding box center [249, 290] width 261 height 191
click at [222, 373] on icon at bounding box center [229, 372] width 16 height 16
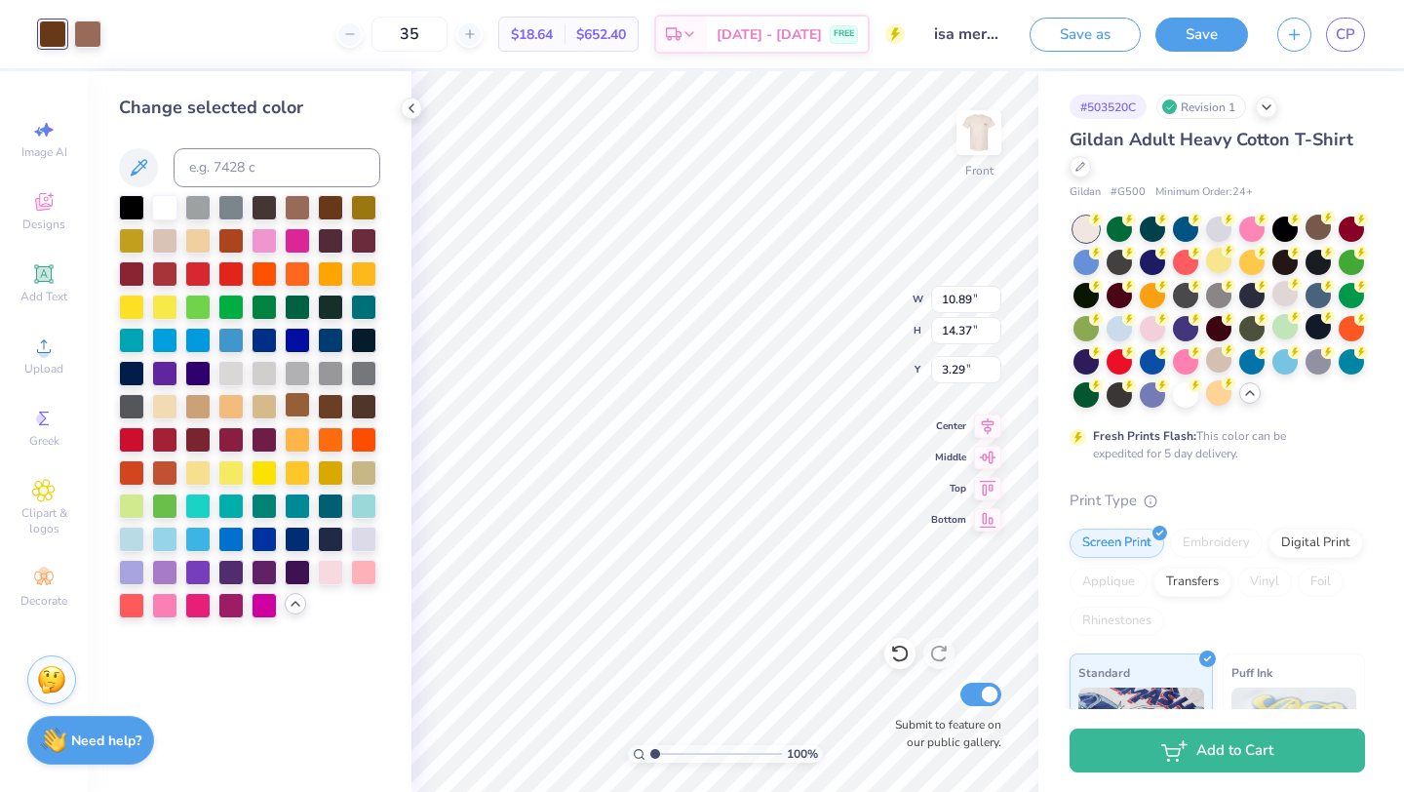
click at [289, 403] on div at bounding box center [297, 404] width 25 height 25
click at [93, 30] on div at bounding box center [87, 32] width 27 height 27
click at [257, 178] on input at bounding box center [277, 167] width 207 height 39
type input "4635"
type input "3.63"
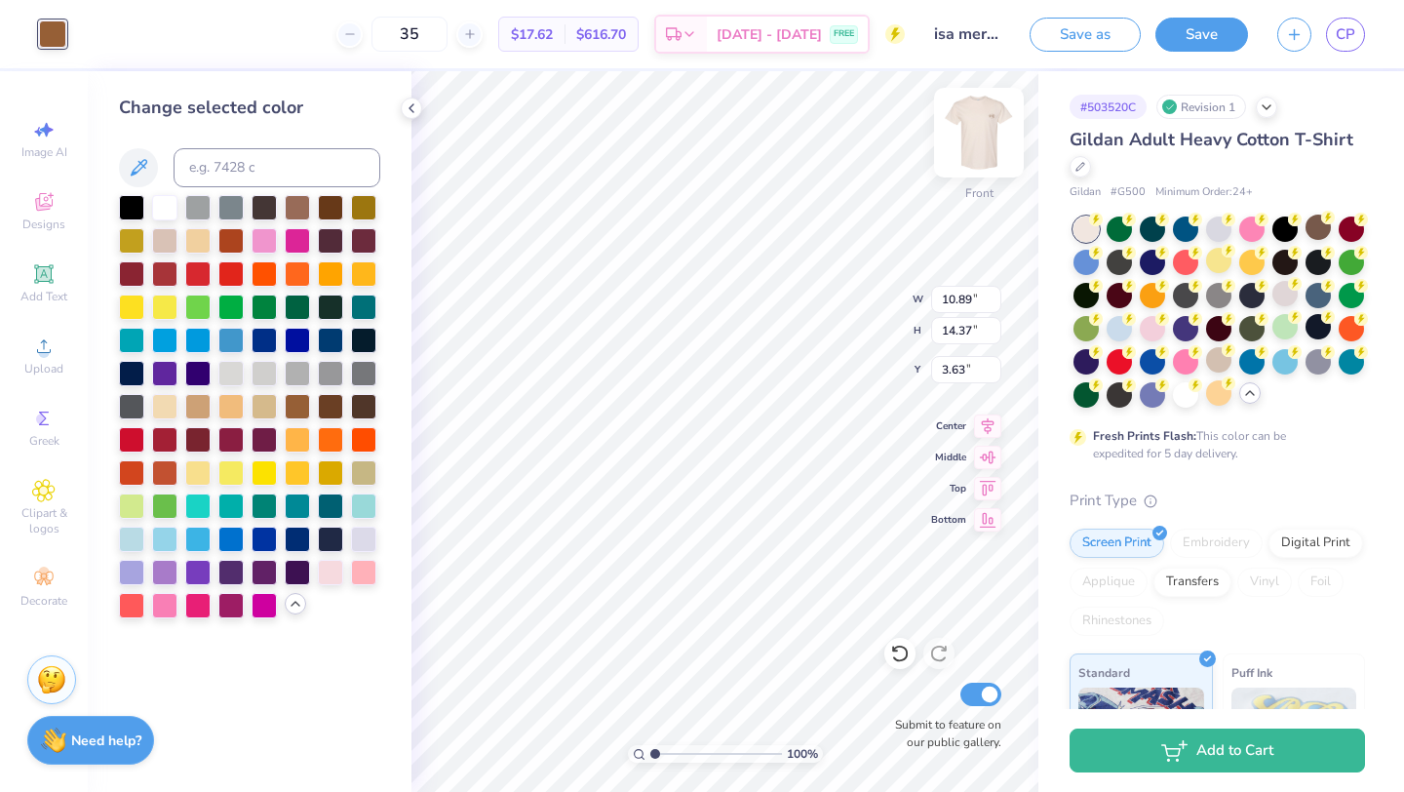
click at [979, 143] on img at bounding box center [979, 133] width 78 height 78
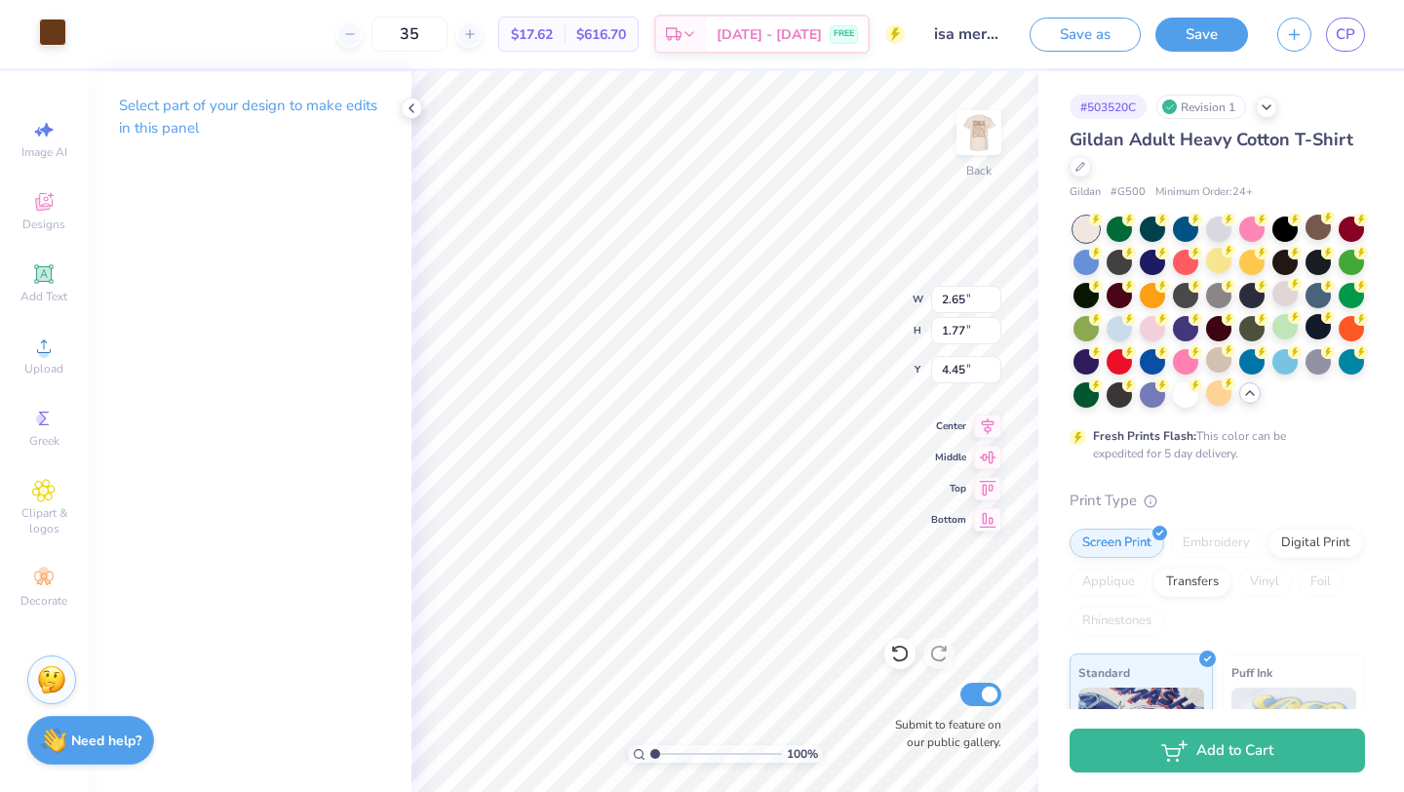
click at [48, 28] on div at bounding box center [52, 32] width 27 height 27
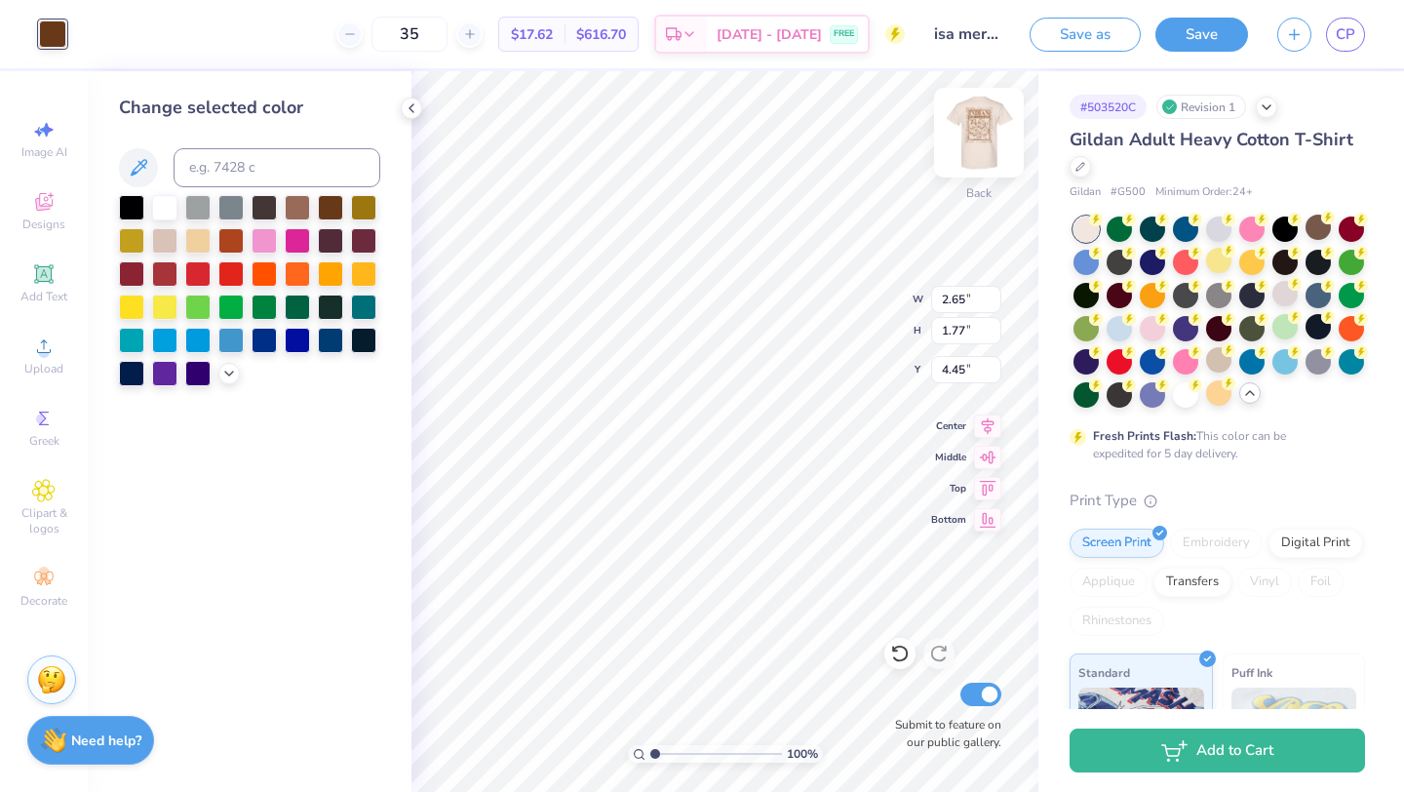
click at [986, 146] on img at bounding box center [979, 133] width 78 height 78
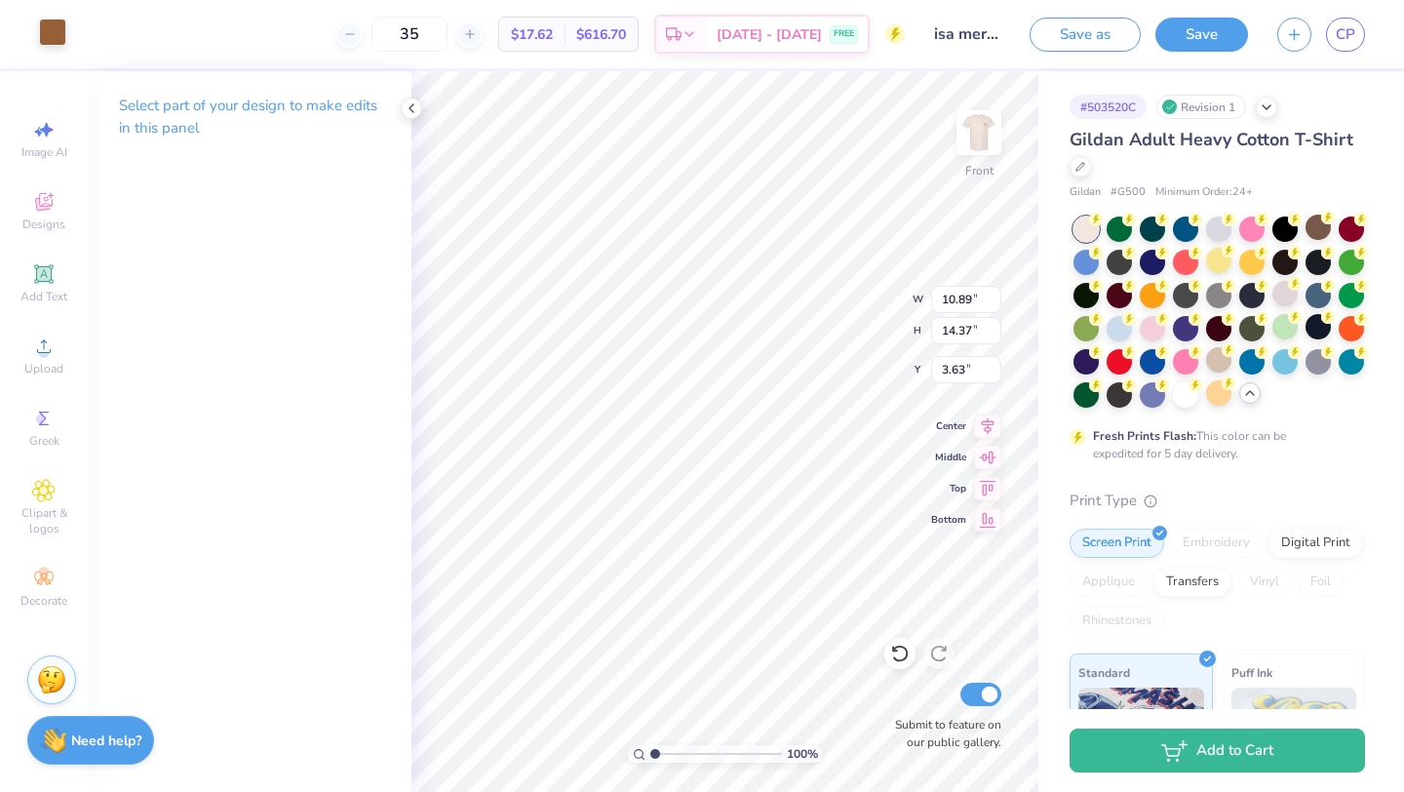
click at [48, 33] on div at bounding box center [52, 32] width 27 height 27
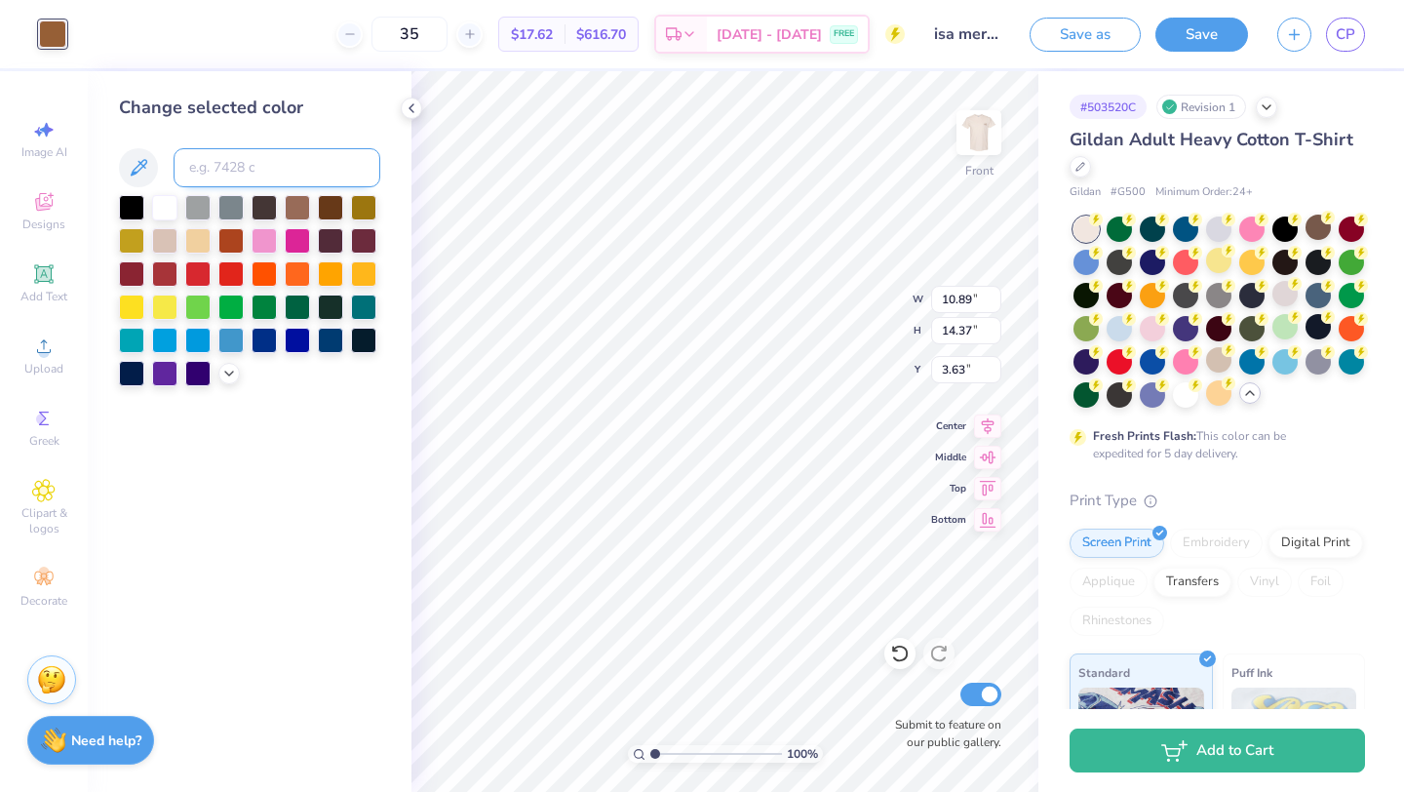
click at [244, 167] on input at bounding box center [277, 167] width 207 height 39
type input "1545"
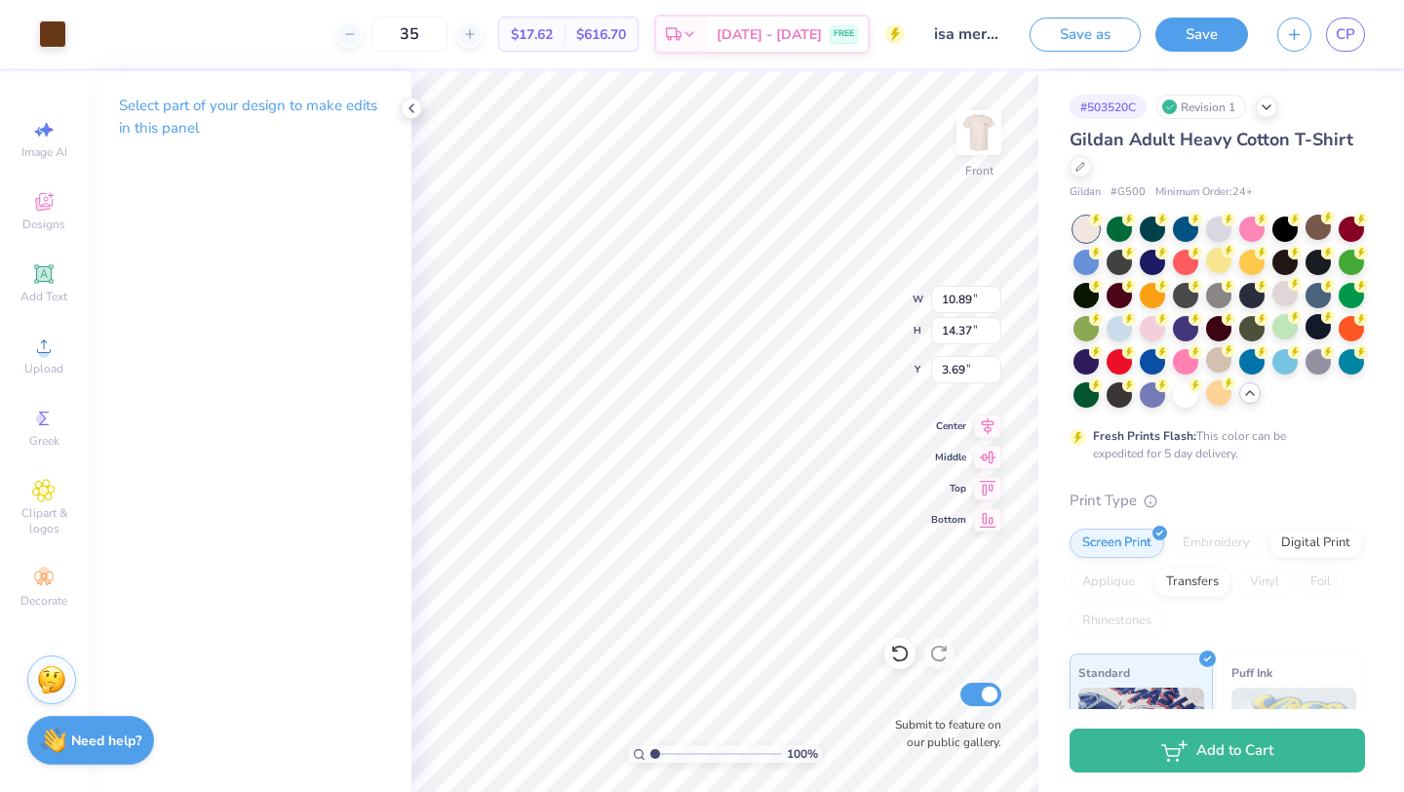
type input "3.69"
click at [978, 131] on img at bounding box center [979, 133] width 78 height 78
click at [978, 132] on img at bounding box center [979, 133] width 78 height 78
click at [978, 132] on img at bounding box center [978, 132] width 39 height 39
click at [412, 101] on icon at bounding box center [412, 108] width 16 height 16
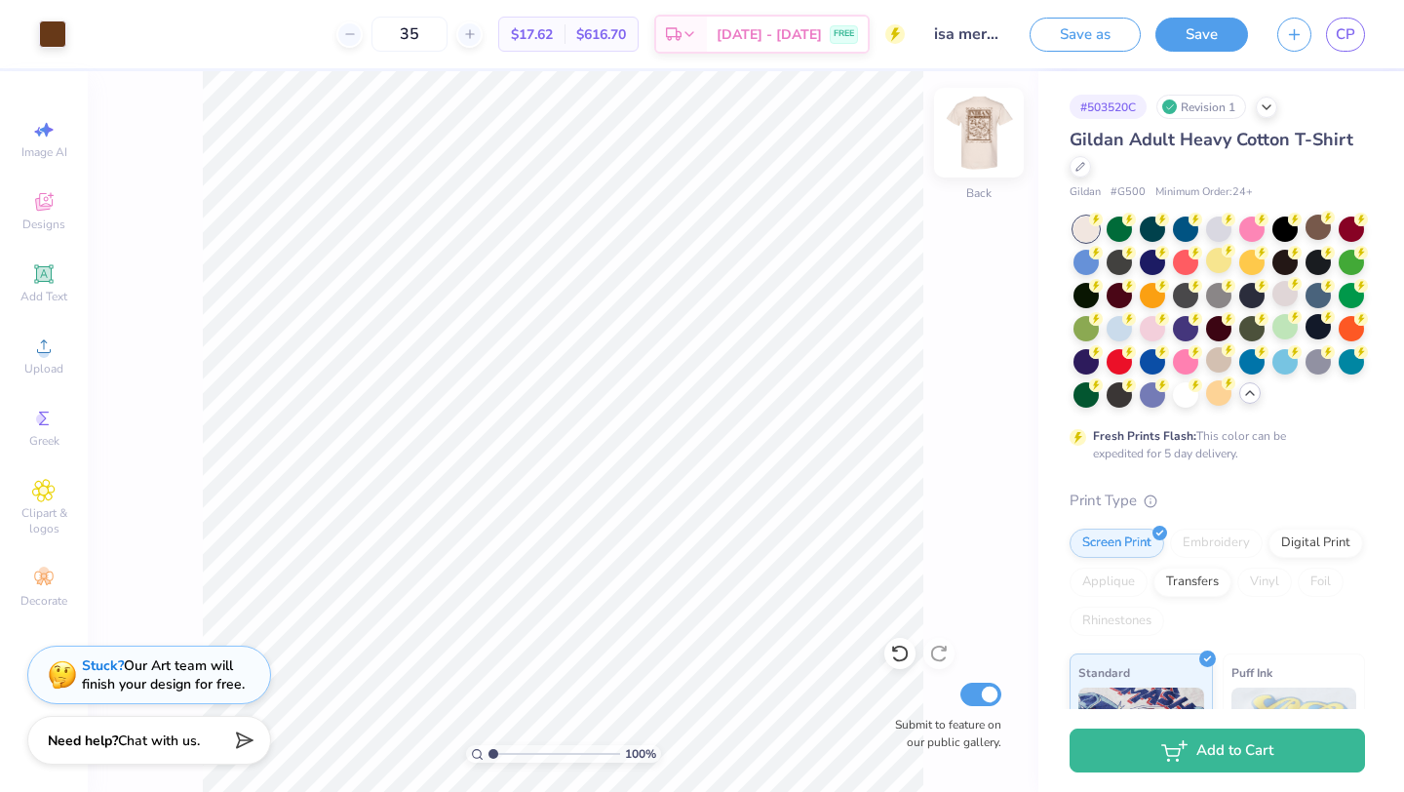
click at [976, 136] on img at bounding box center [979, 133] width 78 height 78
click at [993, 136] on img at bounding box center [979, 133] width 78 height 78
click at [974, 144] on img at bounding box center [978, 132] width 39 height 39
click at [1212, 30] on button "Save" at bounding box center [1201, 32] width 93 height 34
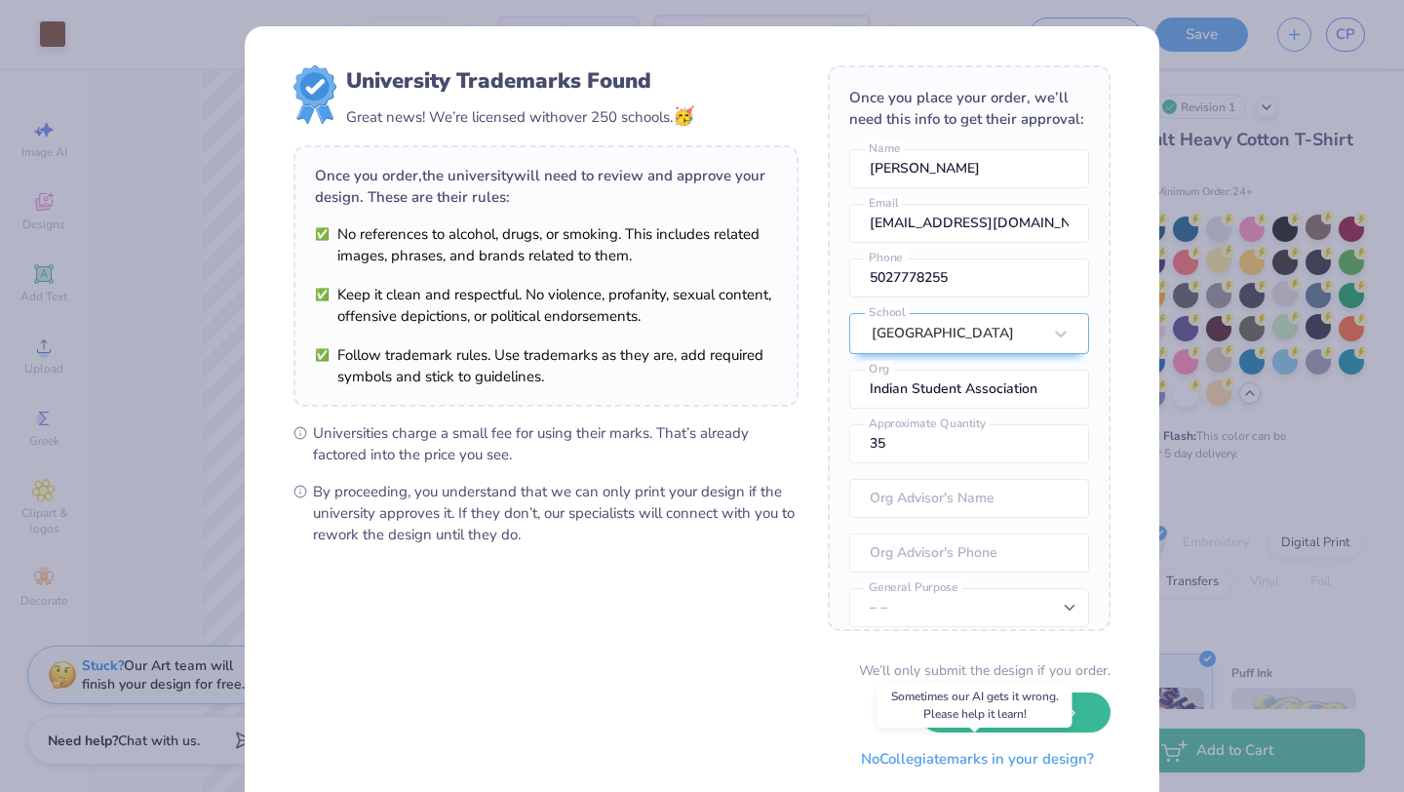
click at [982, 757] on button "No Collegiate marks in your design?" at bounding box center [977, 759] width 266 height 40
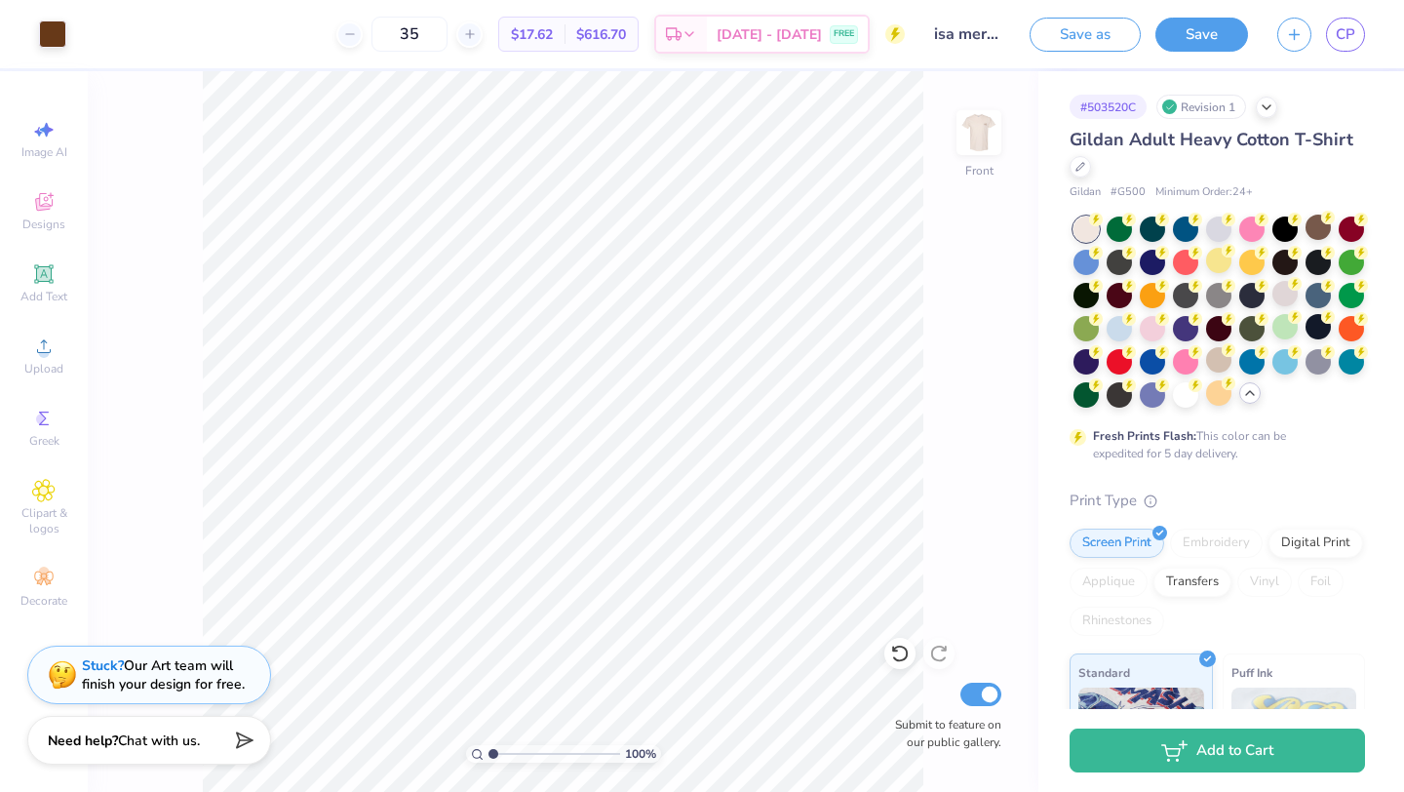
click at [932, 170] on div "100 % Front Submit to feature on our public gallery." at bounding box center [563, 431] width 951 height 720
click at [973, 130] on img at bounding box center [979, 133] width 78 height 78
click at [1345, 31] on span "CP" at bounding box center [1345, 34] width 19 height 22
